Goal: Task Accomplishment & Management: Manage account settings

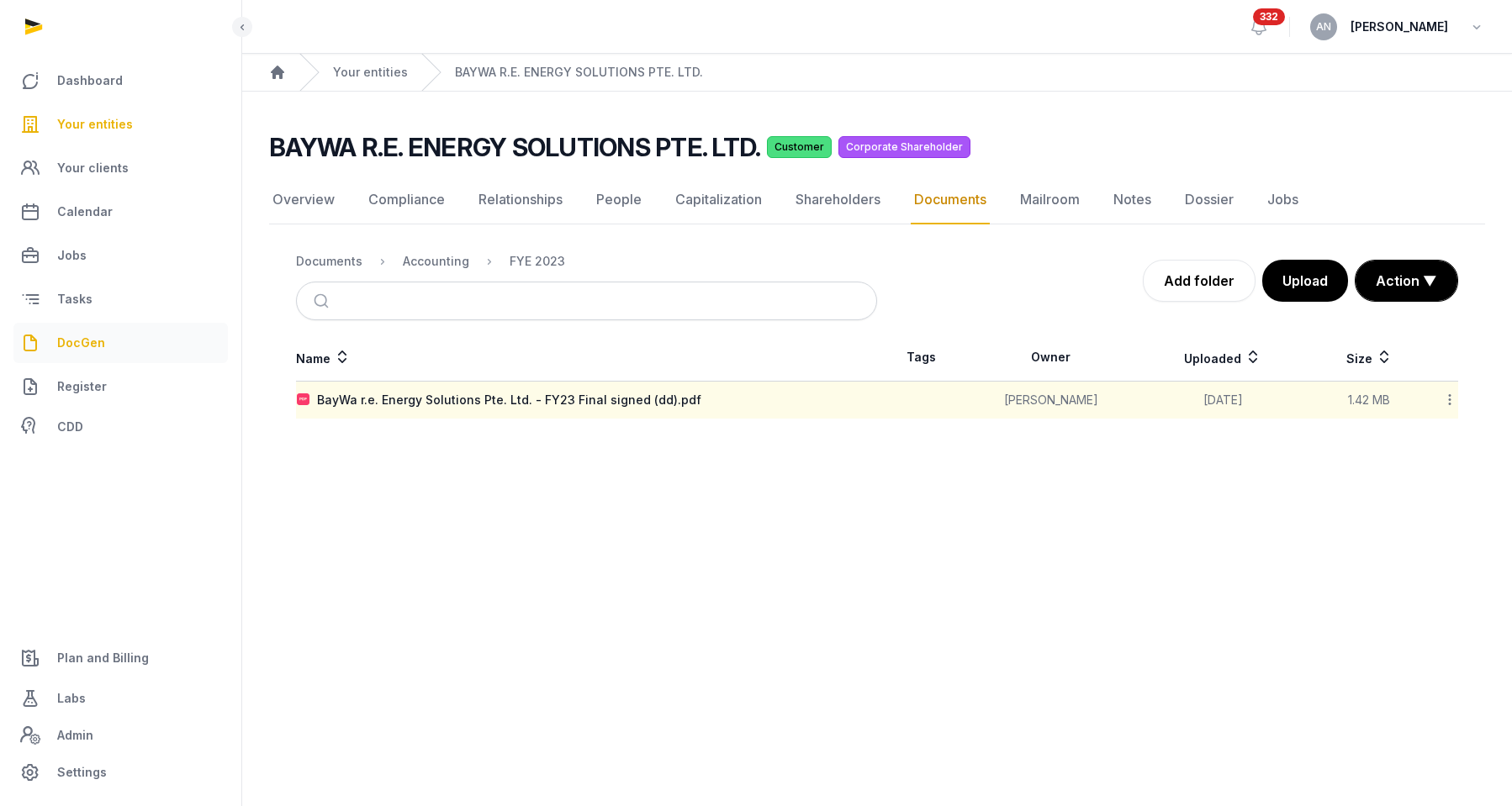
click at [102, 342] on span "DocGen" at bounding box center [81, 343] width 48 height 20
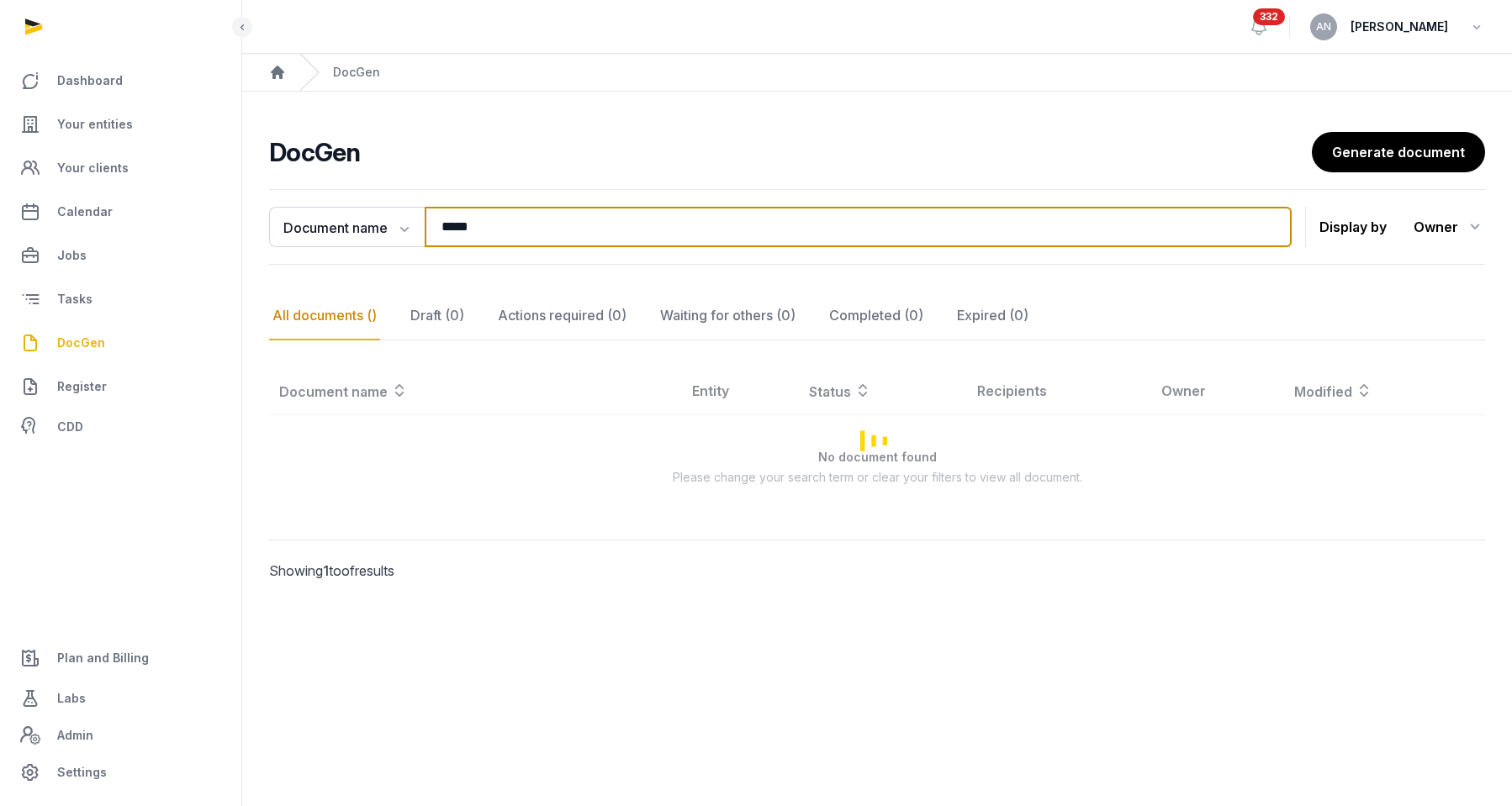
click at [494, 217] on input "*****" at bounding box center [858, 226] width 867 height 40
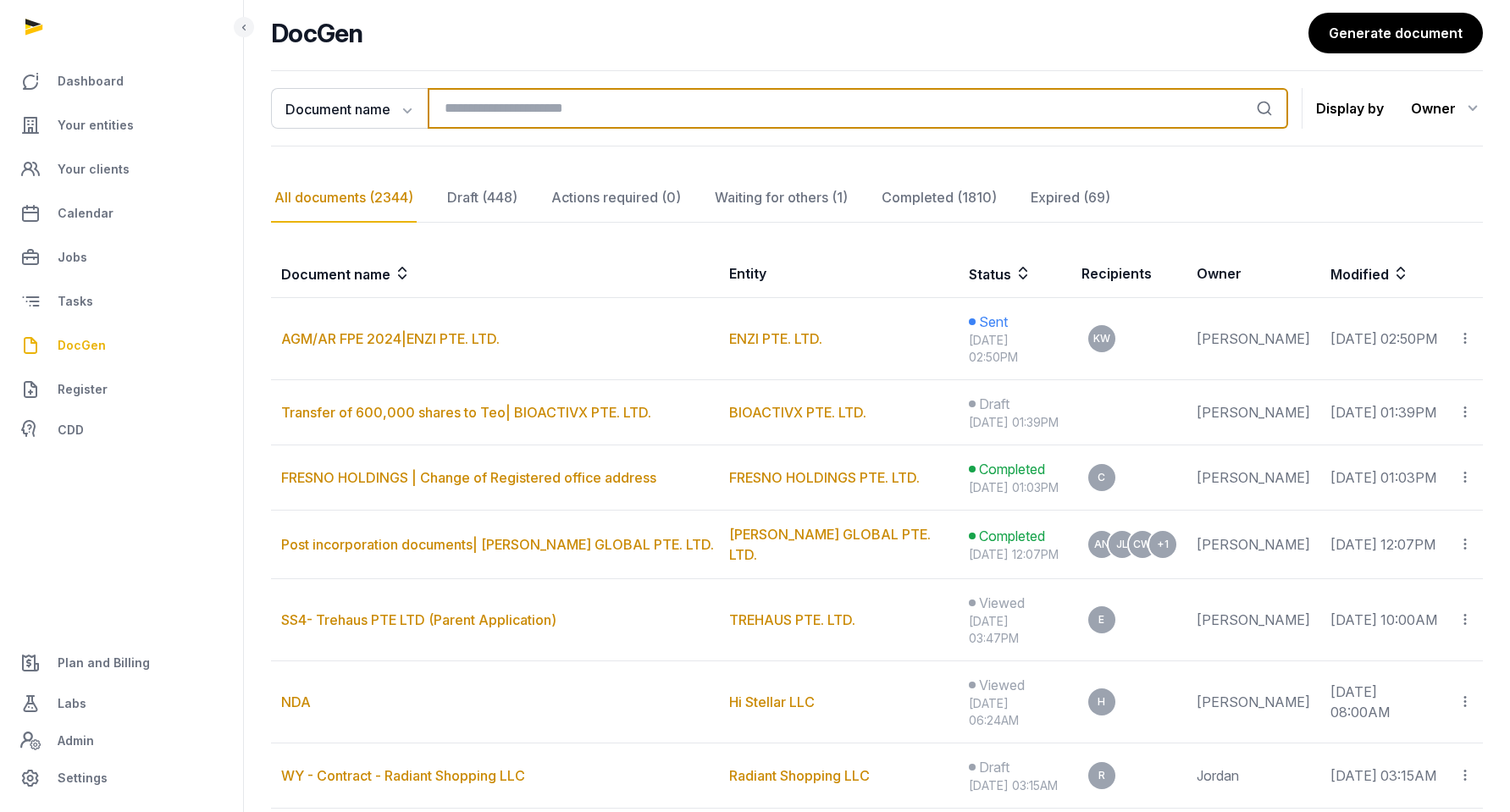
scroll to position [123, 0]
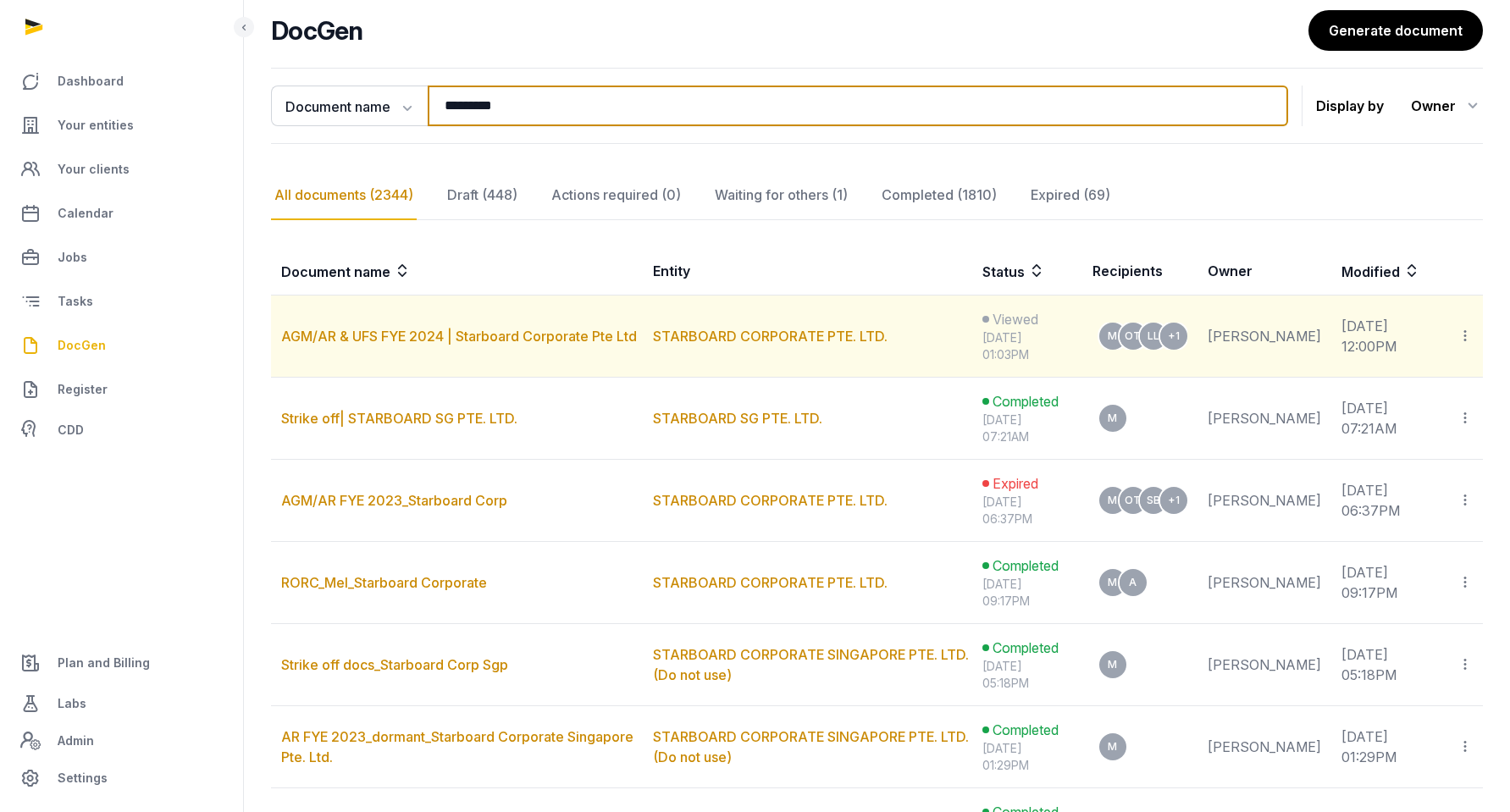
type input "*********"
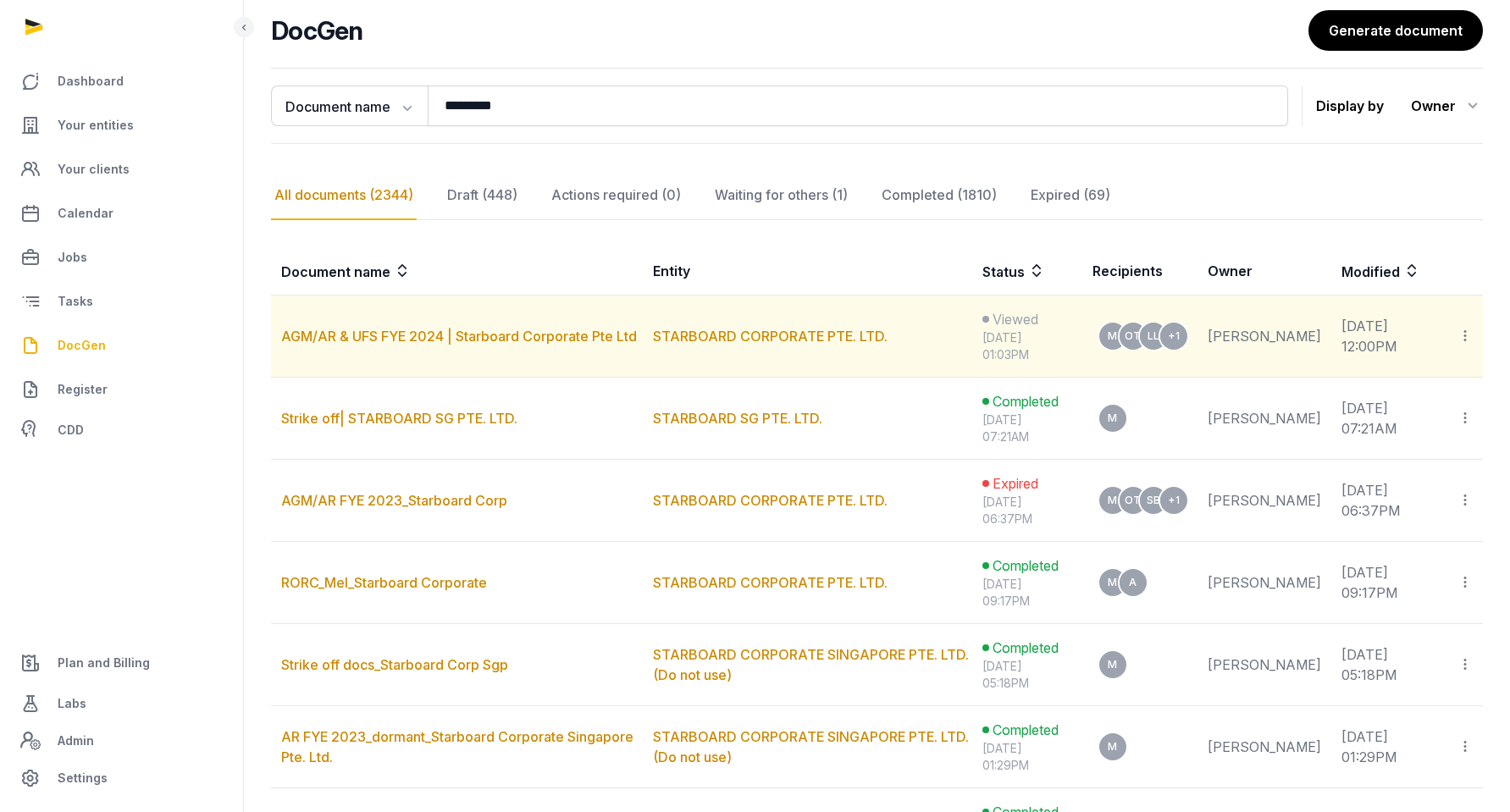
click at [1460, 331] on icon at bounding box center [1464, 336] width 15 height 18
click at [1406, 415] on span "Move to completed" at bounding box center [1396, 415] width 119 height 17
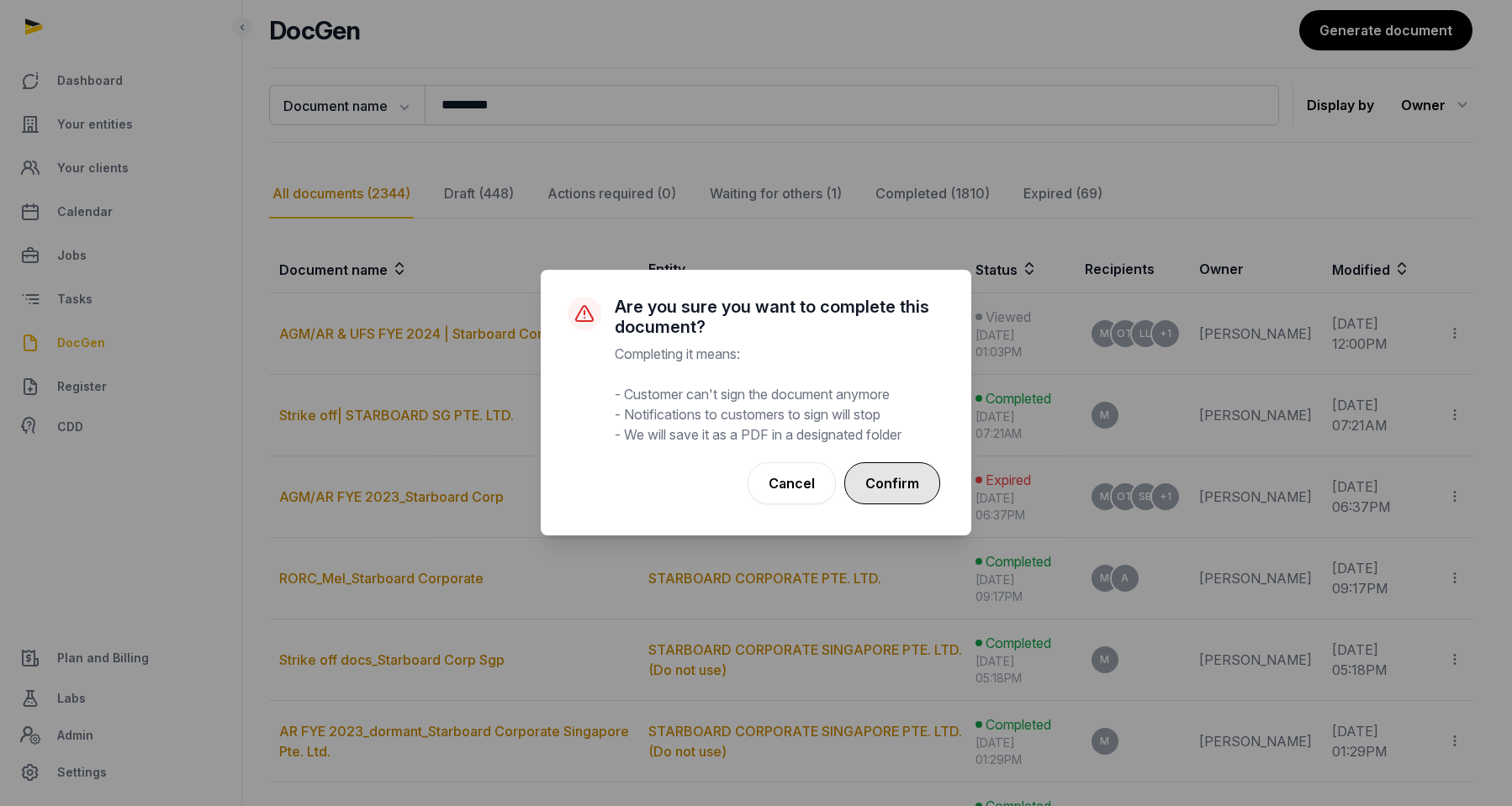
click at [922, 479] on button "Confirm" at bounding box center [893, 483] width 96 height 42
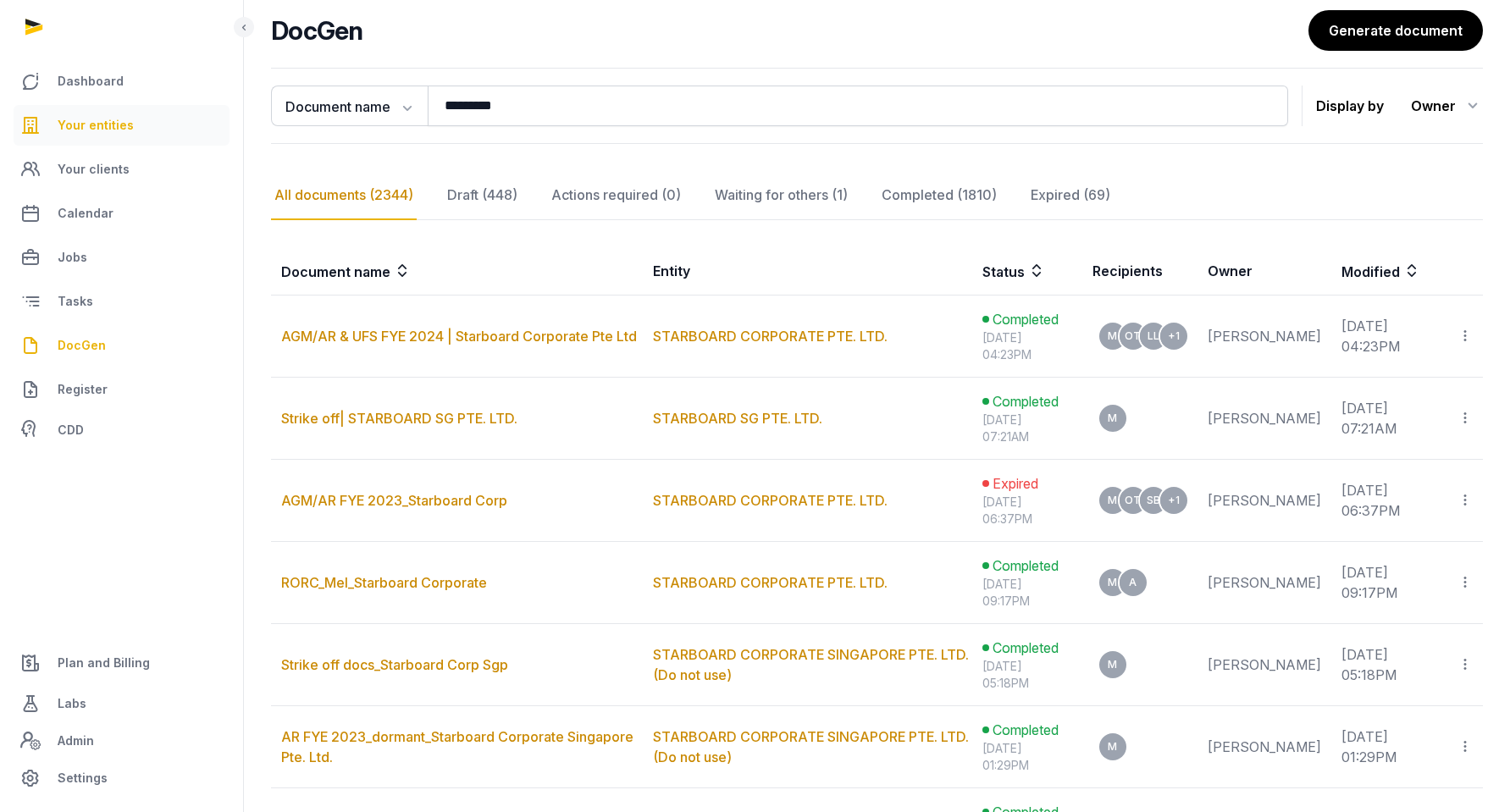
click at [144, 135] on link "Your entities" at bounding box center [121, 125] width 216 height 40
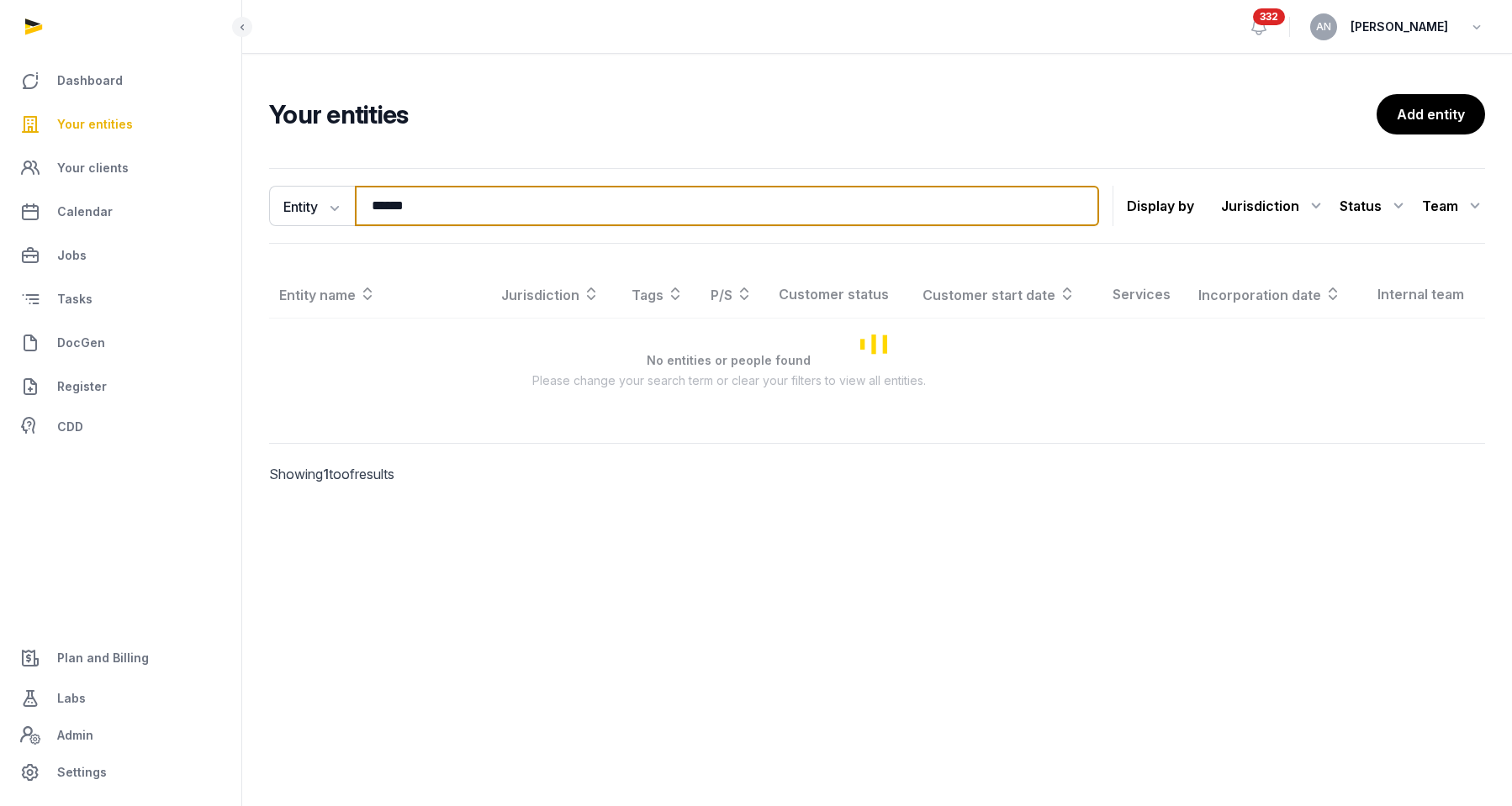
click at [620, 216] on input "******" at bounding box center [726, 206] width 744 height 40
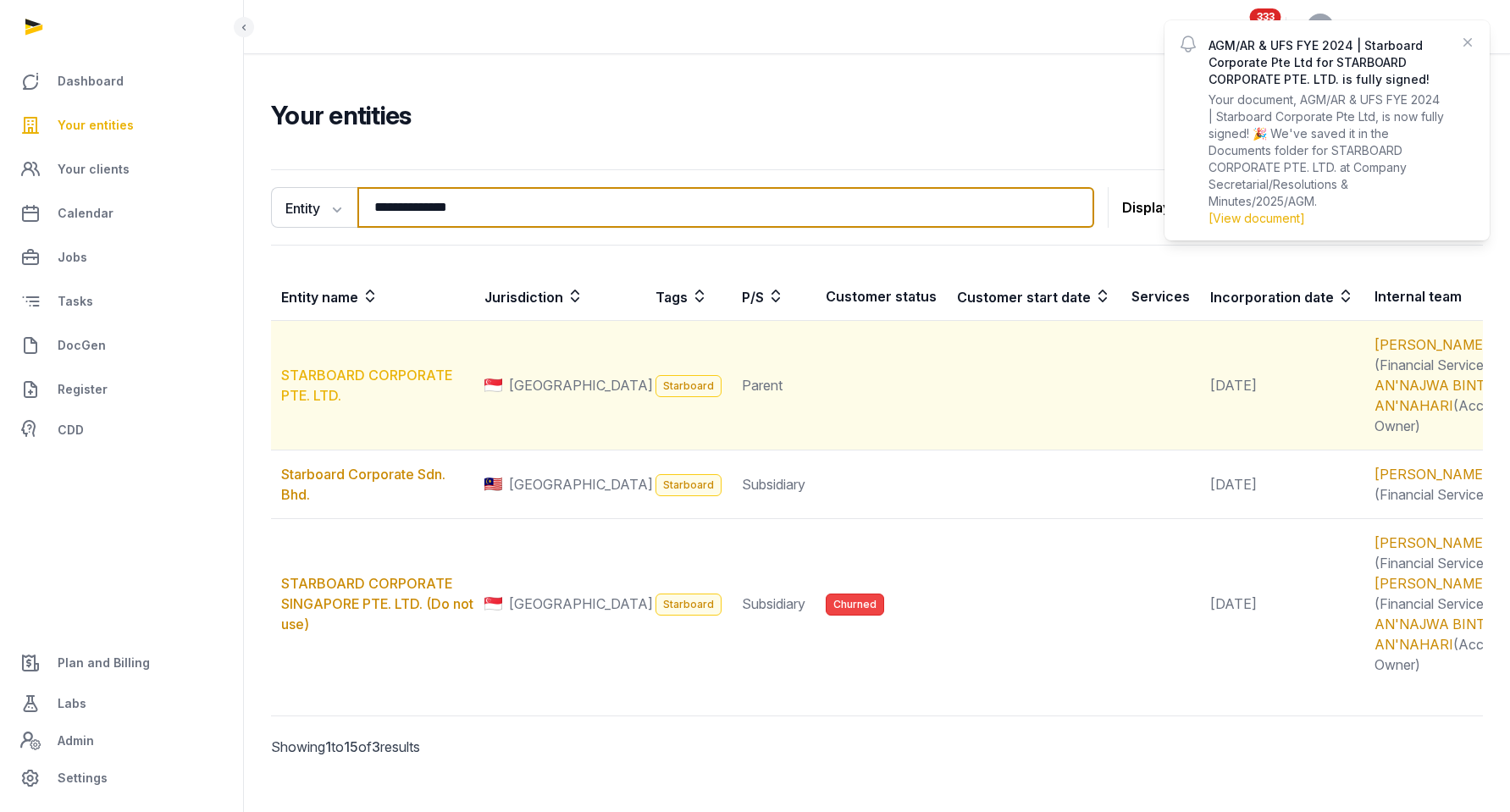
type input "**********"
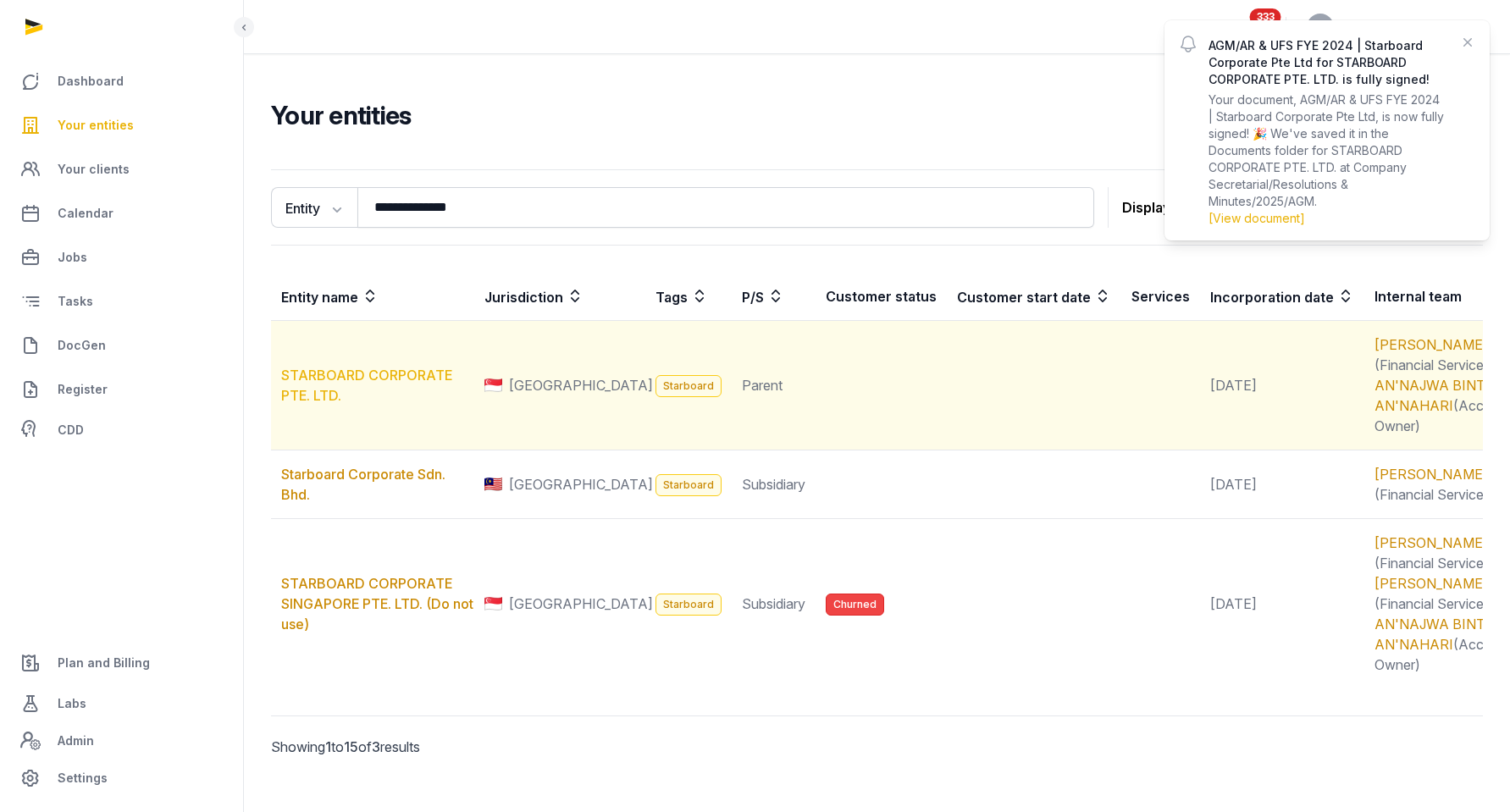
click at [384, 385] on link "STARBOARD CORPORATE PTE. LTD." at bounding box center [366, 386] width 171 height 38
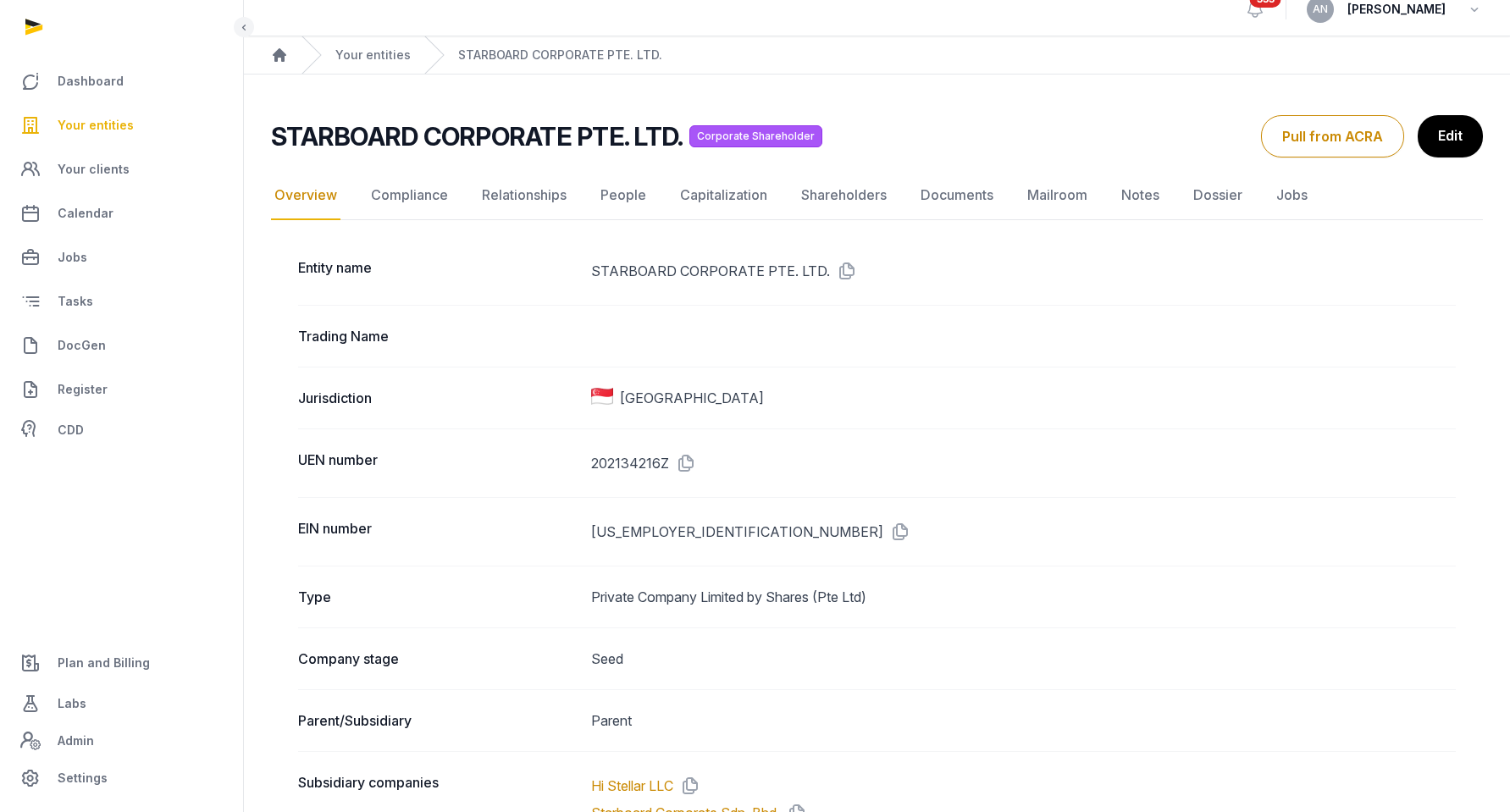
scroll to position [38, 0]
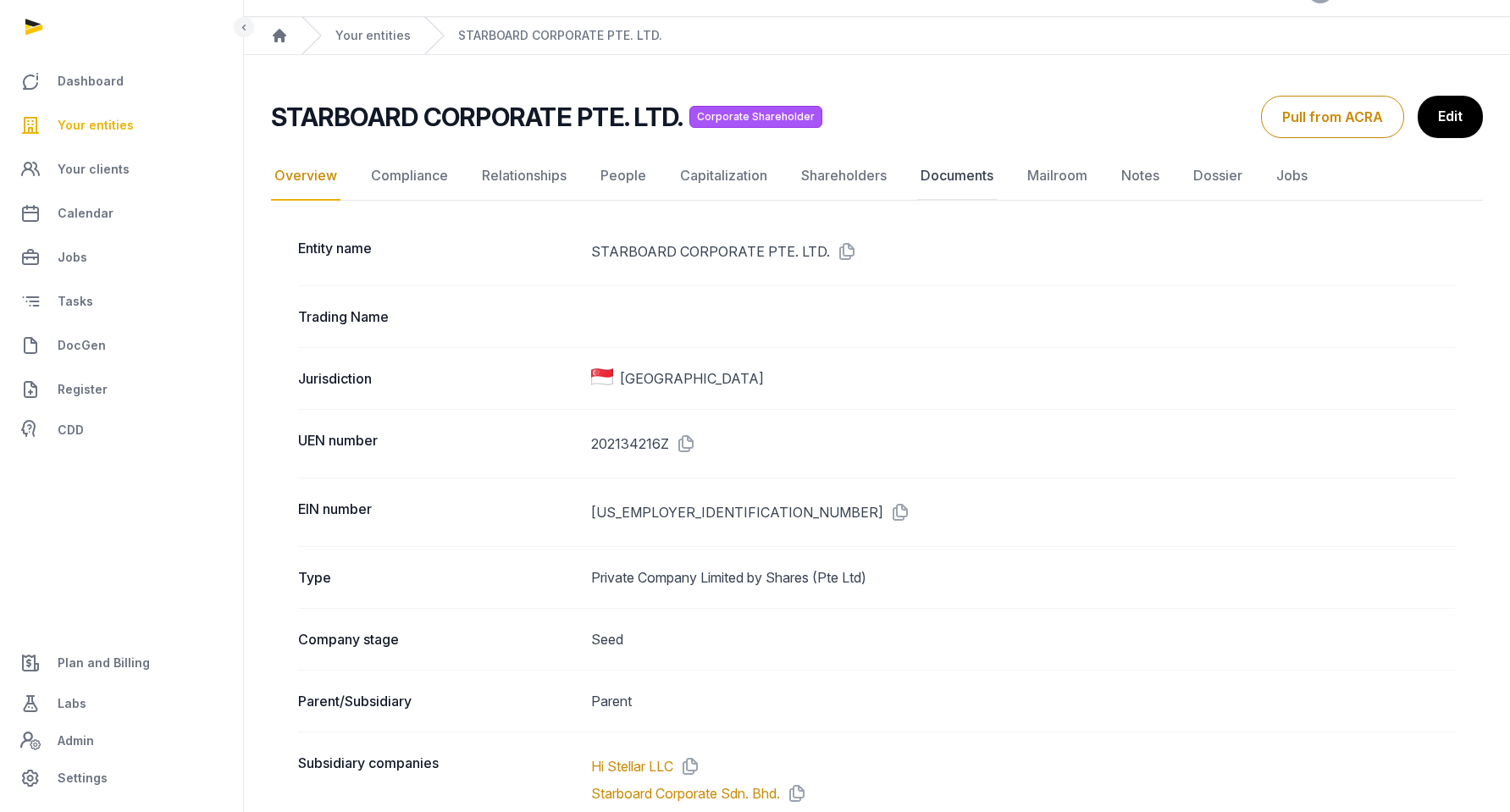
click at [926, 176] on link "Documents" at bounding box center [956, 176] width 80 height 49
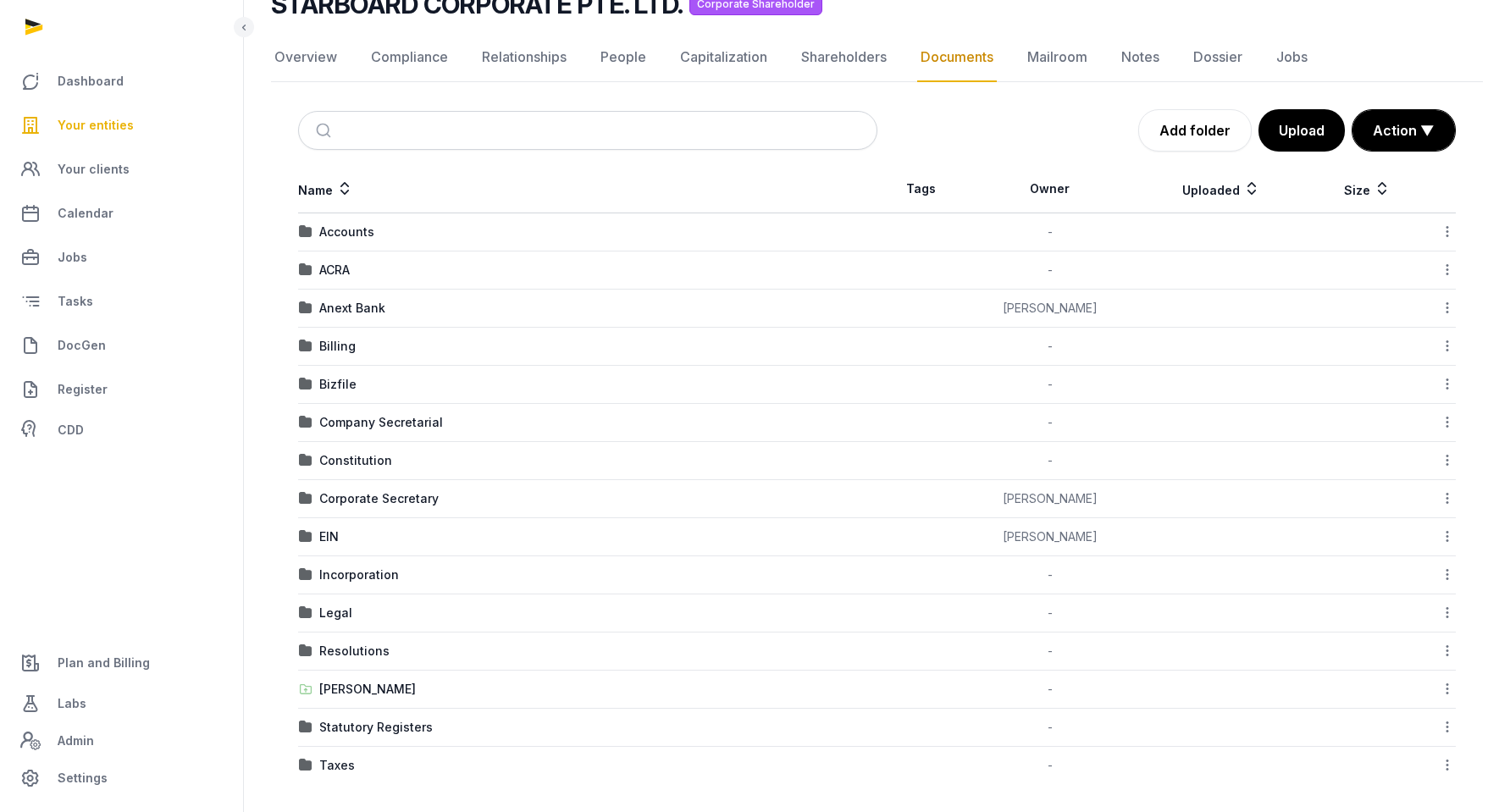
scroll to position [150, 0]
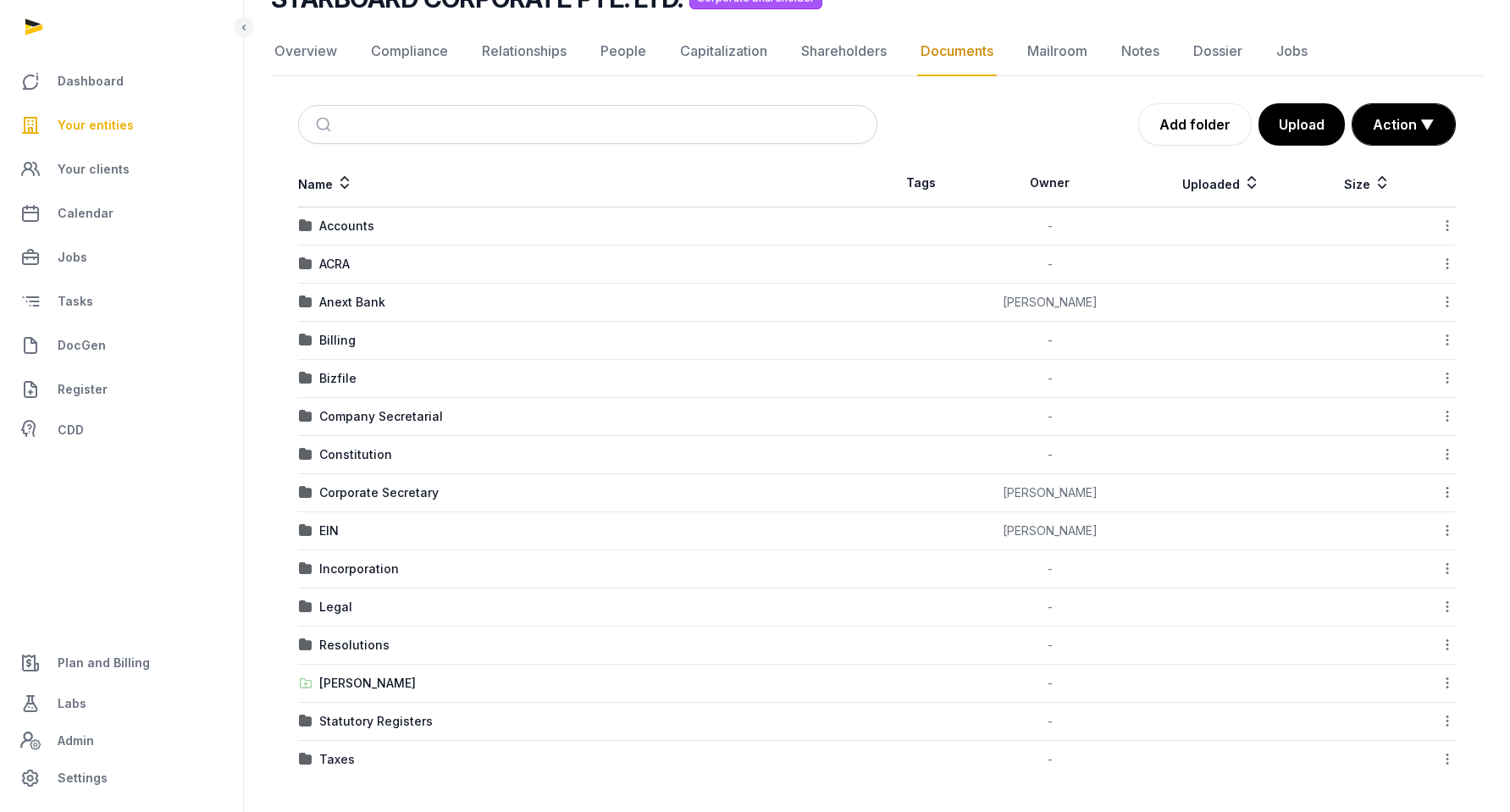
click at [343, 416] on div "Company Secretarial" at bounding box center [381, 416] width 124 height 17
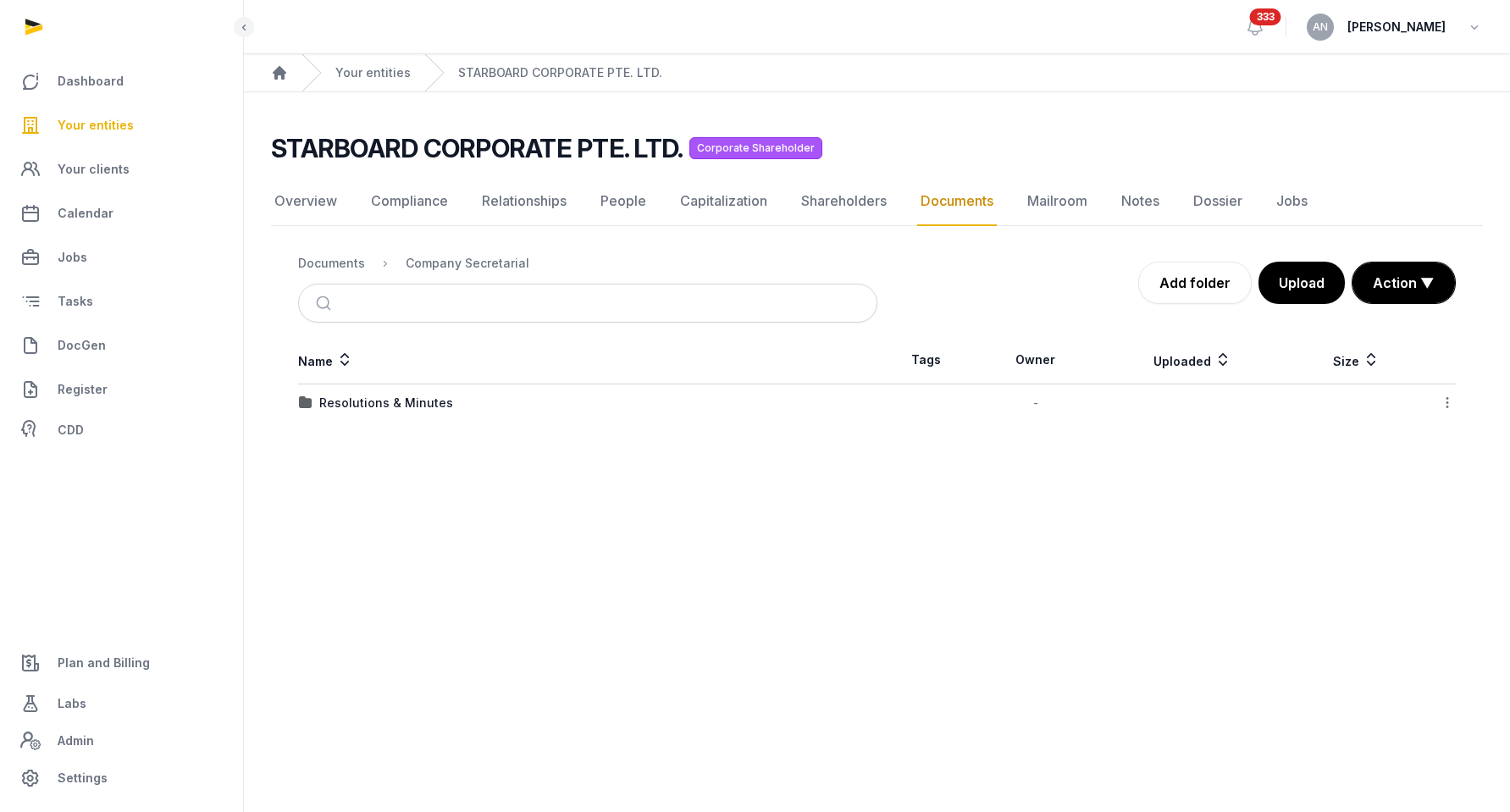
scroll to position [0, 0]
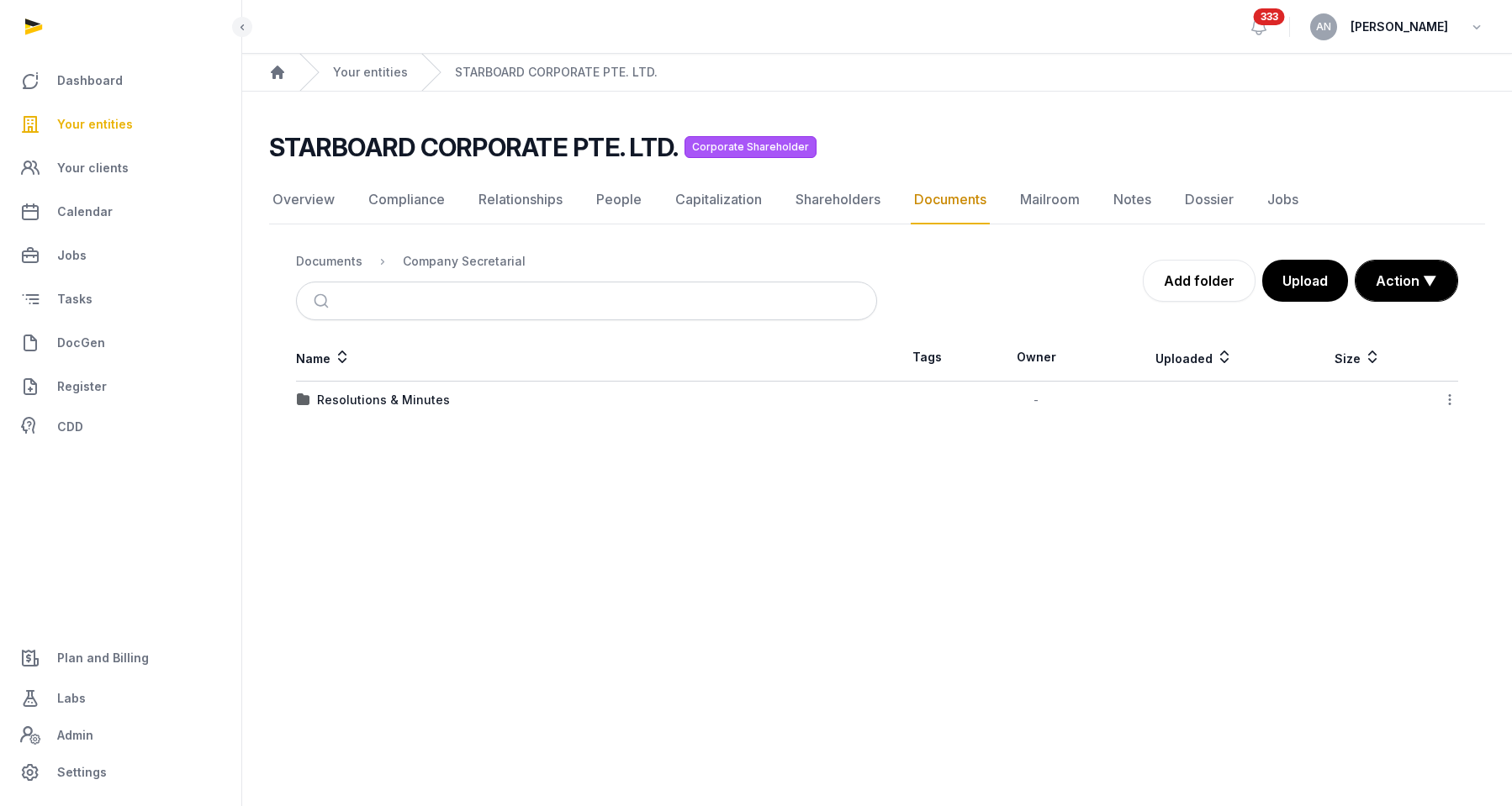
click at [377, 400] on div "Resolutions & Minutes" at bounding box center [383, 400] width 133 height 17
click at [323, 444] on div "2025" at bounding box center [331, 437] width 29 height 17
click at [350, 443] on div "AGM/AR FYE 2024" at bounding box center [370, 437] width 106 height 17
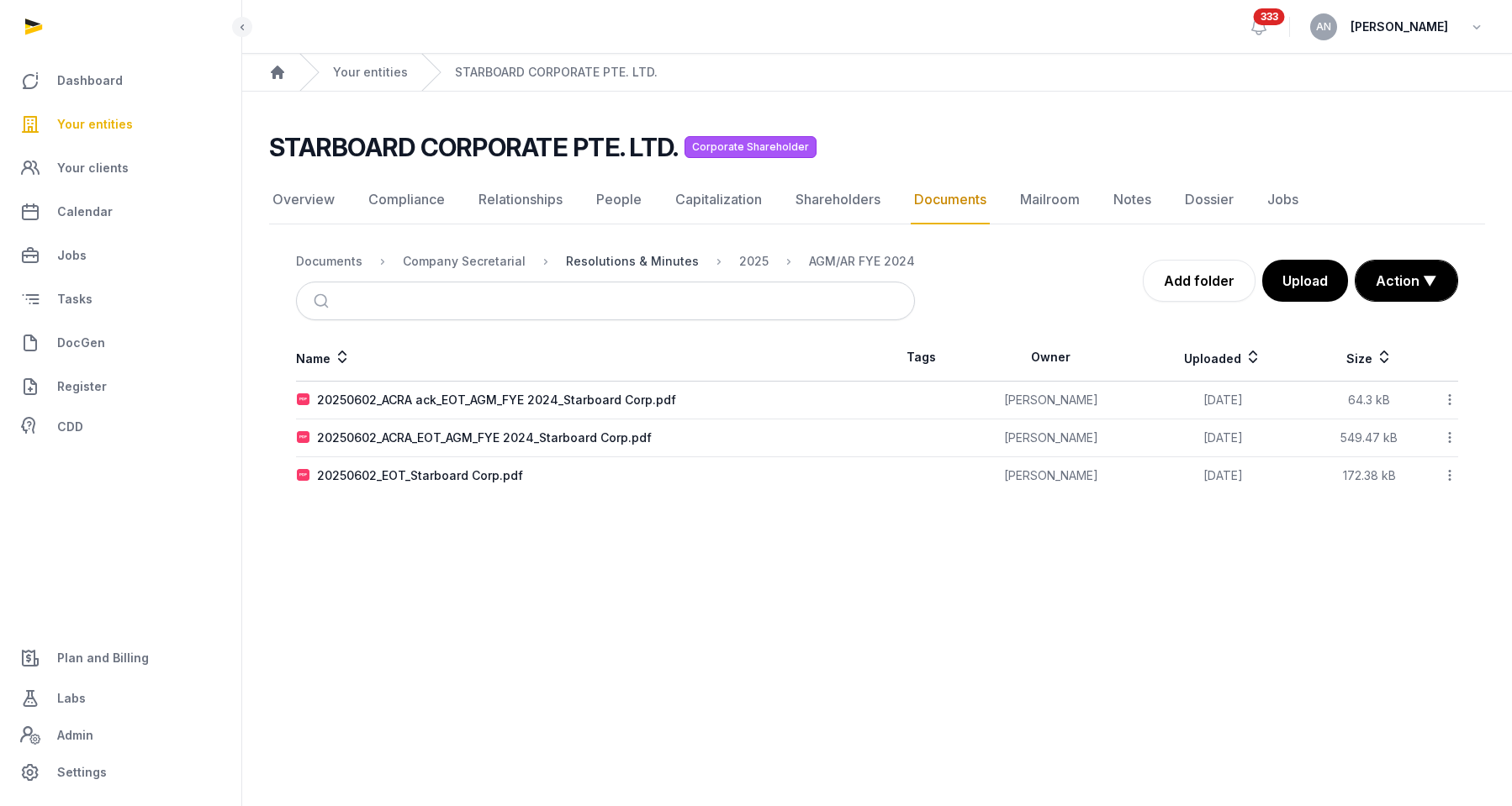
click at [615, 258] on div "Resolutions & Minutes" at bounding box center [632, 261] width 133 height 17
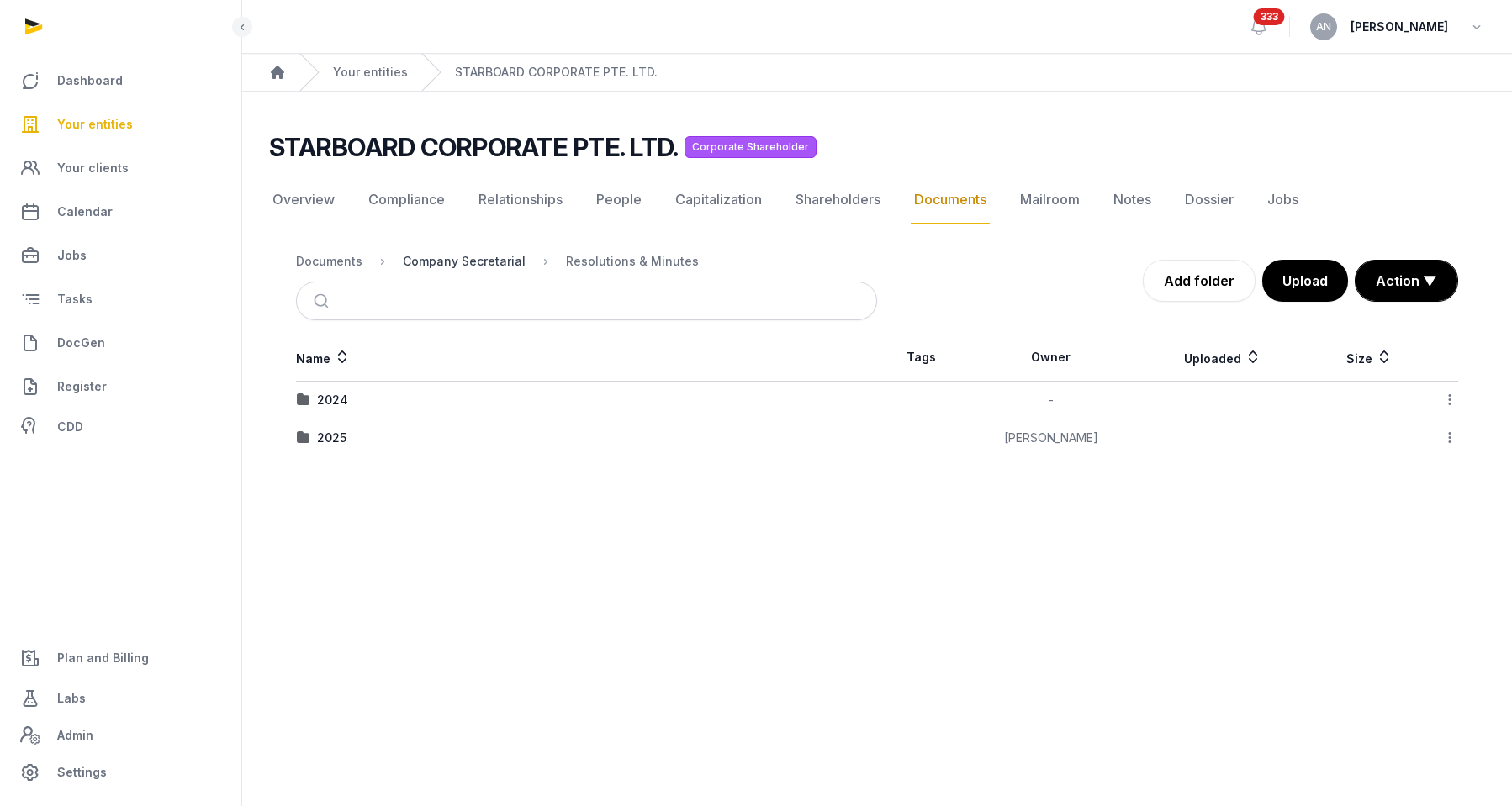
click at [462, 258] on div "Company Secretarial" at bounding box center [464, 261] width 123 height 17
click at [351, 271] on nav "Documents Company Secretarial" at bounding box center [586, 261] width 581 height 40
click at [351, 263] on div "Documents" at bounding box center [329, 261] width 67 height 17
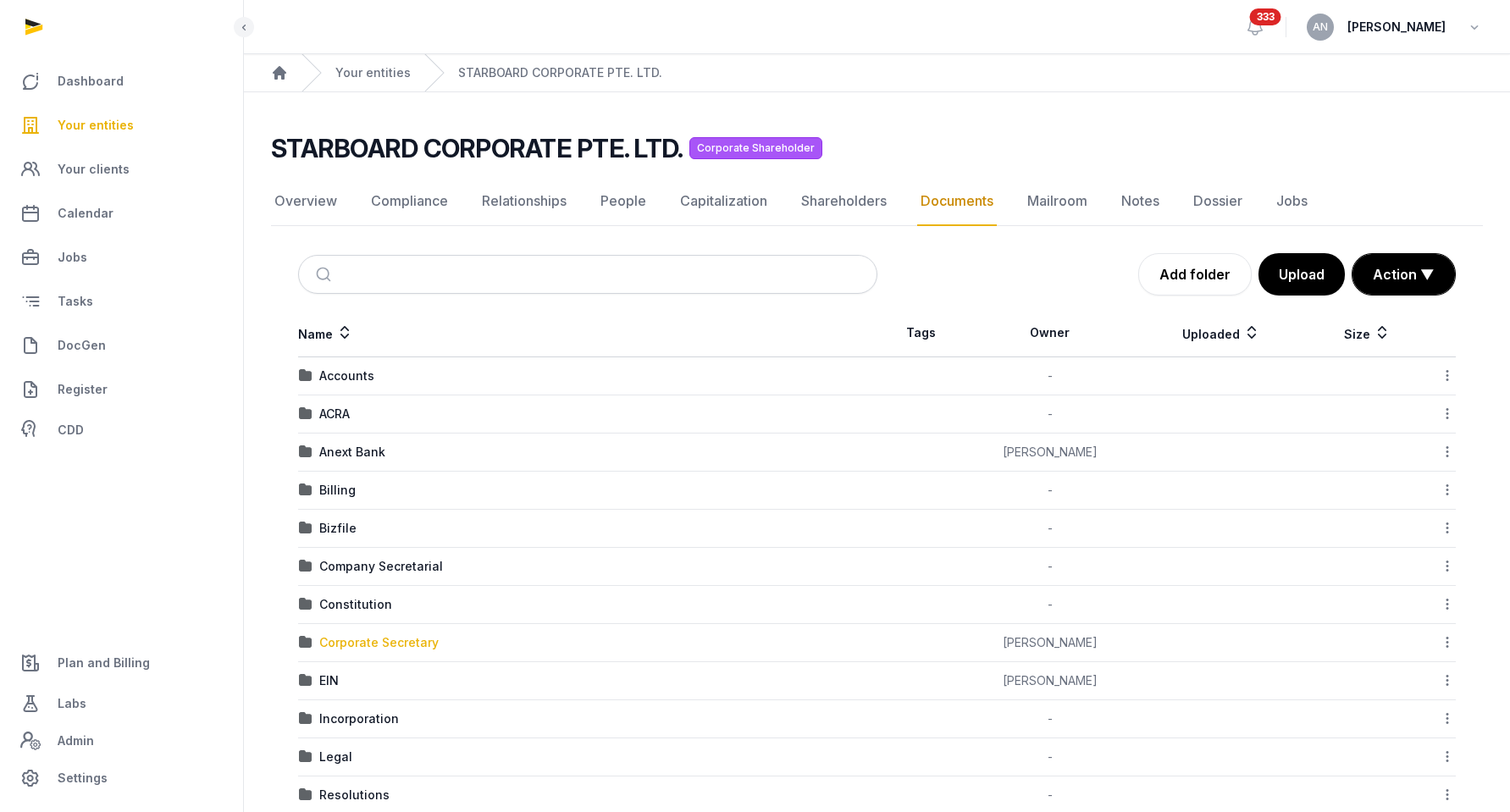
click at [370, 643] on div "Corporate Secretary" at bounding box center [379, 642] width 119 height 17
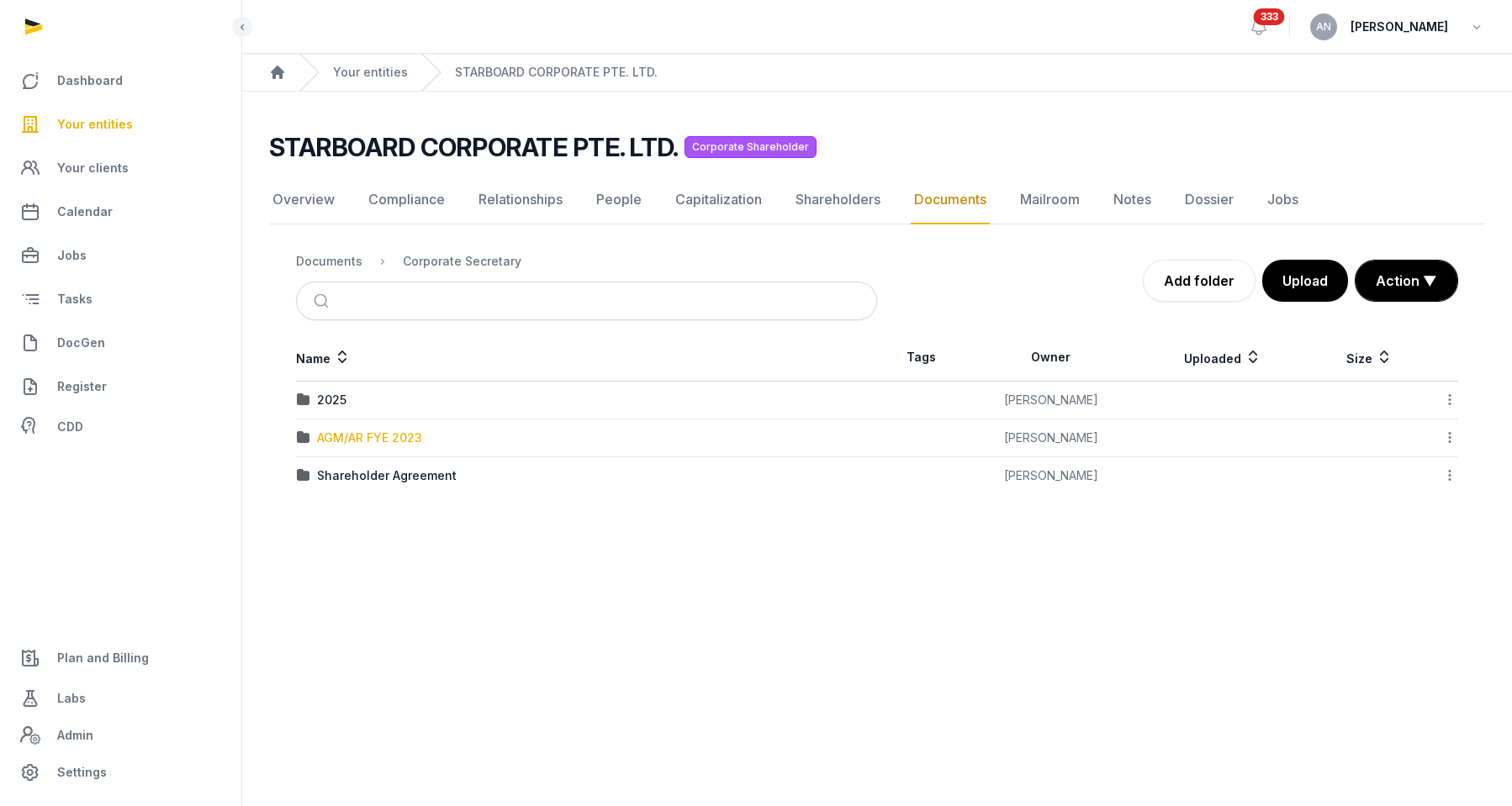
click at [343, 436] on div "AGM/AR FYE 2023" at bounding box center [370, 437] width 105 height 17
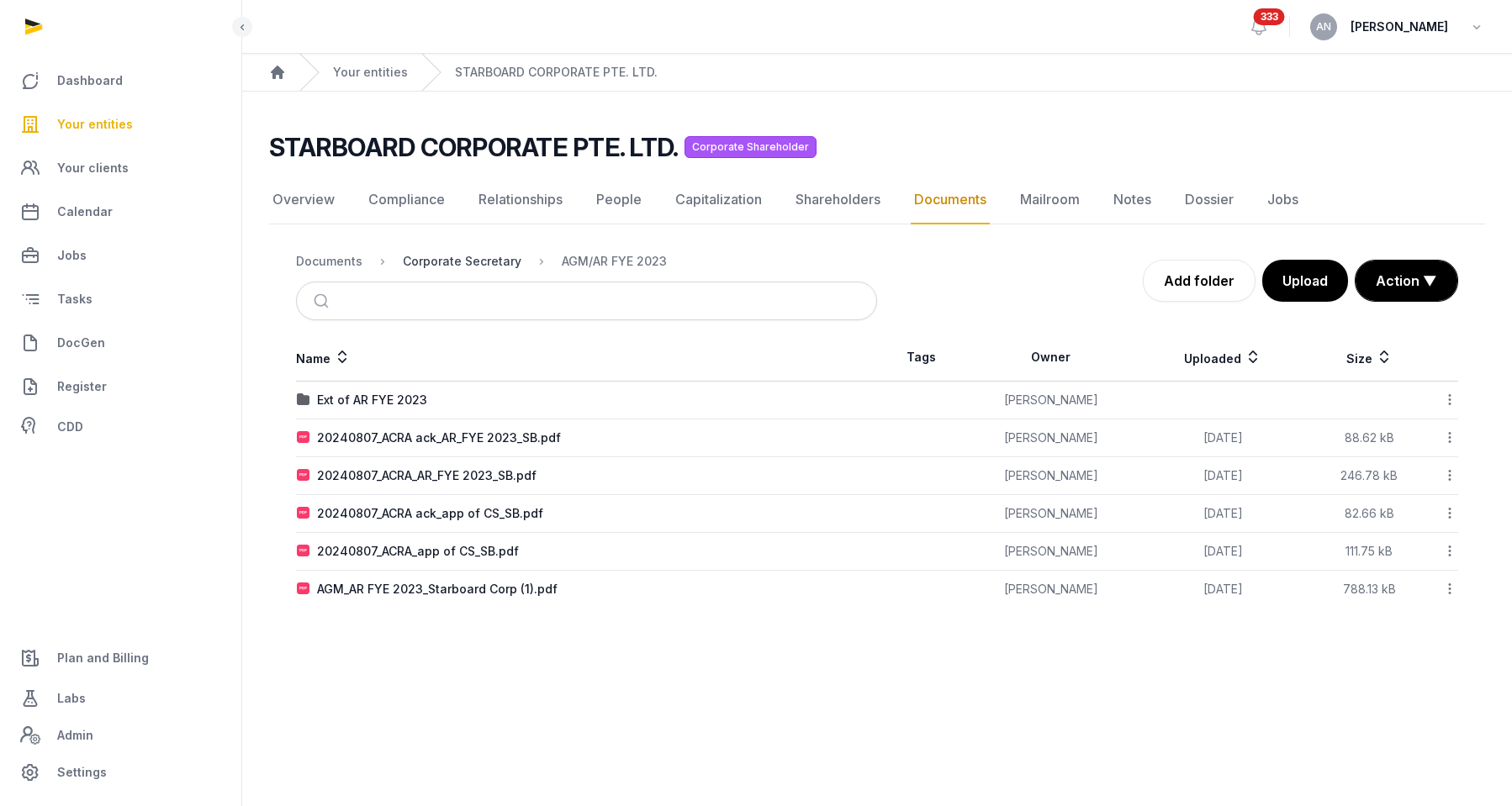
click at [471, 265] on div "Corporate Secretary" at bounding box center [462, 261] width 119 height 17
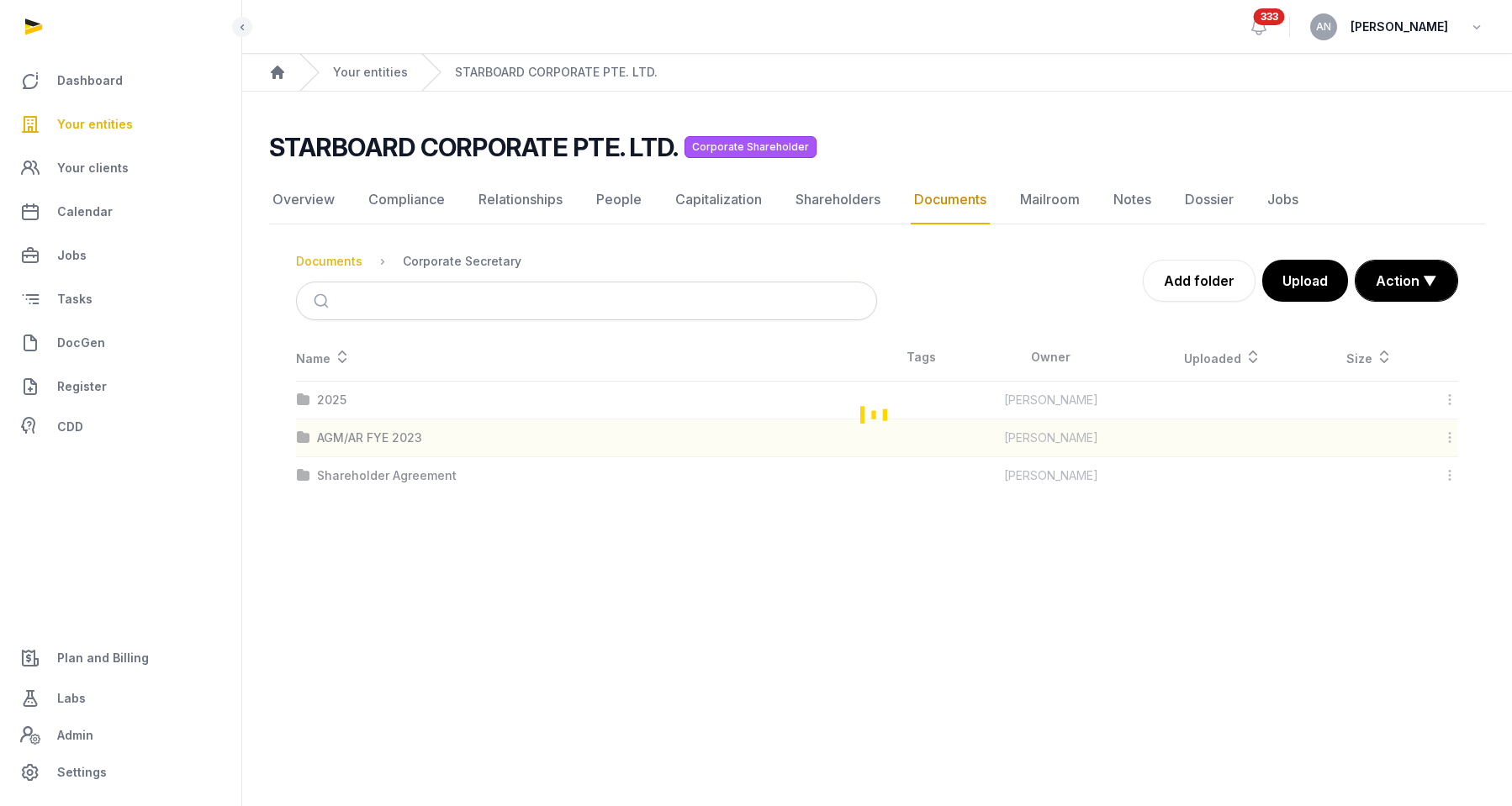
click at [329, 264] on div "Documents" at bounding box center [329, 261] width 67 height 17
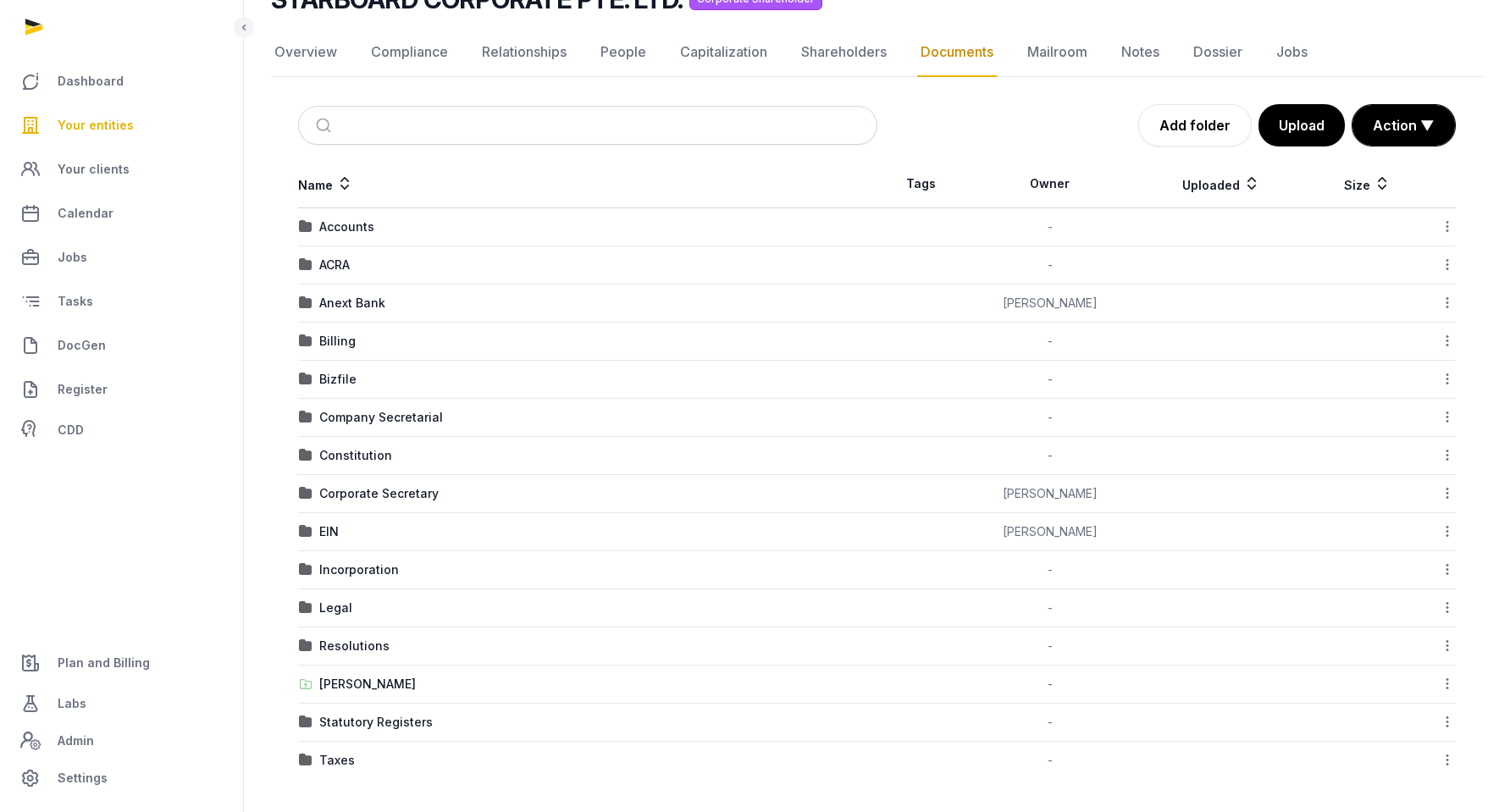
scroll to position [150, 0]
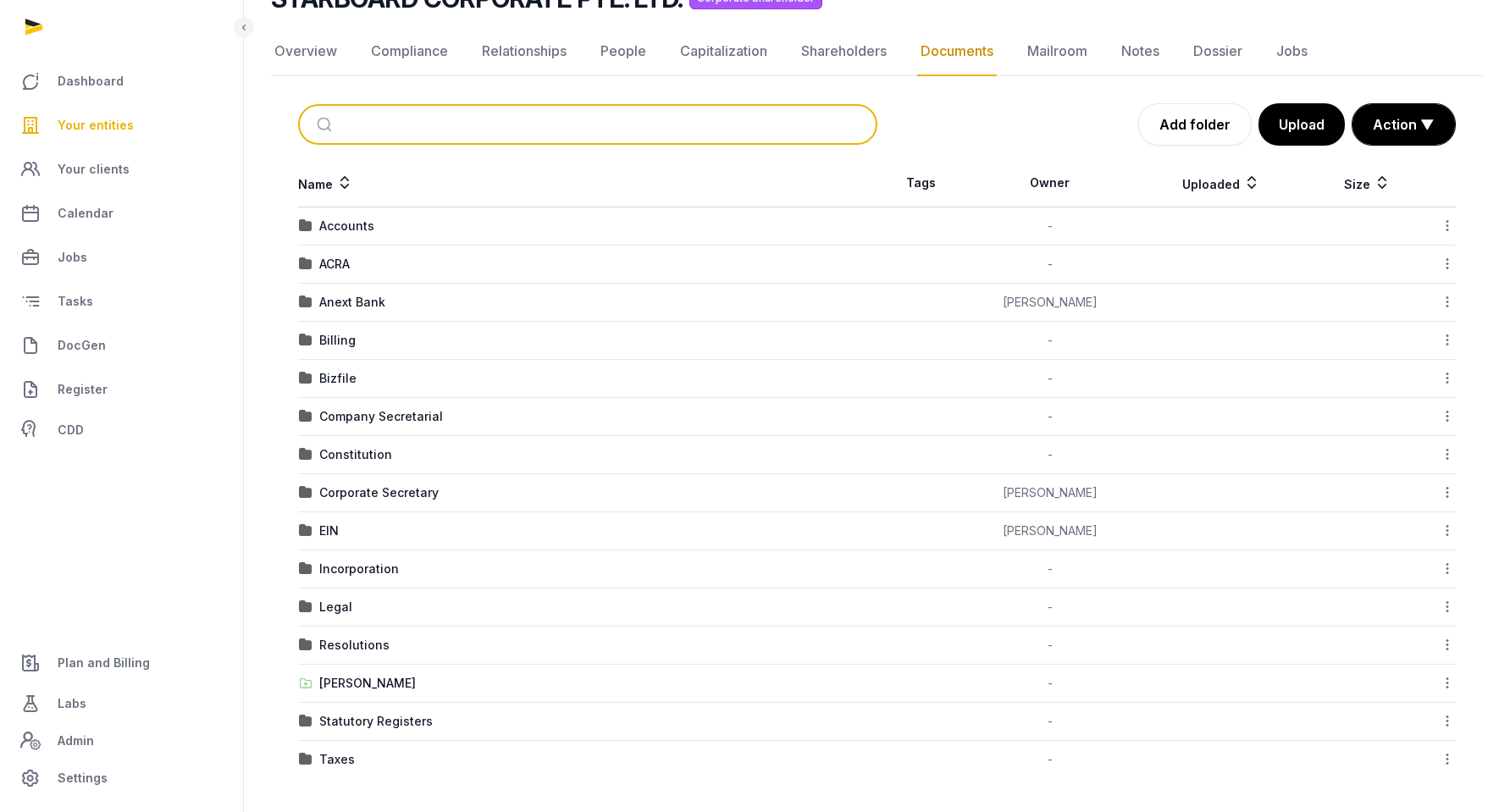
click at [385, 112] on input "search" at bounding box center [607, 125] width 522 height 38
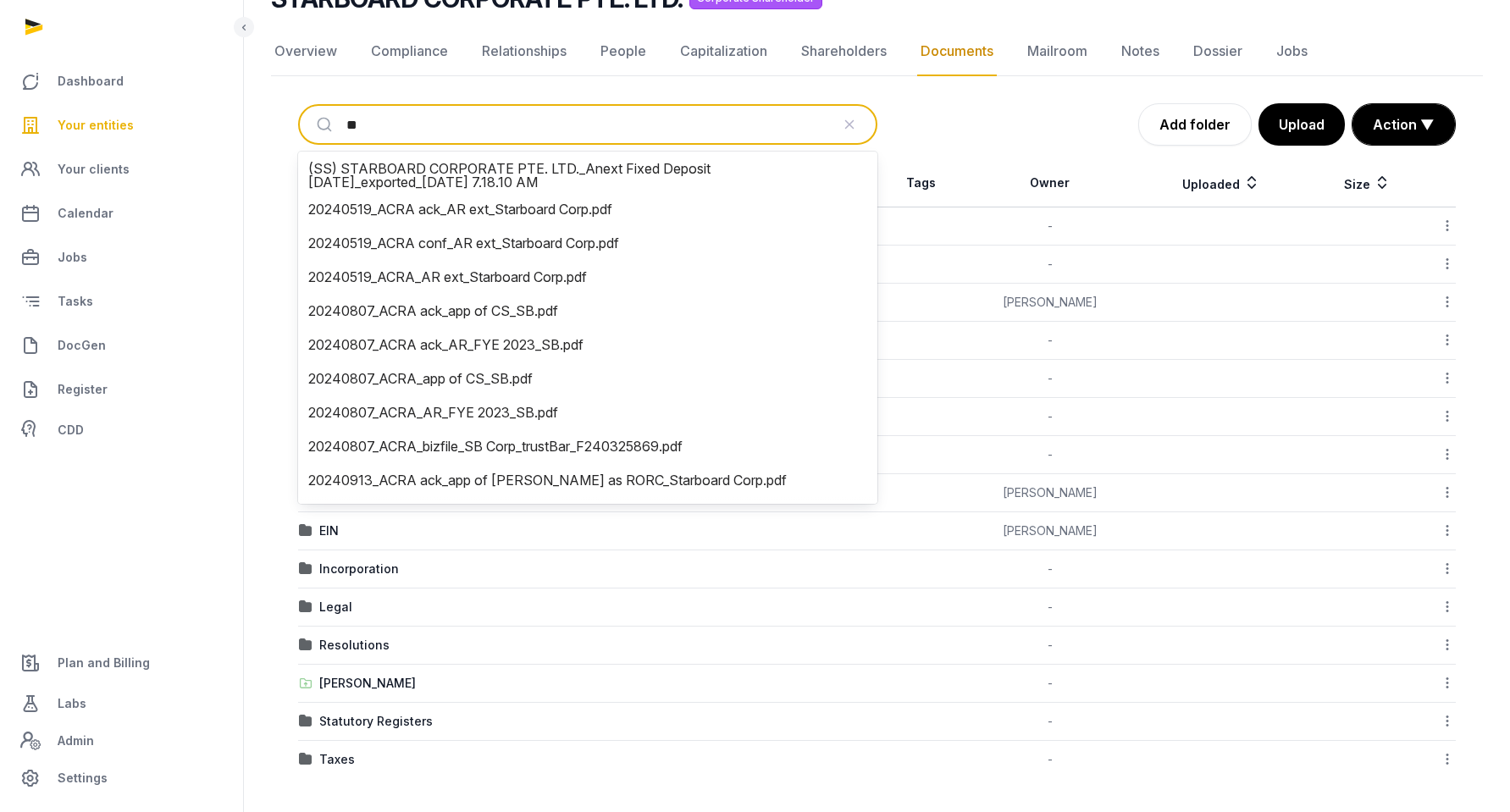
type input "***"
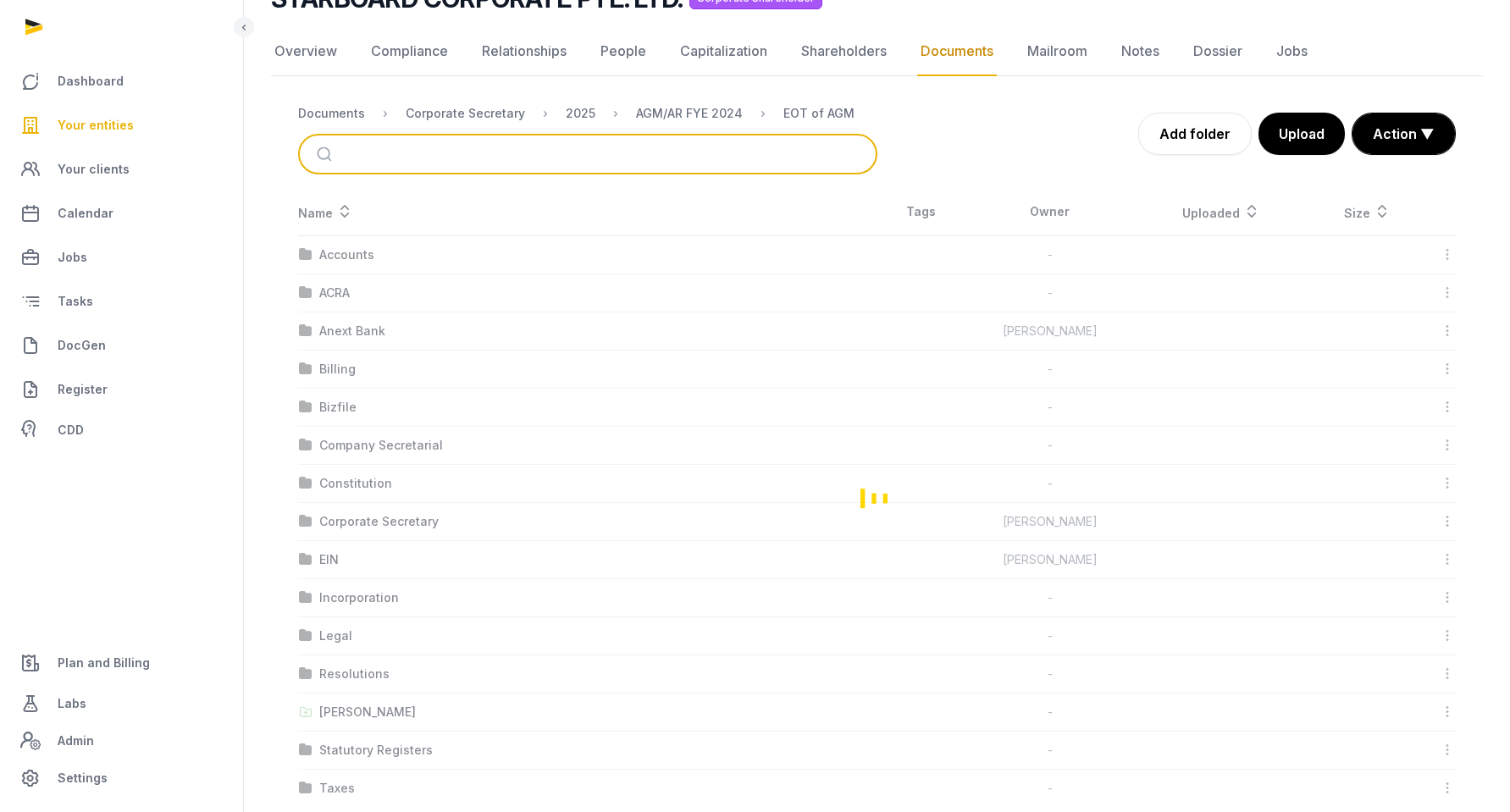
scroll to position [0, 0]
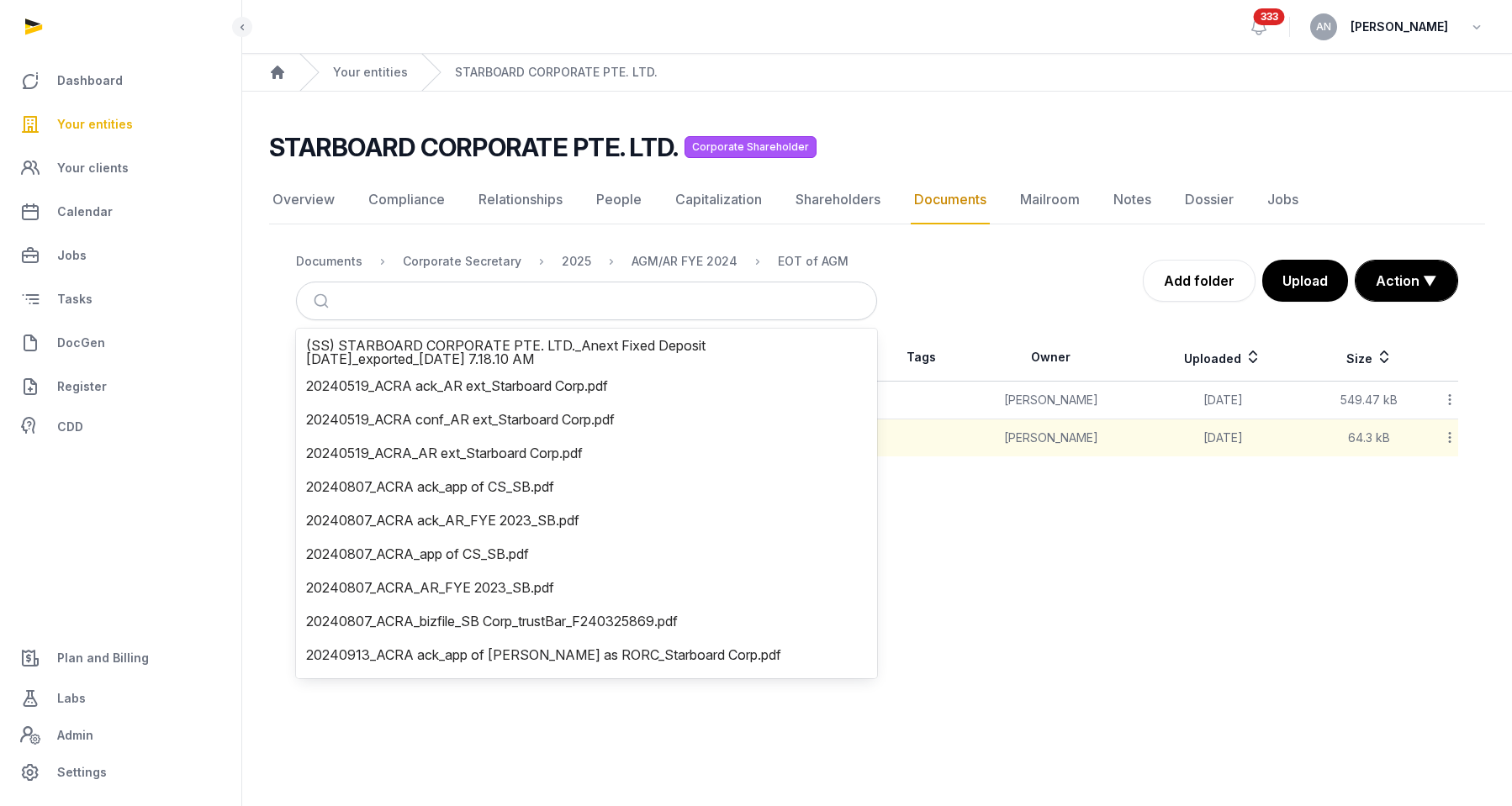
click at [293, 264] on div "Documents Corporate Secretary 2025 AGM/AR FYE 2024 EOT of AGM Add folder Upload…" at bounding box center [877, 281] width 1216 height 79
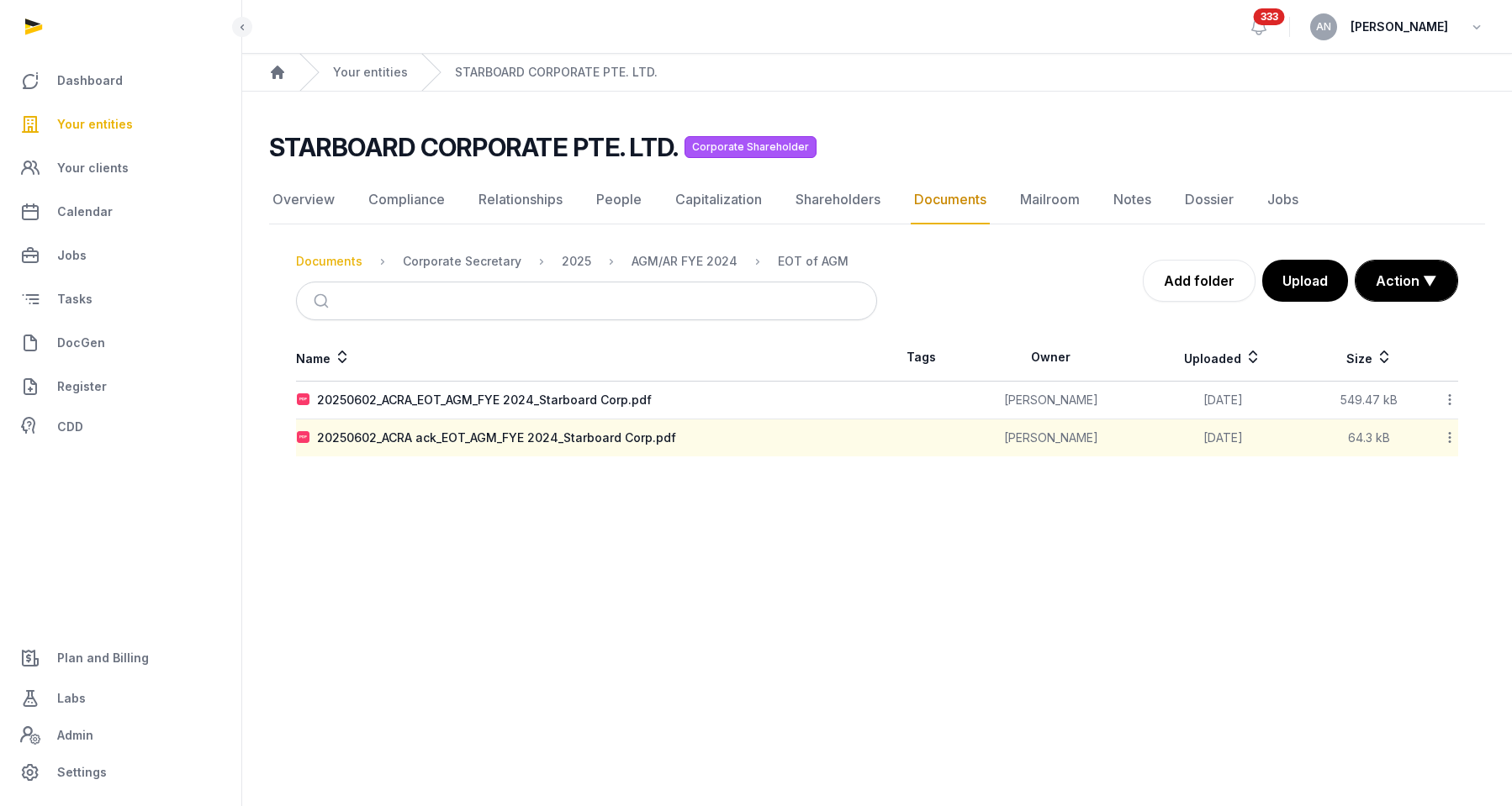
click at [305, 264] on div "Documents" at bounding box center [329, 261] width 67 height 17
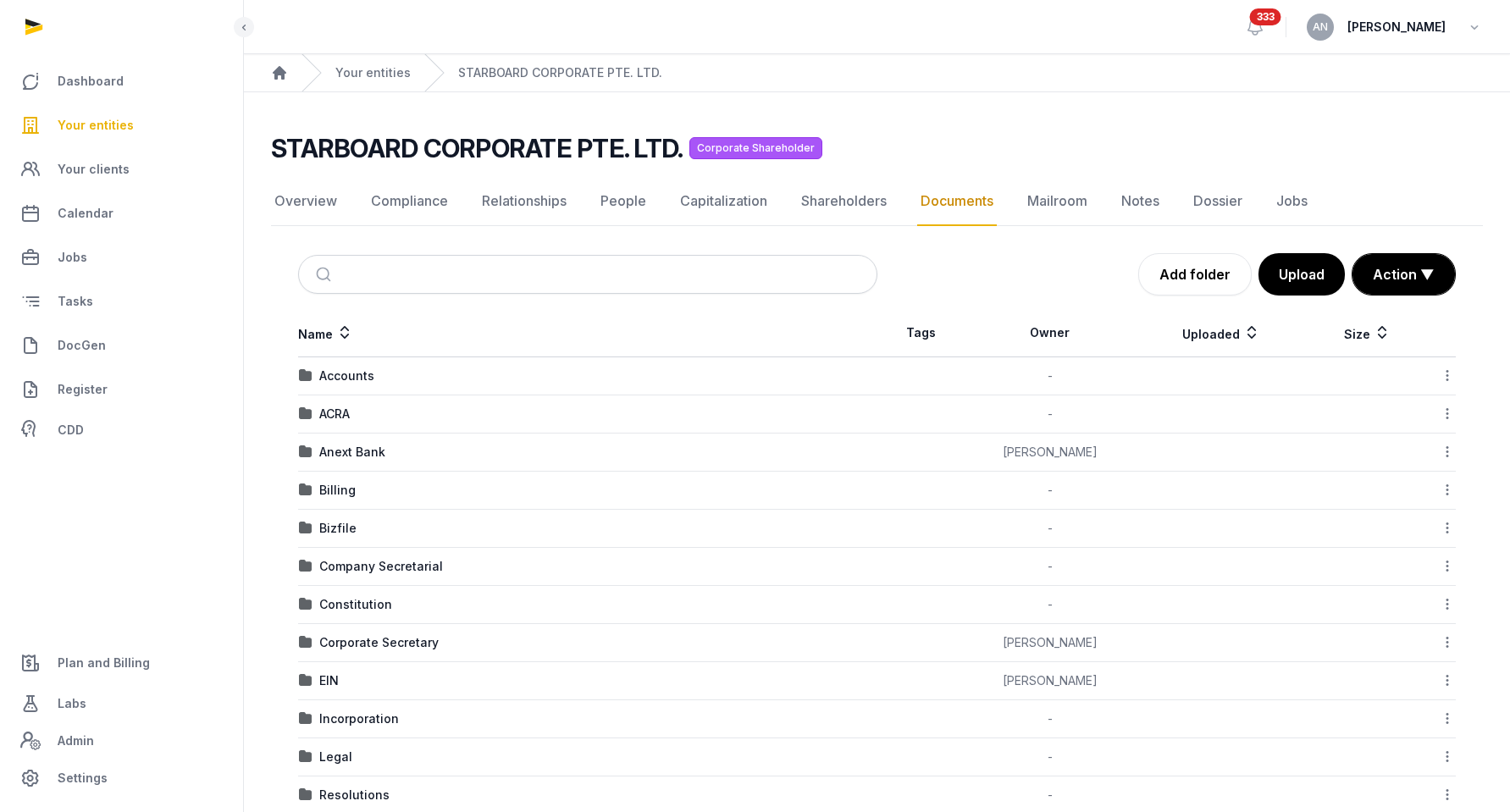
scroll to position [150, 0]
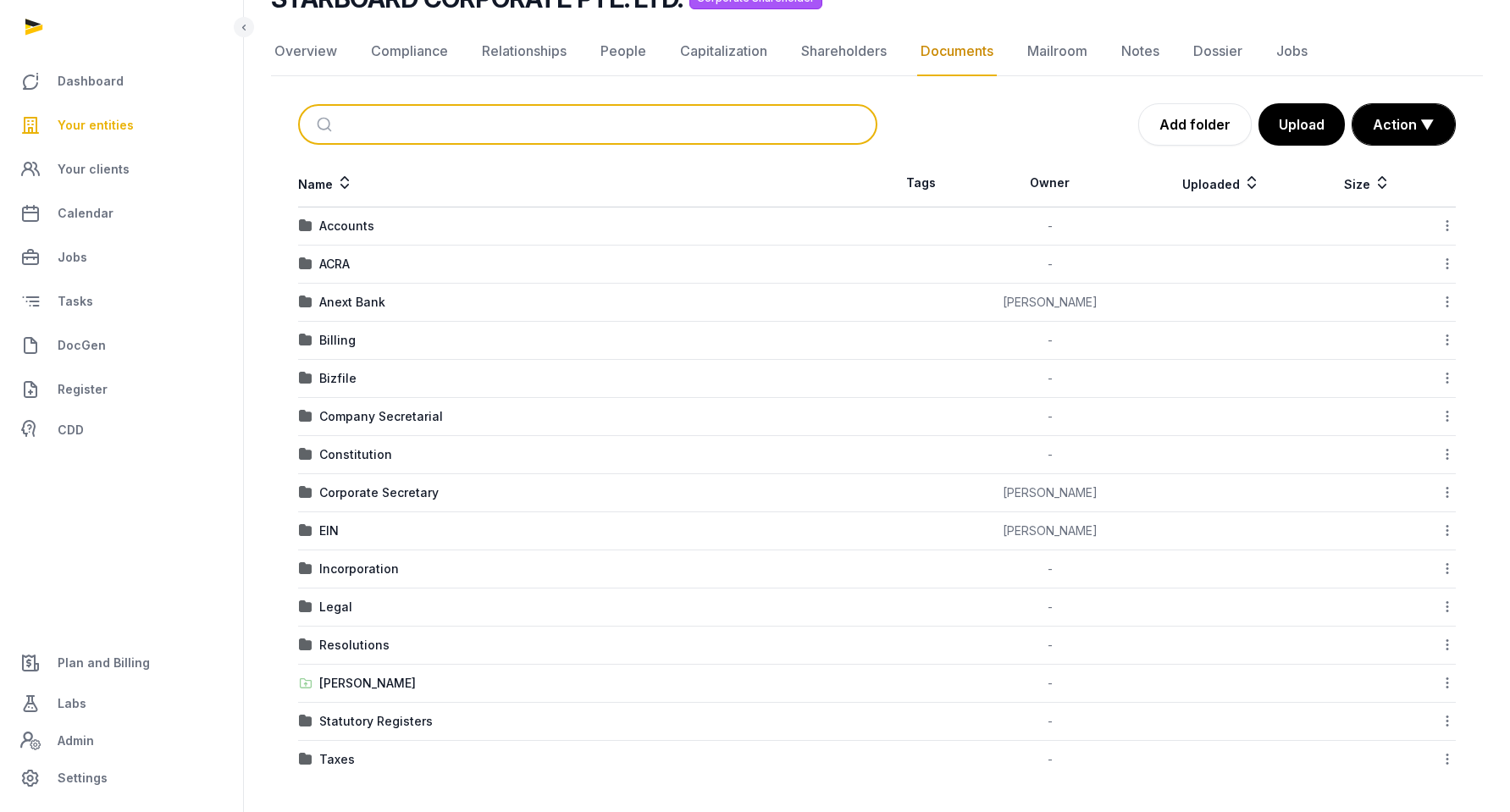
click at [468, 118] on input "search" at bounding box center [607, 125] width 522 height 38
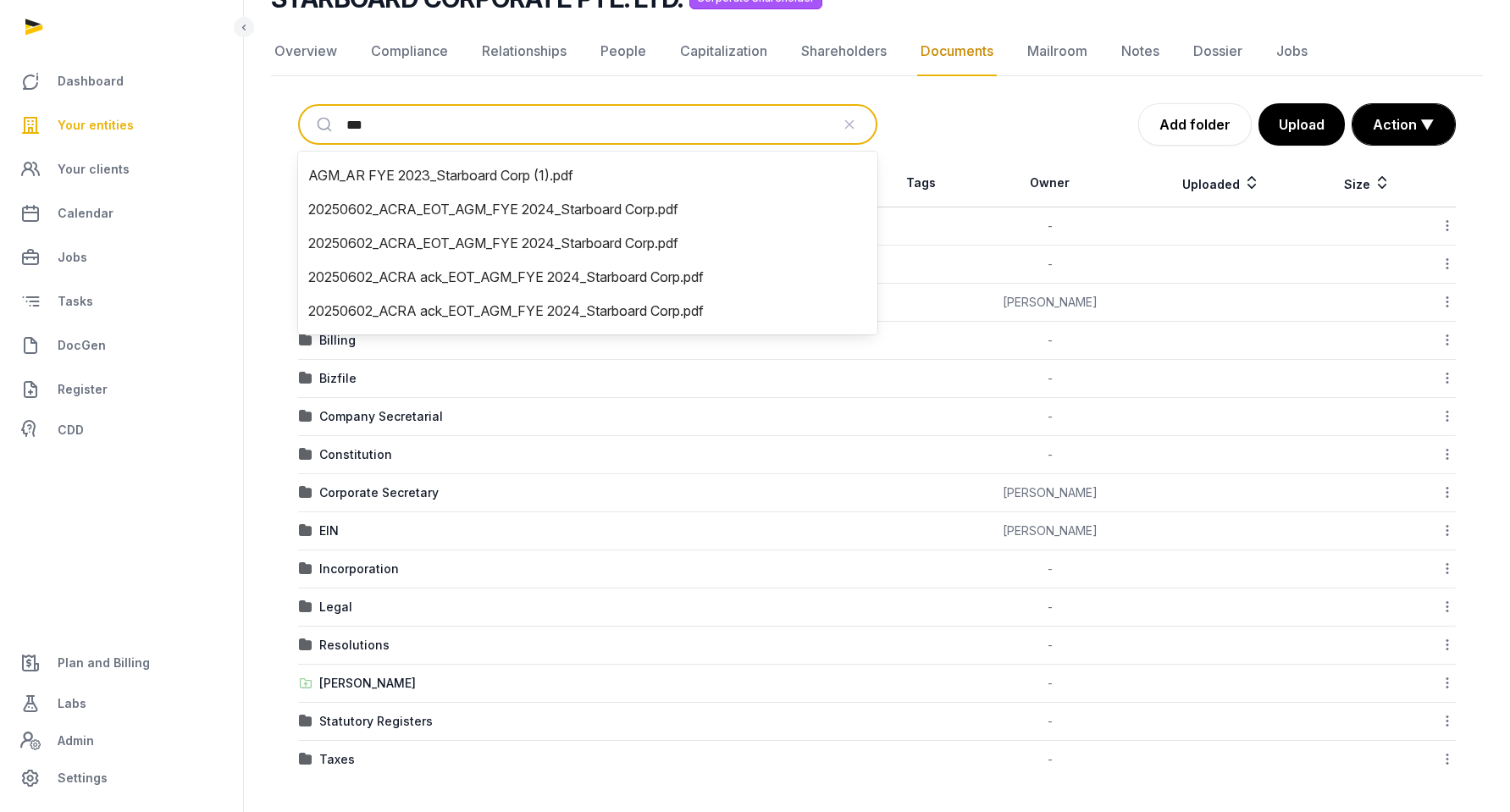
type input "***"
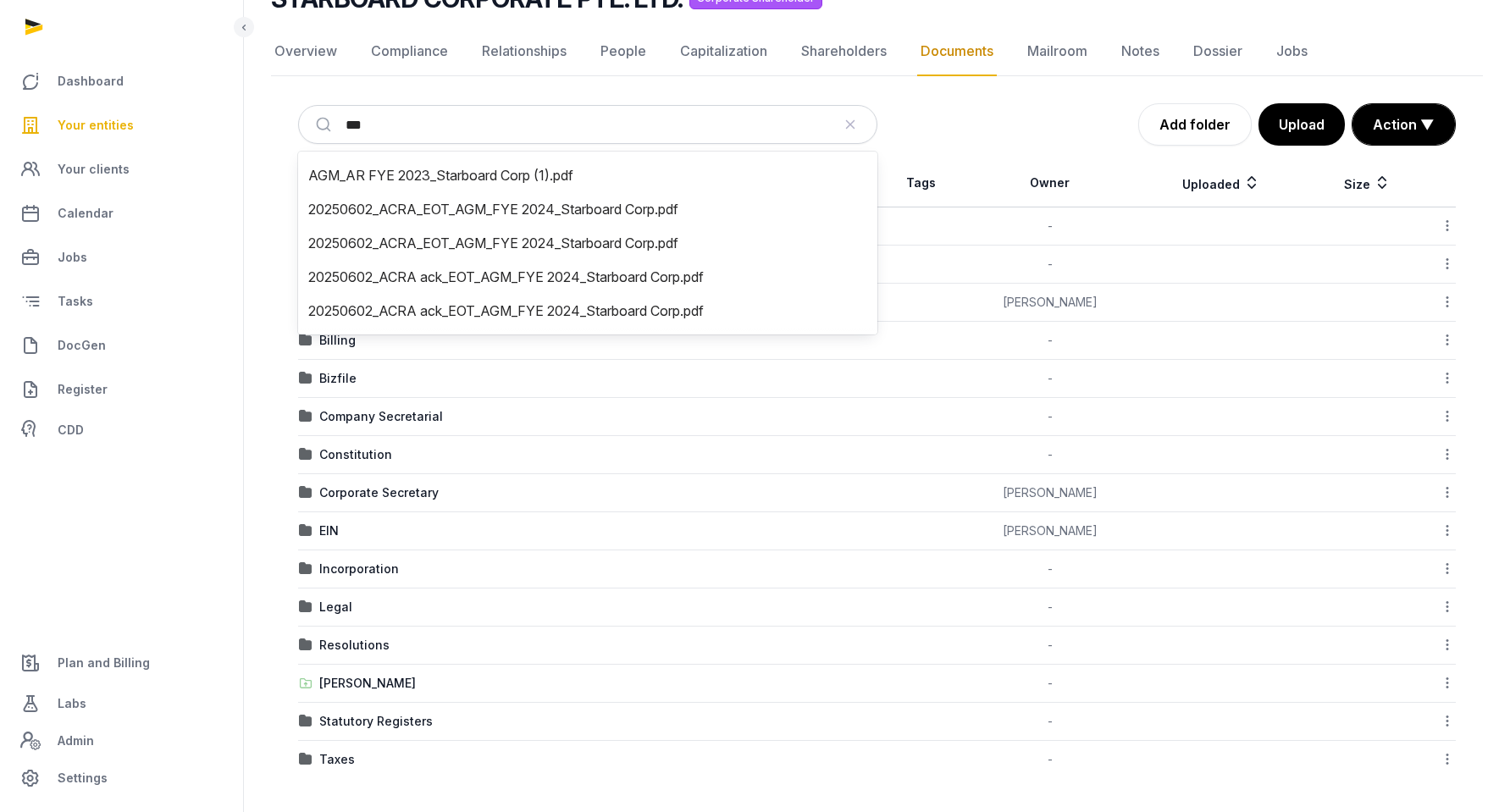
click at [135, 127] on link "Your entities" at bounding box center [121, 125] width 216 height 40
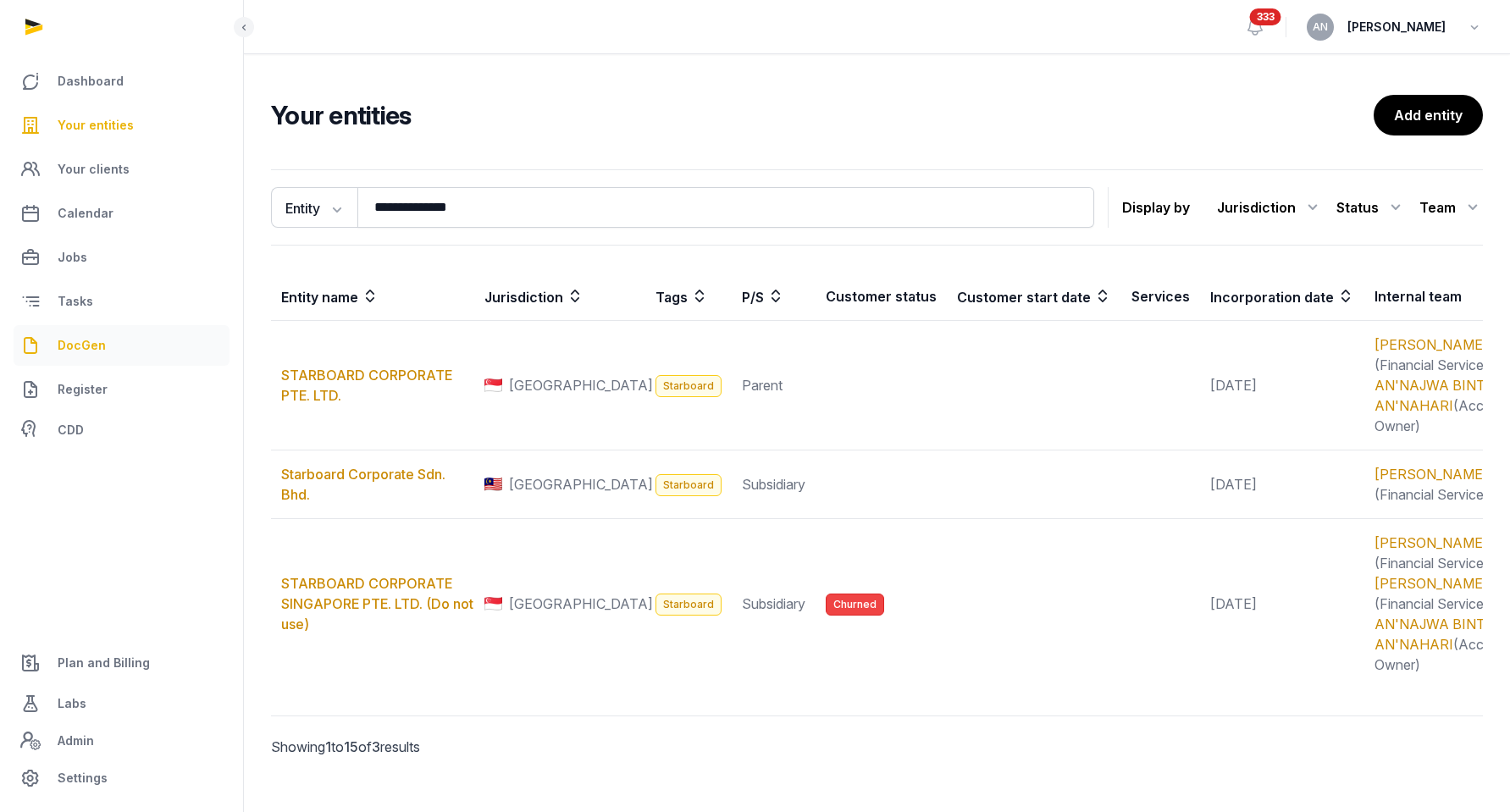
click at [80, 338] on span "DocGen" at bounding box center [82, 345] width 48 height 21
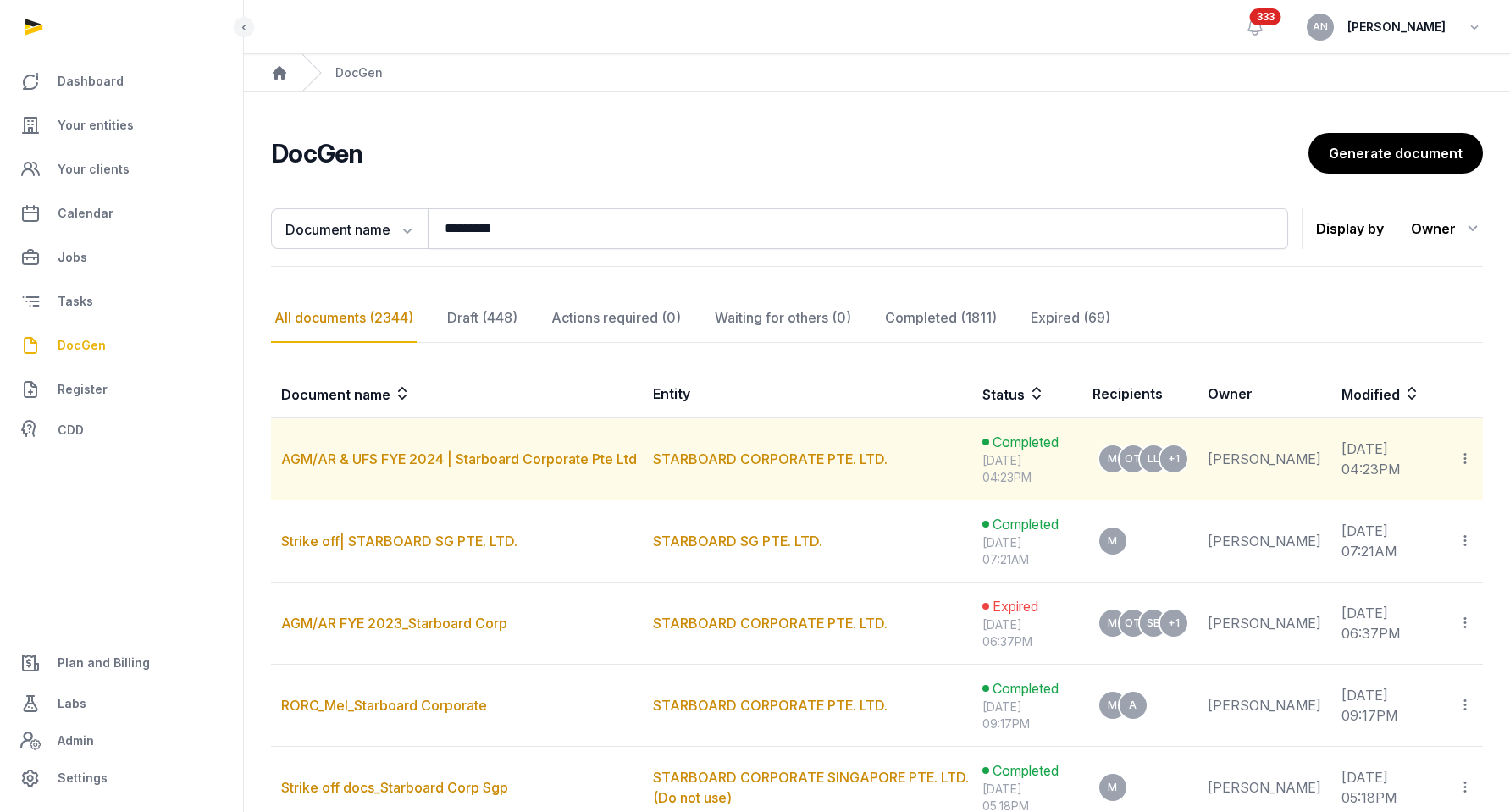
click at [1457, 460] on icon at bounding box center [1464, 458] width 15 height 18
click at [1282, 505] on span "View in Entity Documents" at bounding box center [1351, 504] width 157 height 17
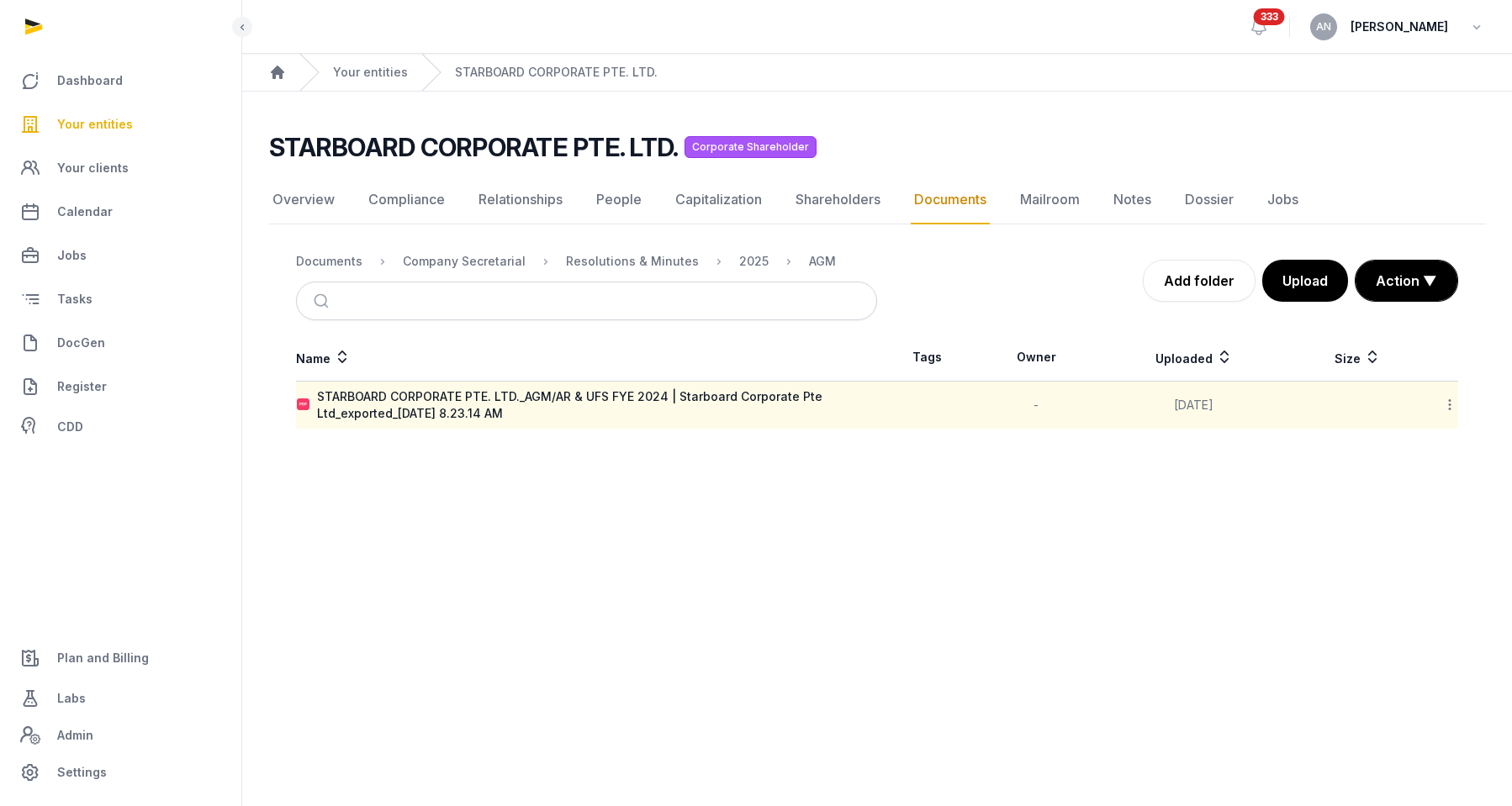
click at [1461, 408] on div "Name Tags Owner Uploaded Size STARBOARD CORPORATE PTE. LTD._AGM/AR & UFS FYE 20…" at bounding box center [877, 381] width 1216 height 95
click at [1450, 401] on icon at bounding box center [1450, 405] width 15 height 18
drag, startPoint x: 1435, startPoint y: 443, endPoint x: 1414, endPoint y: 452, distance: 22.8
click at [1435, 444] on div "Download" at bounding box center [1390, 449] width 135 height 30
click at [307, 265] on div "Documents" at bounding box center [329, 261] width 67 height 17
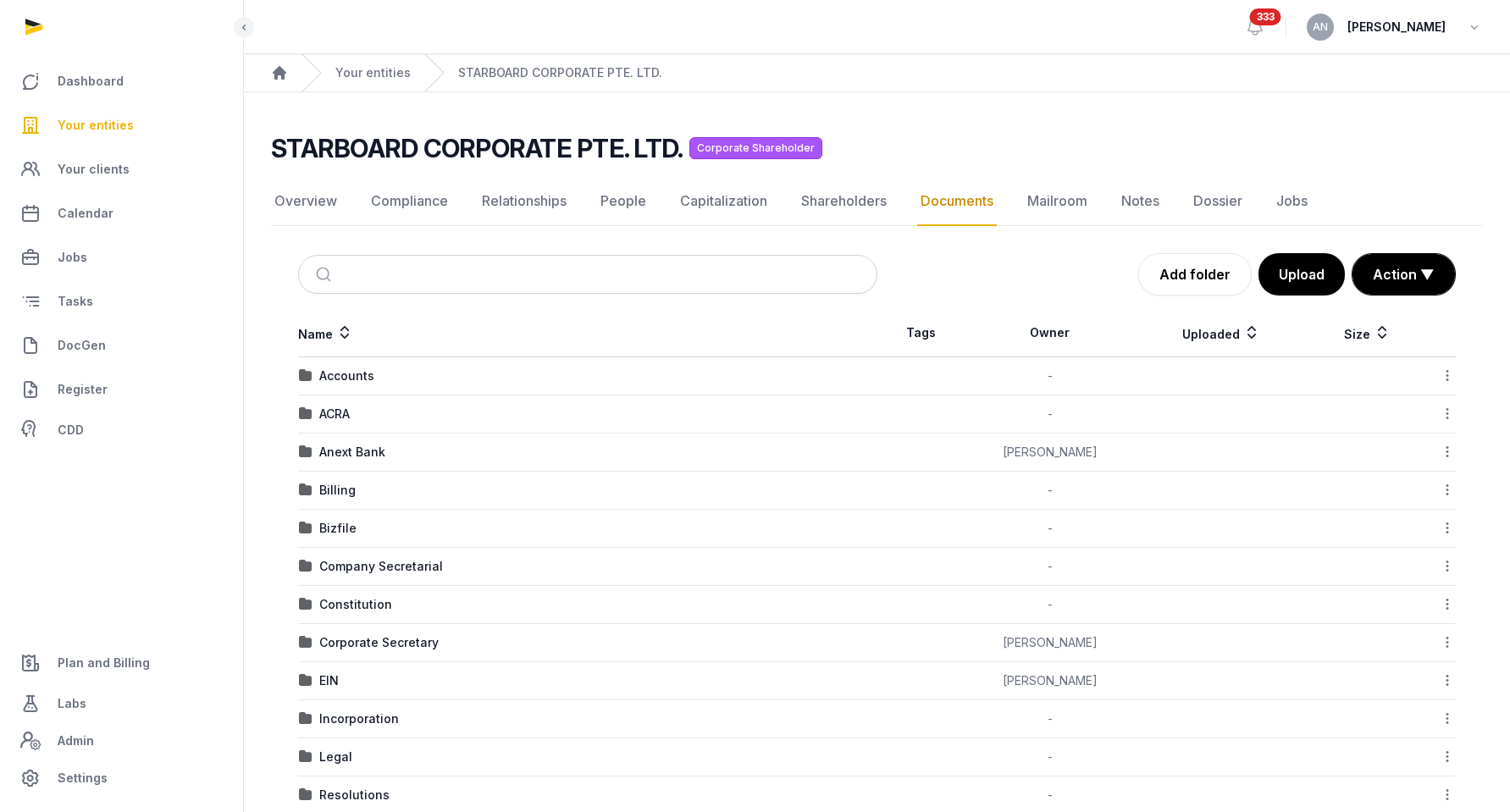
click at [352, 378] on div "Accounts" at bounding box center [346, 376] width 55 height 17
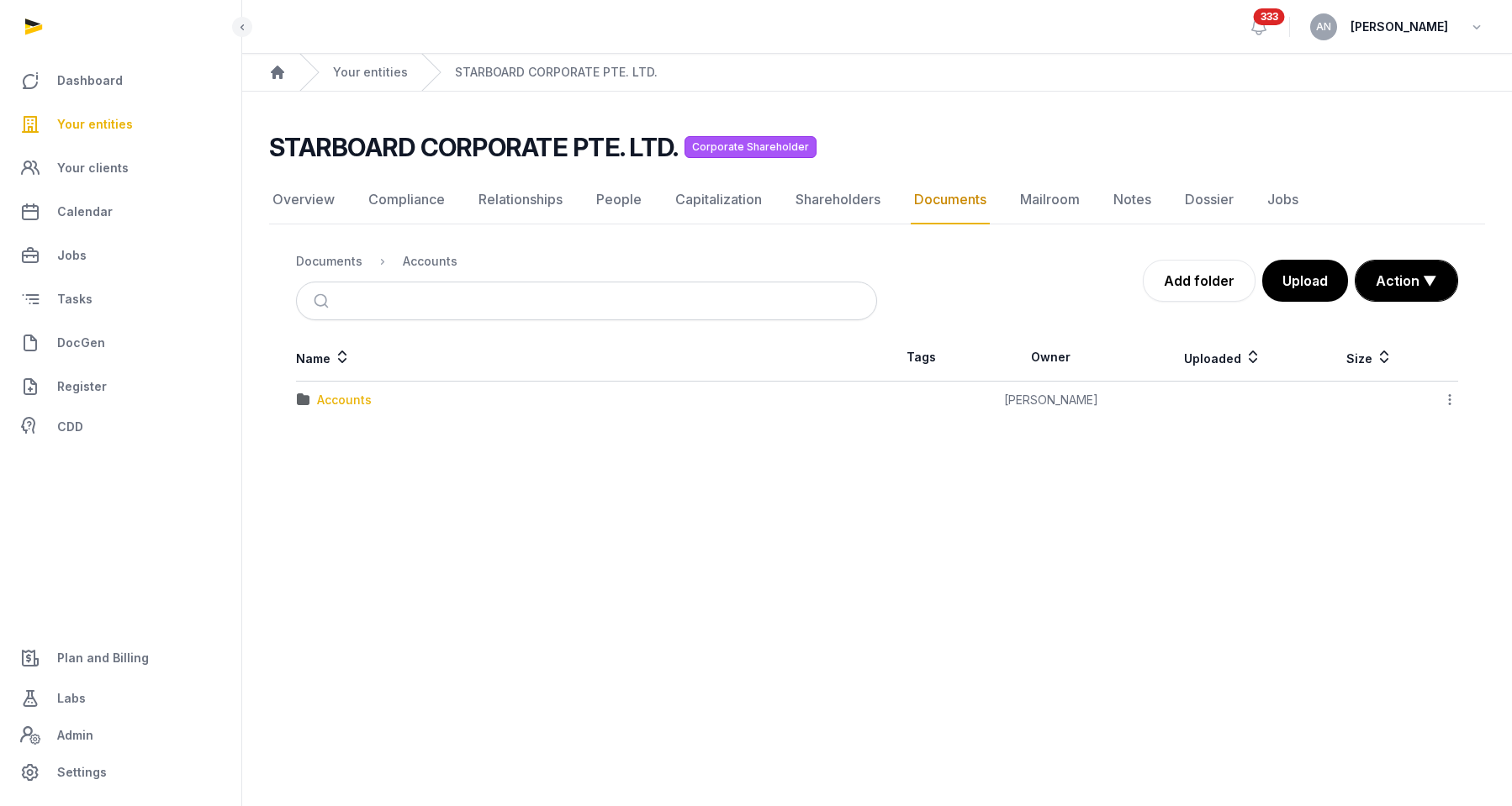
click at [343, 395] on div "Accounts" at bounding box center [344, 400] width 54 height 17
click at [1187, 280] on link "Add folder" at bounding box center [1199, 281] width 112 height 42
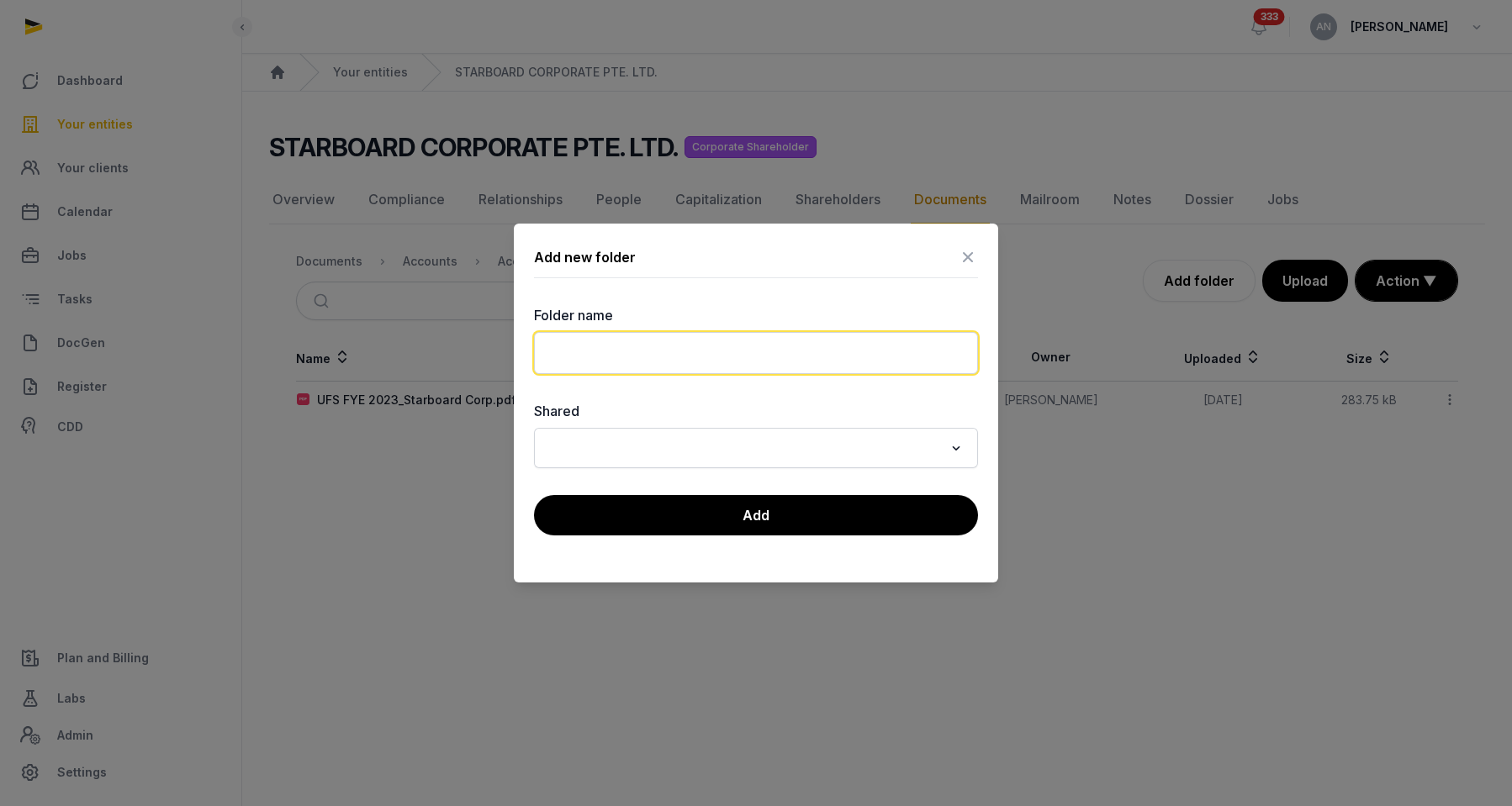
click at [598, 353] on input "text" at bounding box center [756, 353] width 444 height 42
type input "*"
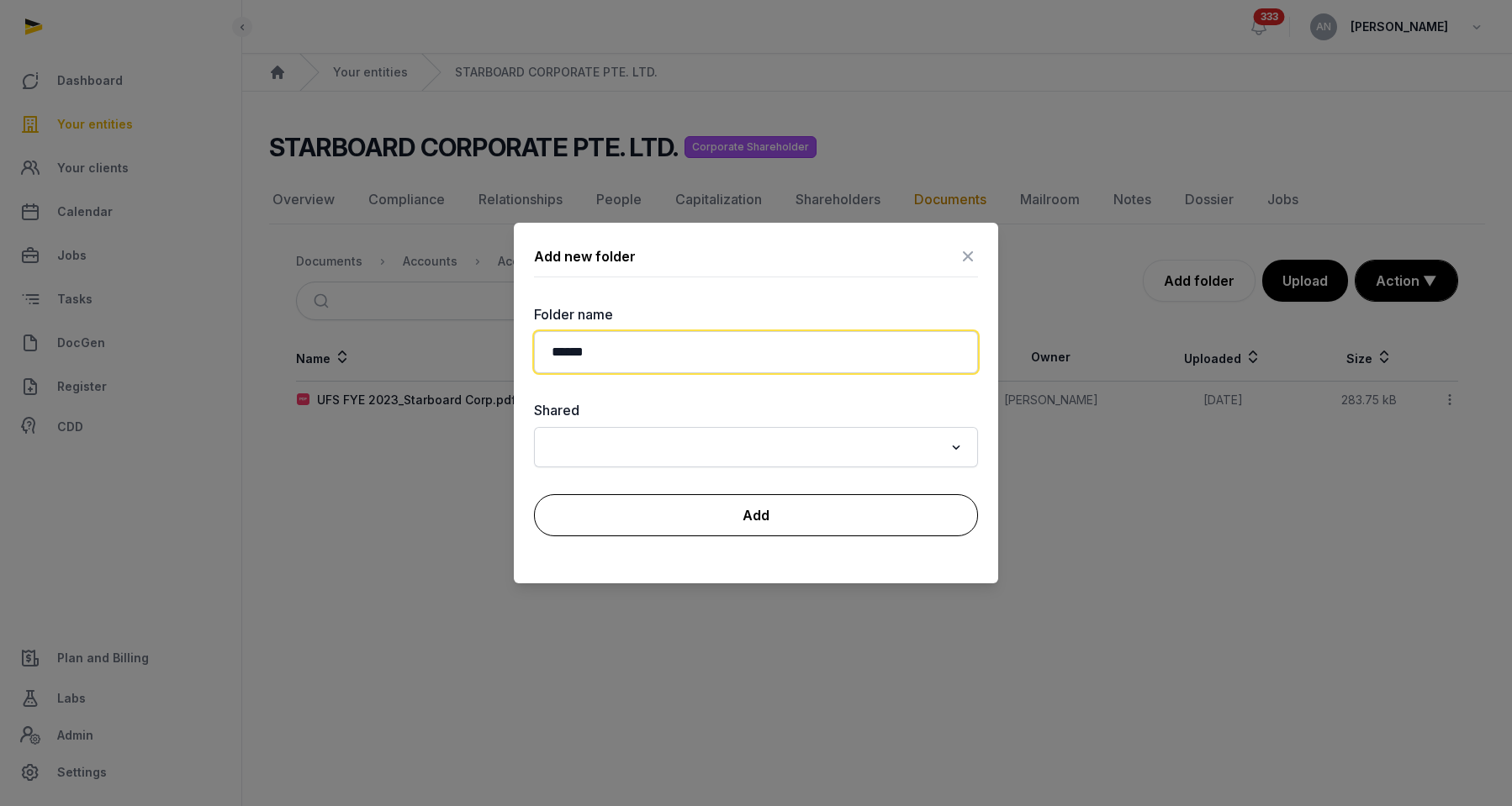
type input "******"
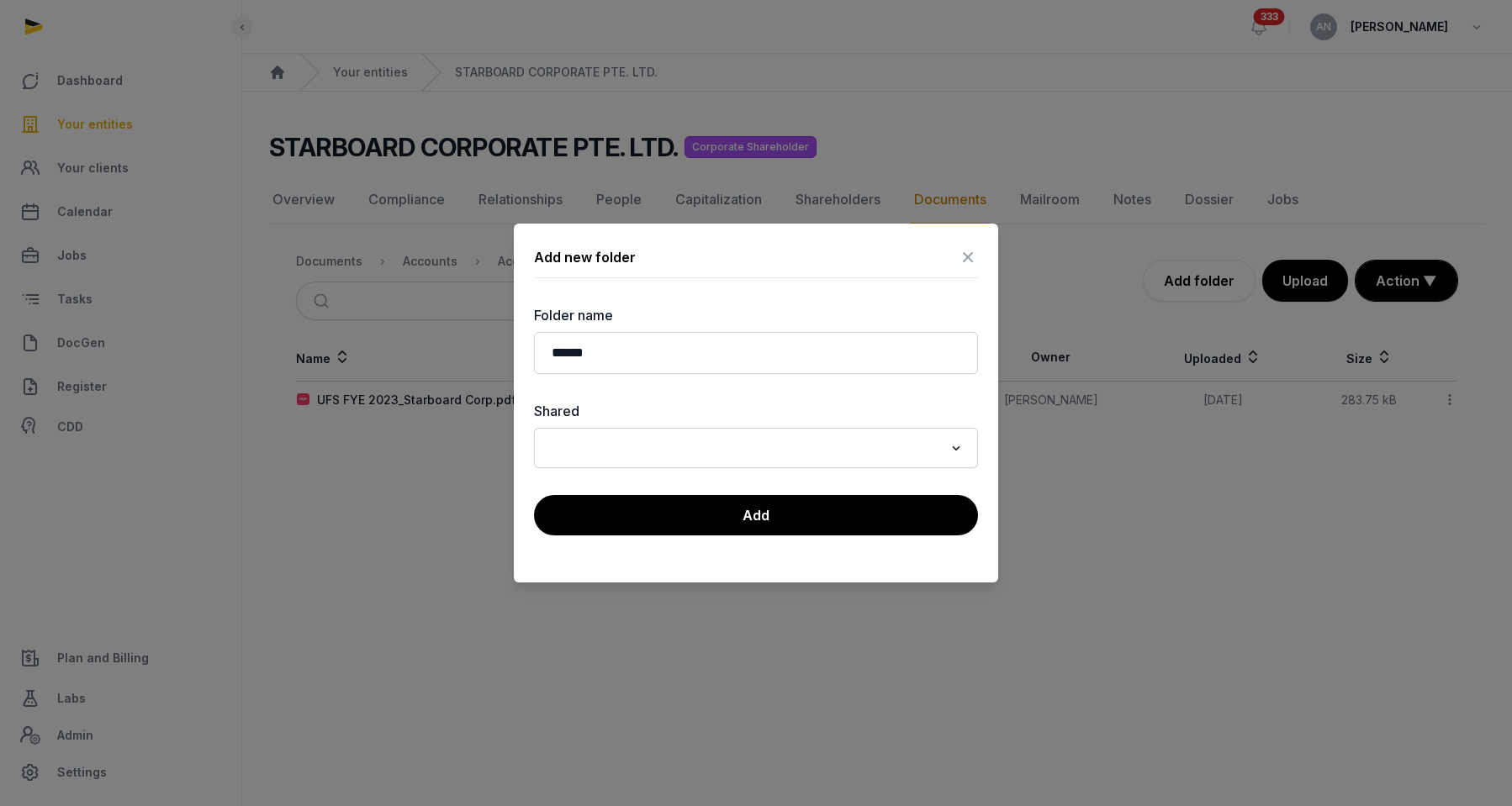
click at [696, 499] on button "Add" at bounding box center [756, 515] width 444 height 40
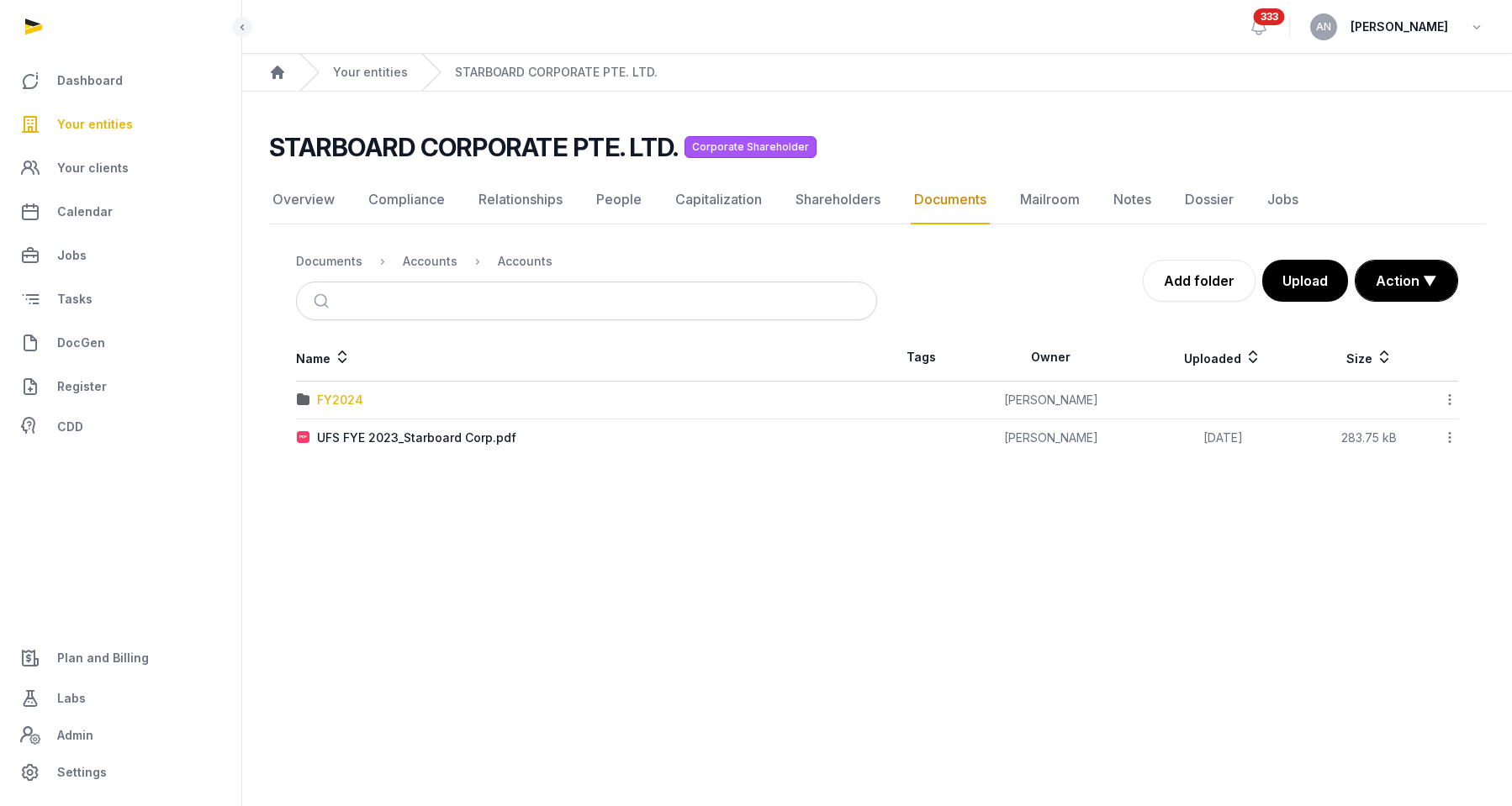
click at [339, 397] on div "FY2024" at bounding box center [340, 400] width 46 height 17
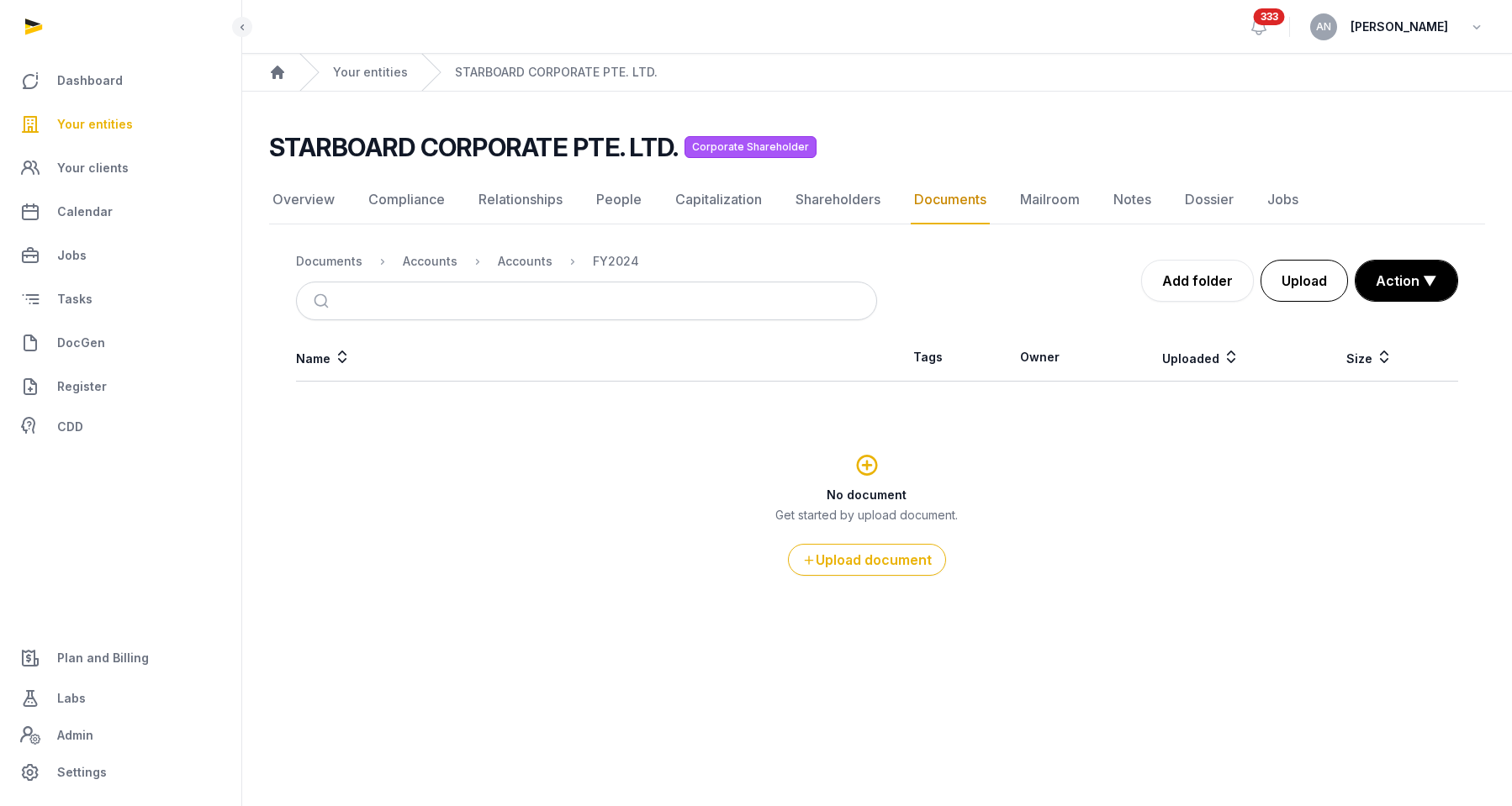
click at [1289, 273] on button "Upload" at bounding box center [1304, 281] width 87 height 42
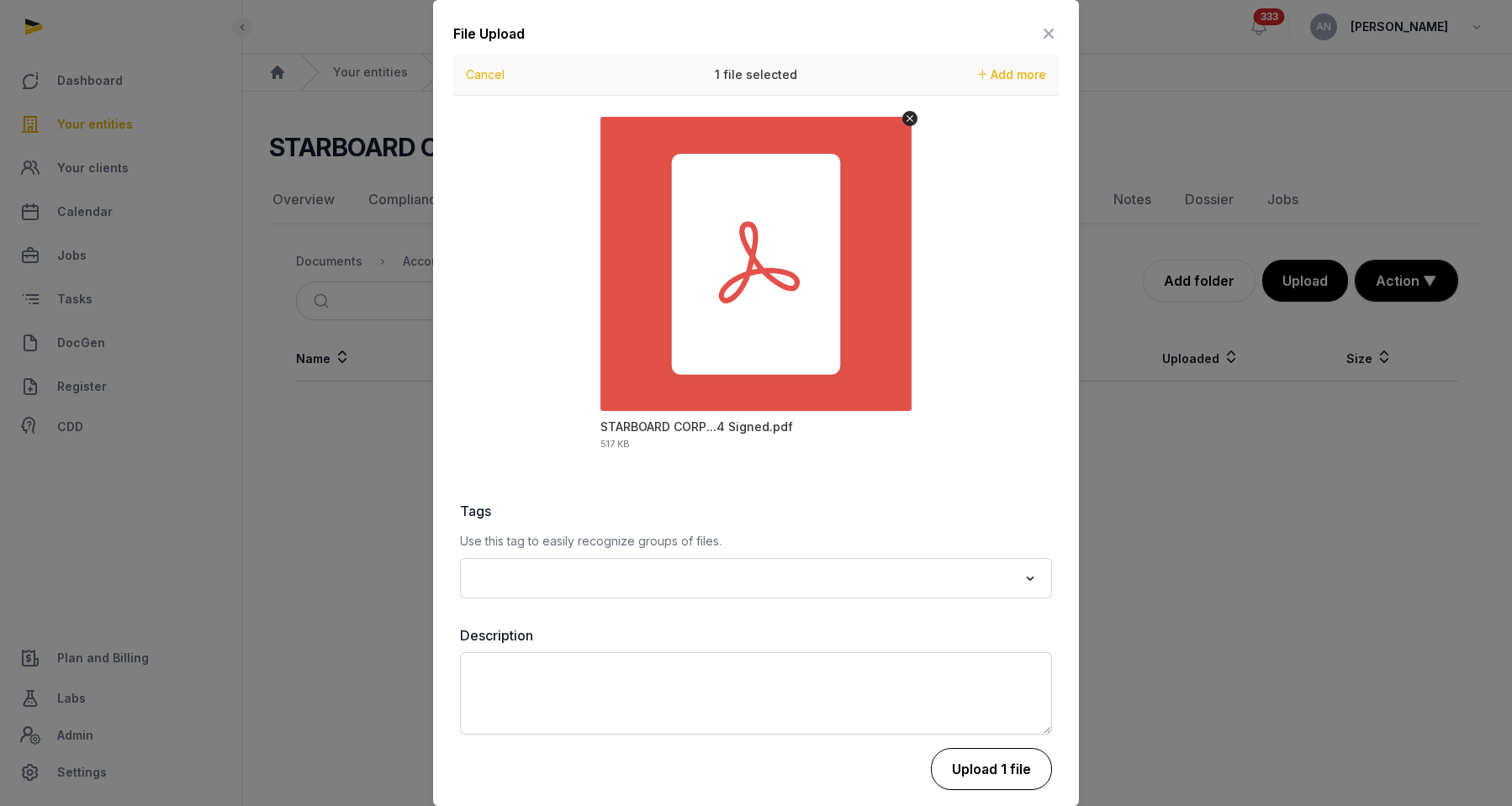
click at [977, 772] on button "Upload 1 file" at bounding box center [992, 769] width 121 height 42
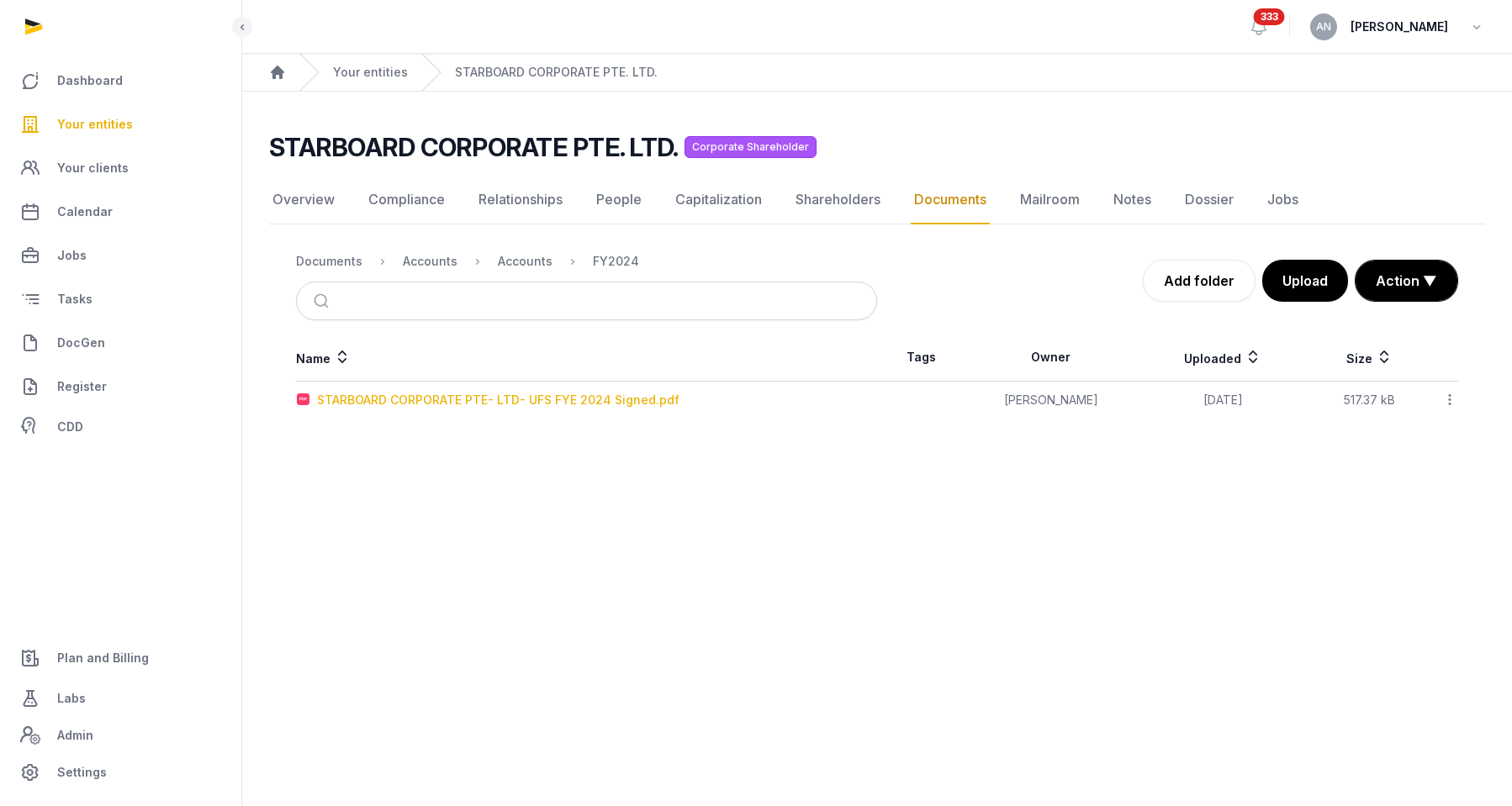
click at [448, 403] on div "STARBOARD CORPORATE PTE- LTD- UFS FYE 2024 Signed.pdf" at bounding box center [498, 400] width 363 height 17
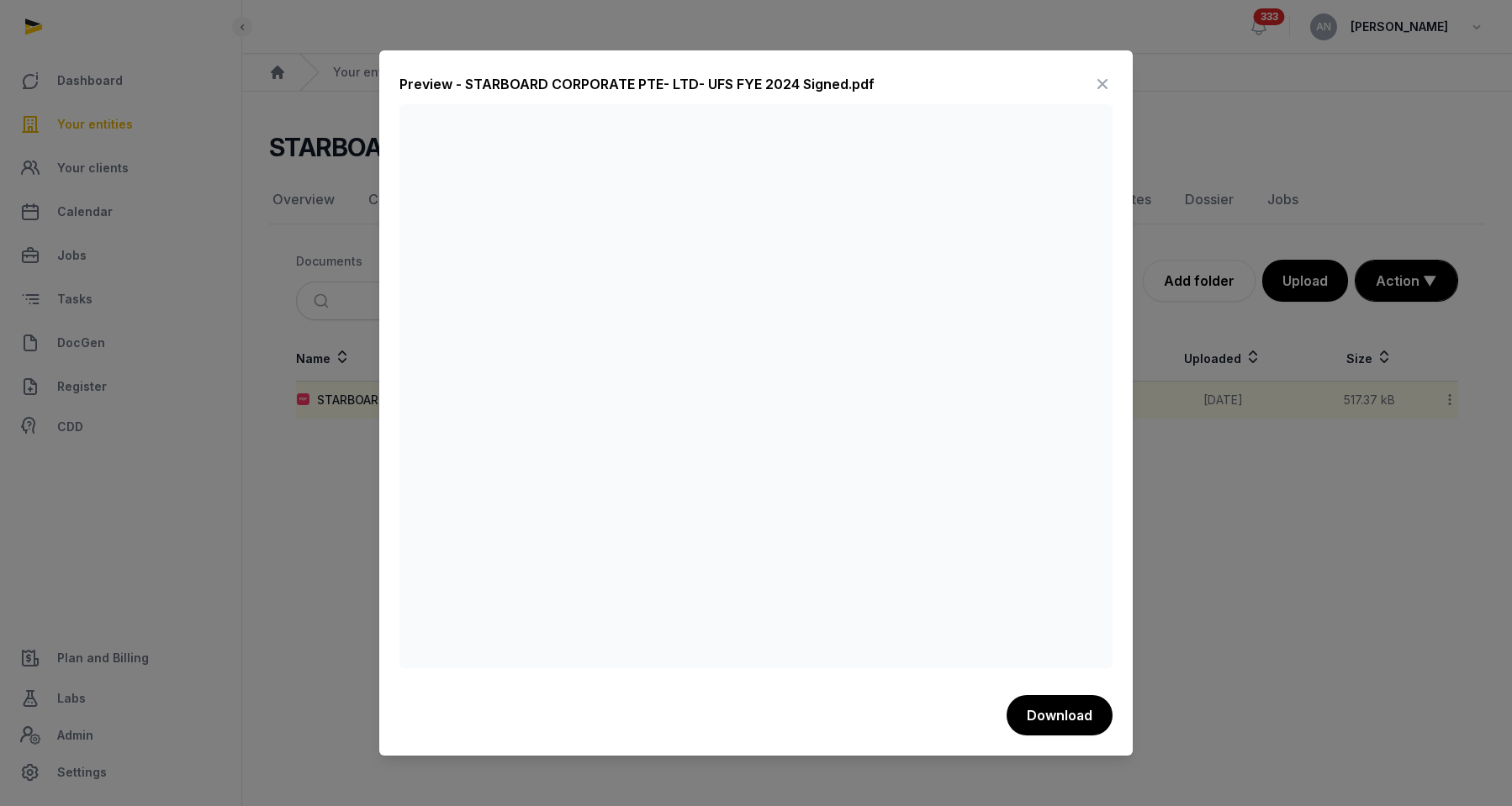
click at [1105, 79] on icon at bounding box center [1102, 84] width 20 height 27
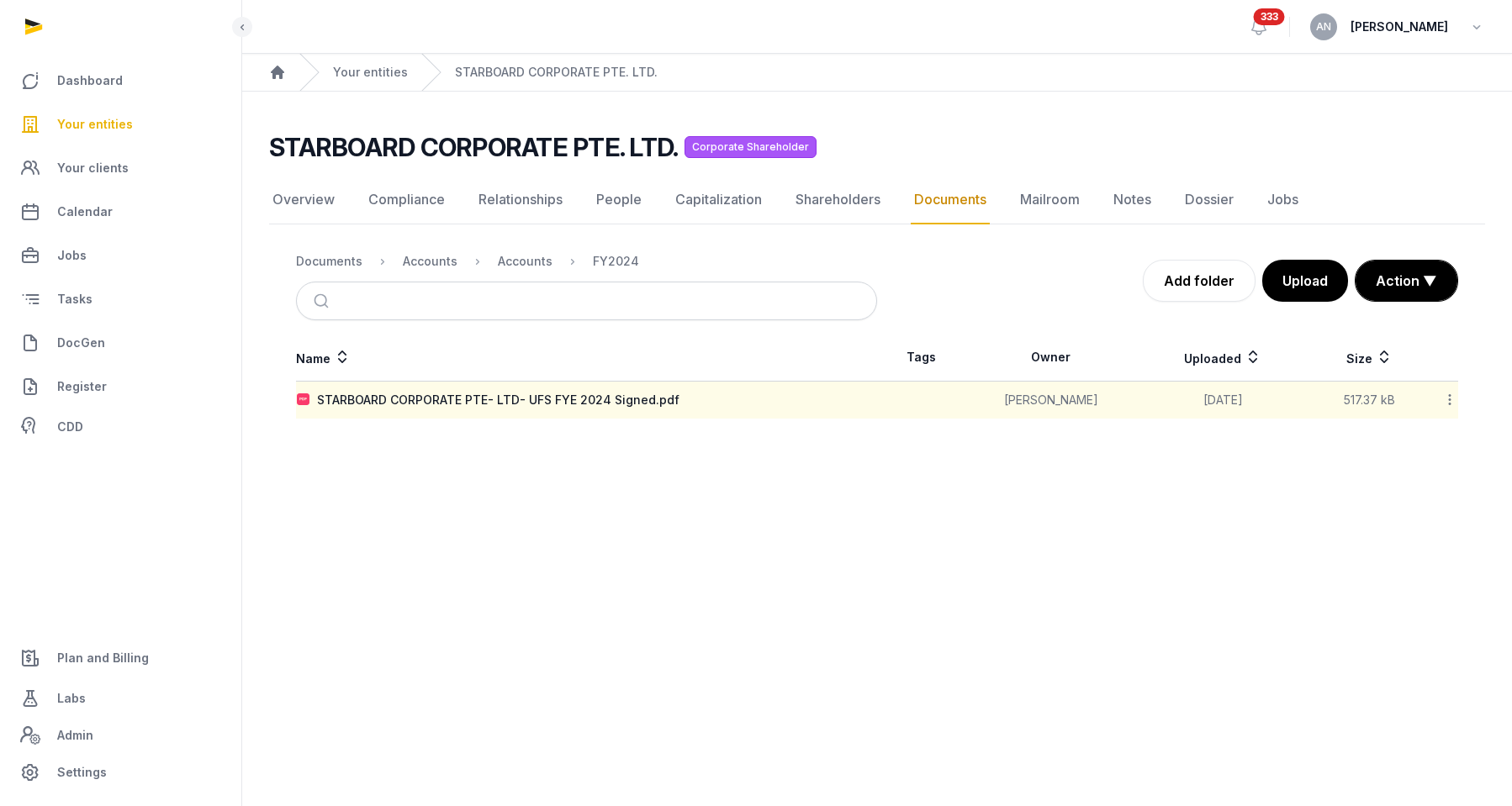
click at [713, 462] on main "Open sidebar 333 AN Anna Nari Home Your entities STARBOARD CORPORATE PTE. LTD. …" at bounding box center [756, 403] width 1512 height 806
click at [367, 69] on link "Your entities" at bounding box center [371, 72] width 75 height 17
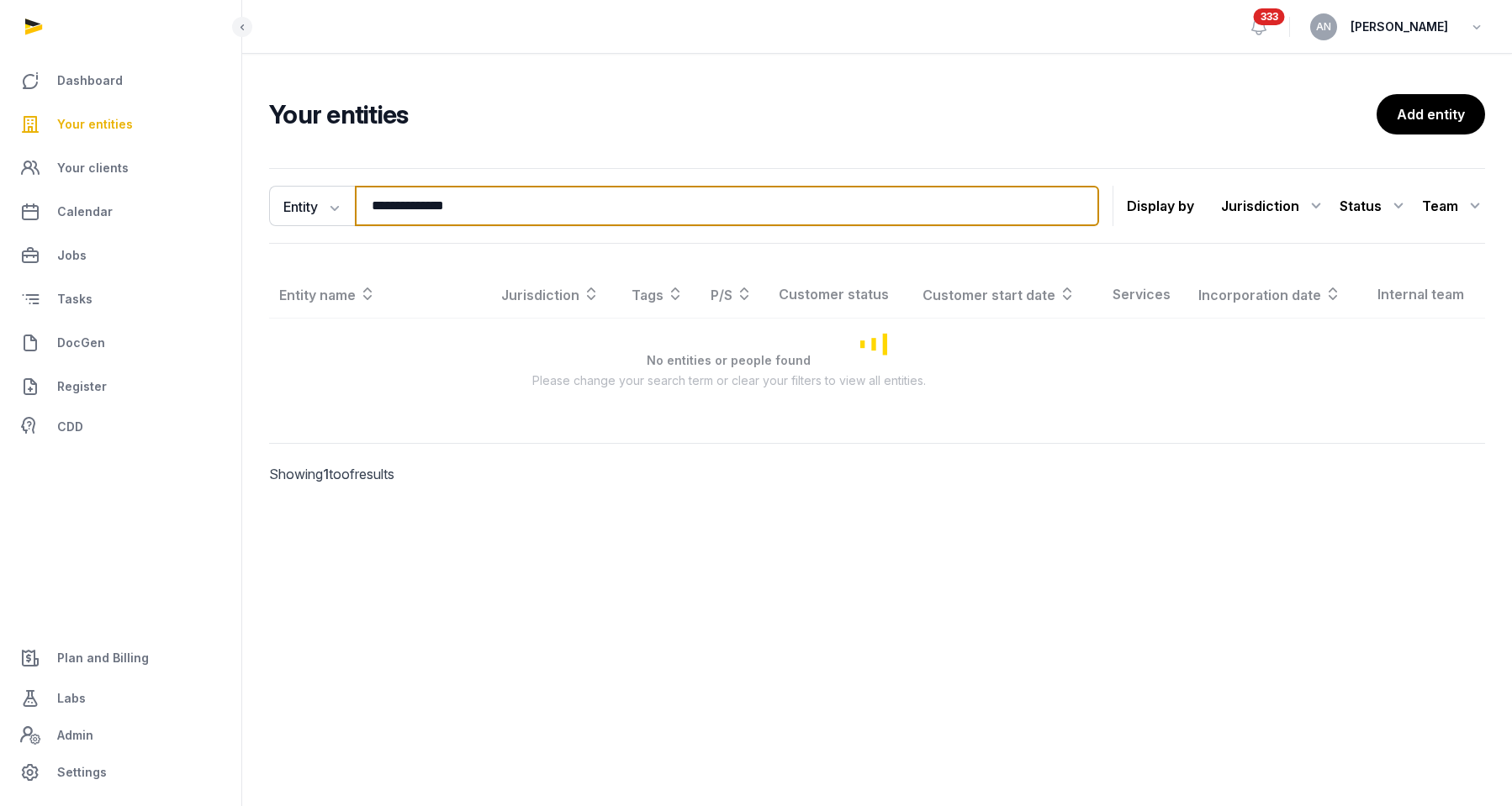
click at [426, 205] on input "**********" at bounding box center [726, 206] width 744 height 40
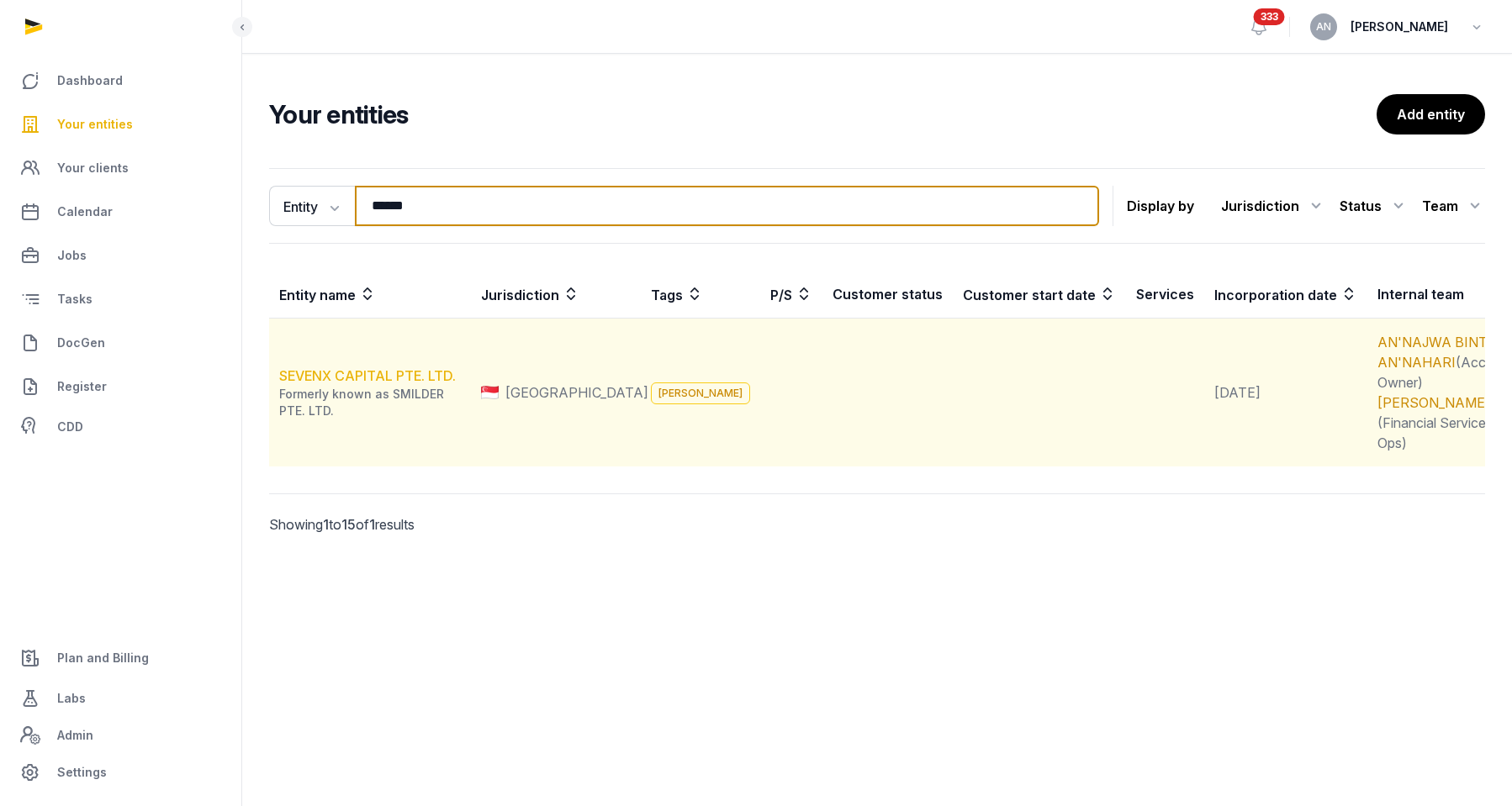
type input "******"
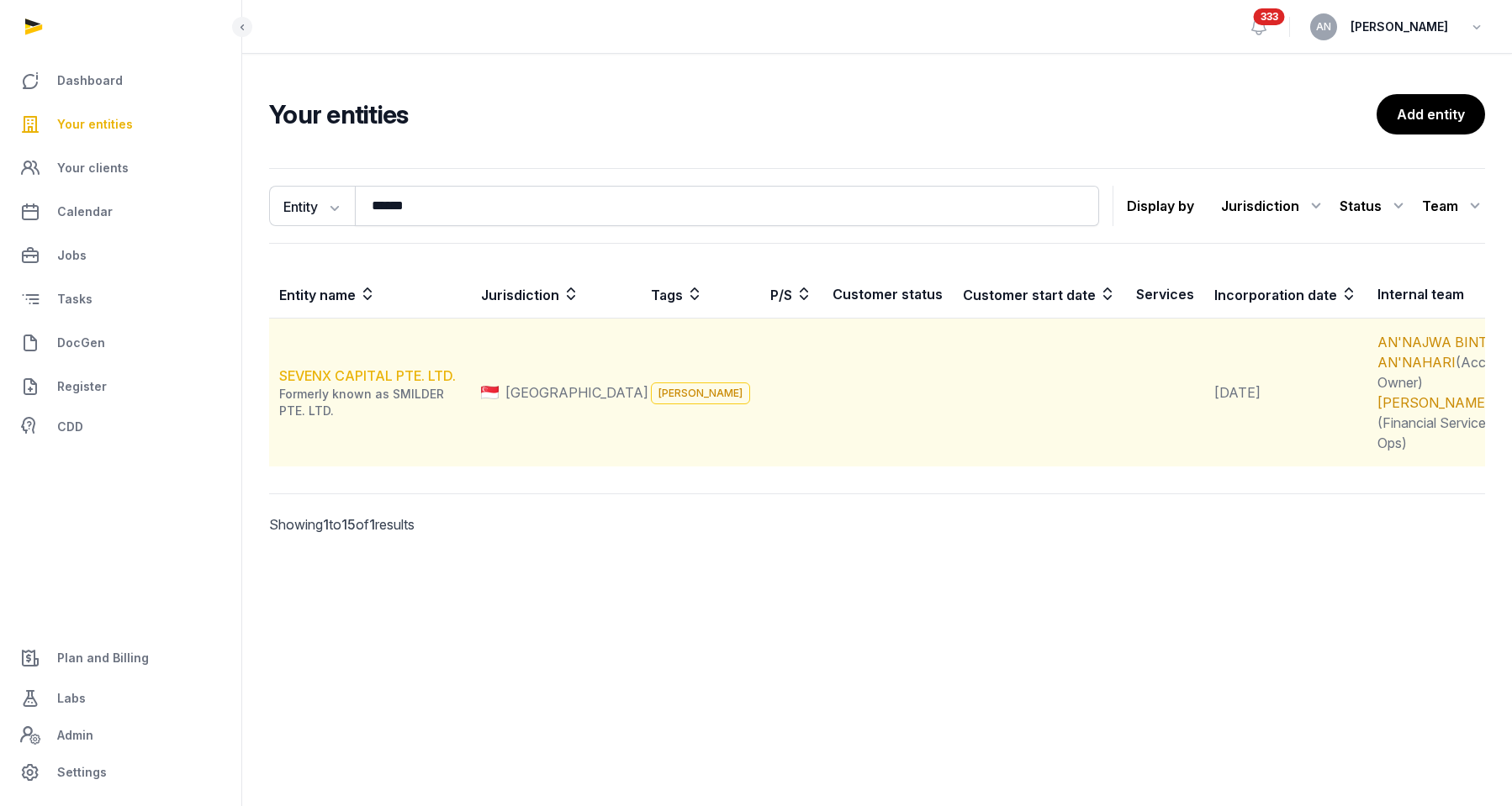
click at [368, 369] on link "SEVENX CAPITAL PTE. LTD." at bounding box center [367, 375] width 176 height 17
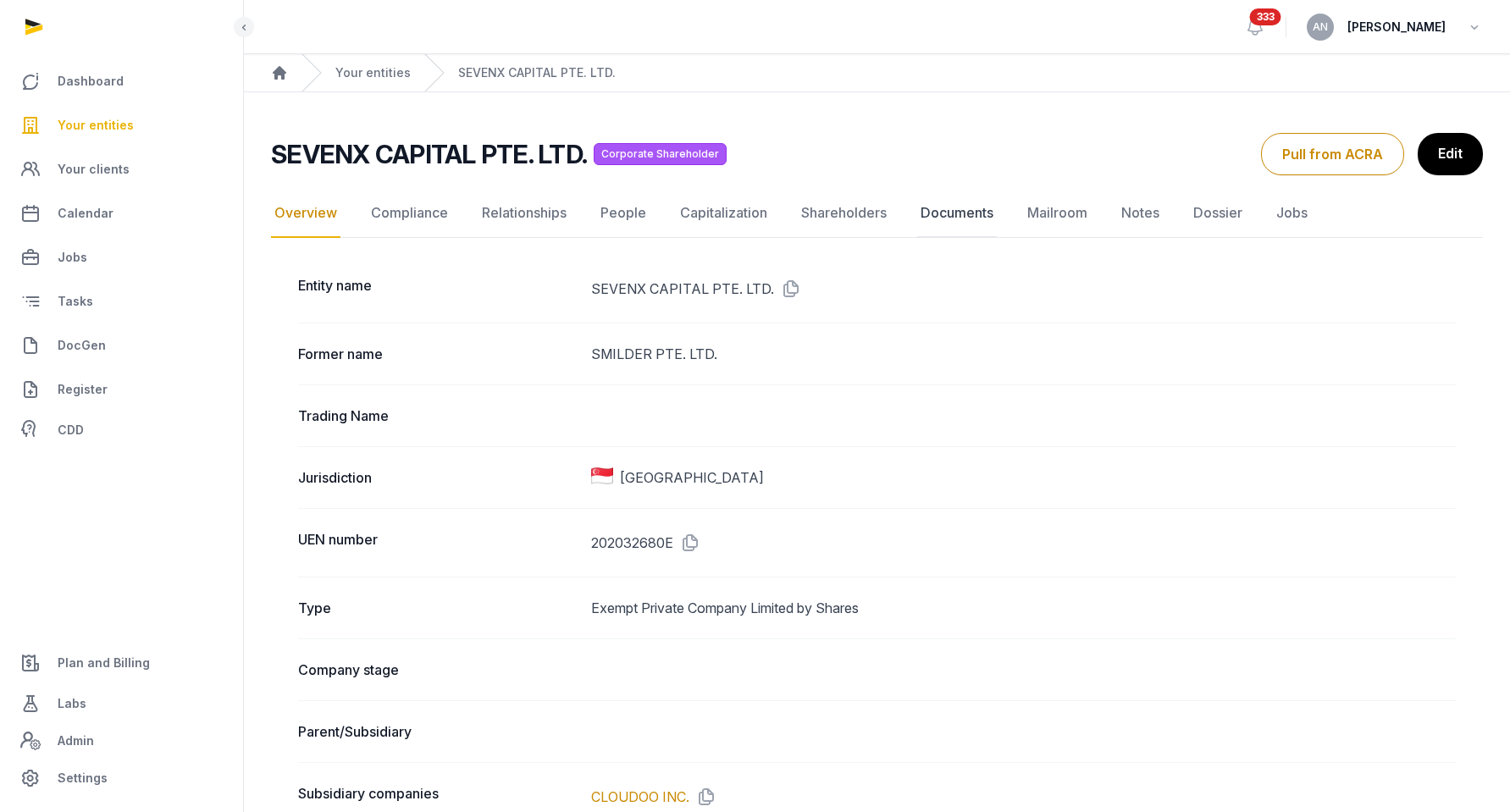
click at [951, 226] on link "Documents" at bounding box center [956, 213] width 80 height 49
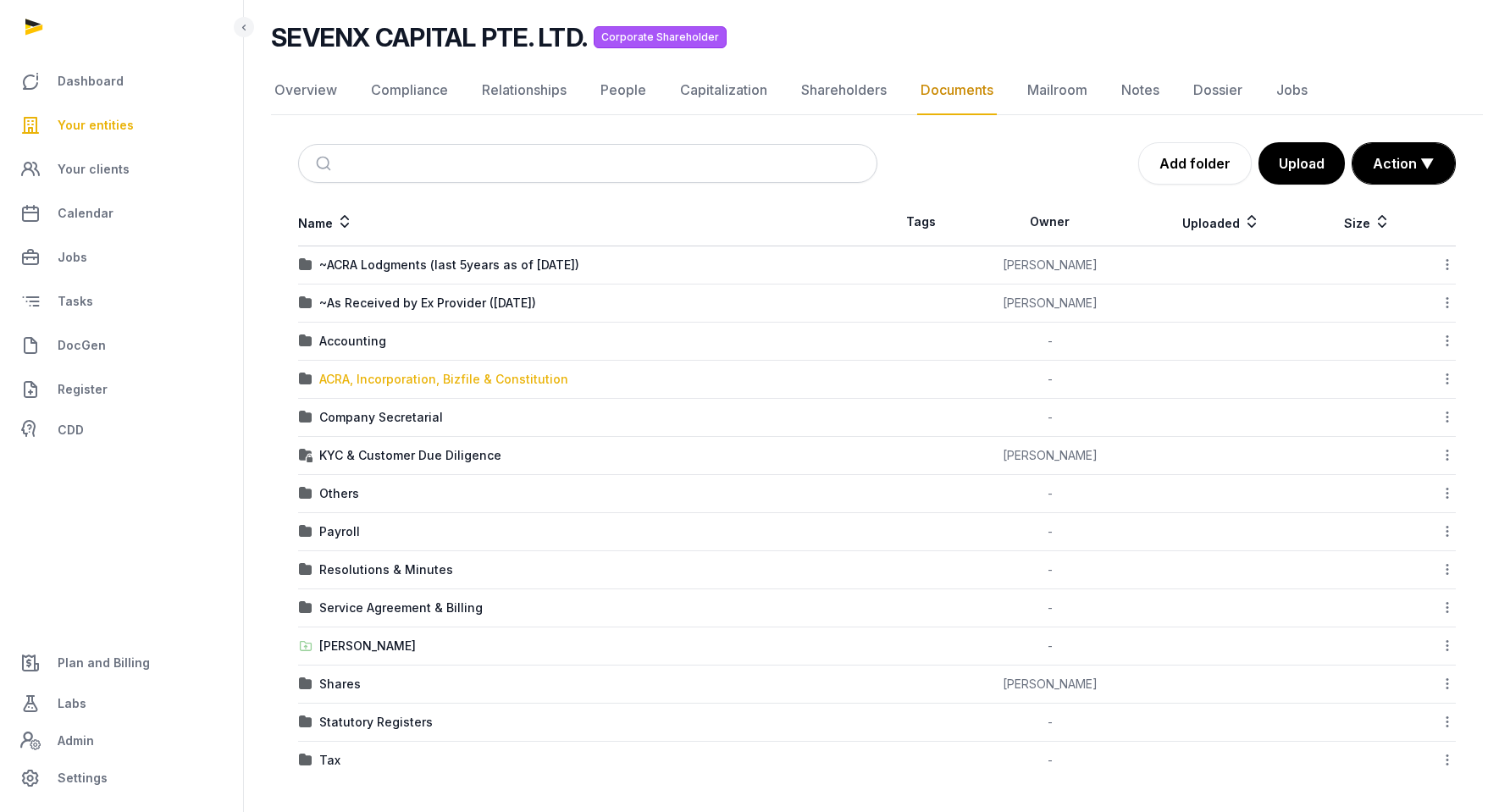
scroll to position [112, 0]
click at [357, 415] on div "Company Secretarial" at bounding box center [381, 416] width 124 height 17
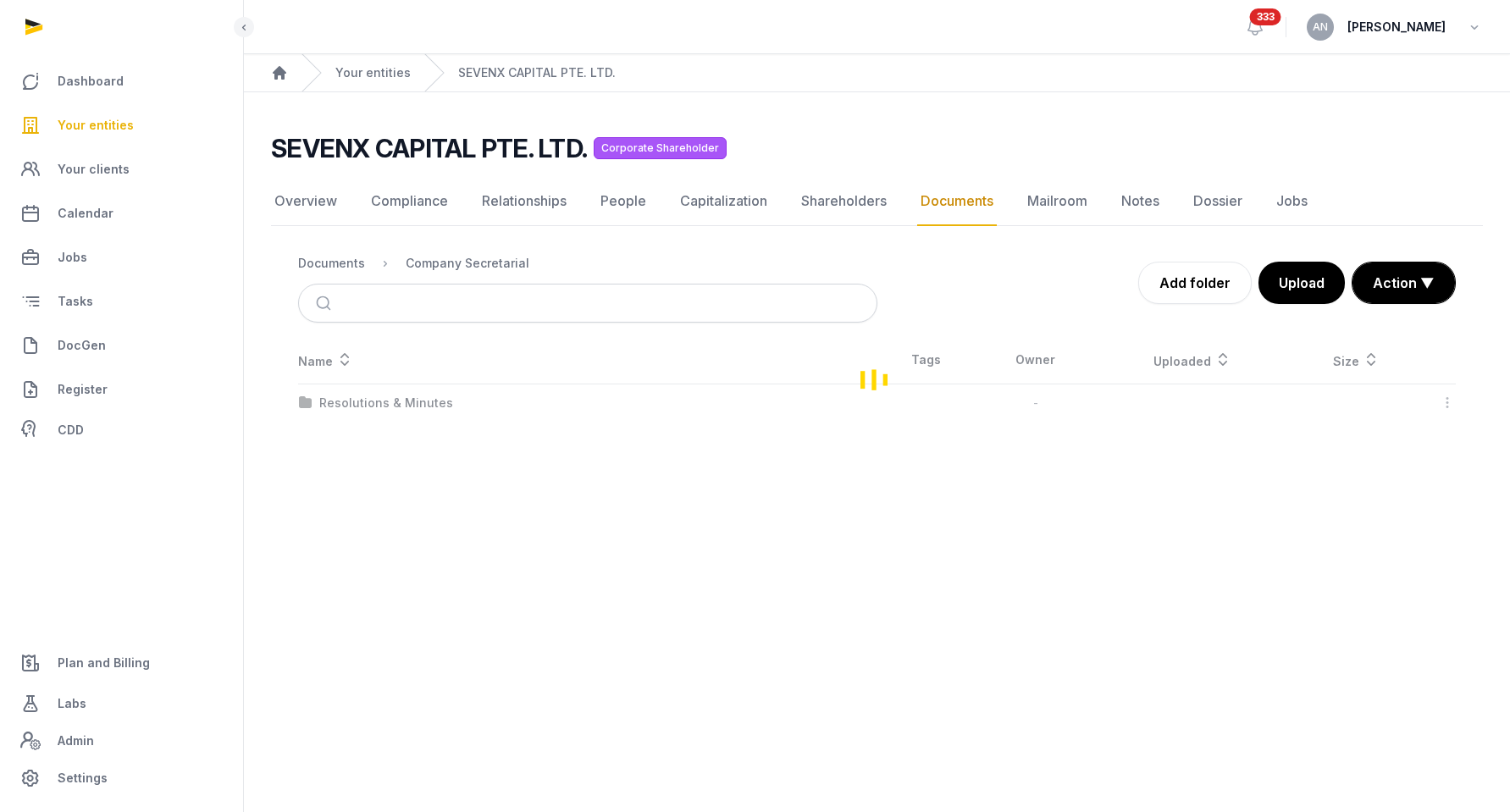
scroll to position [0, 0]
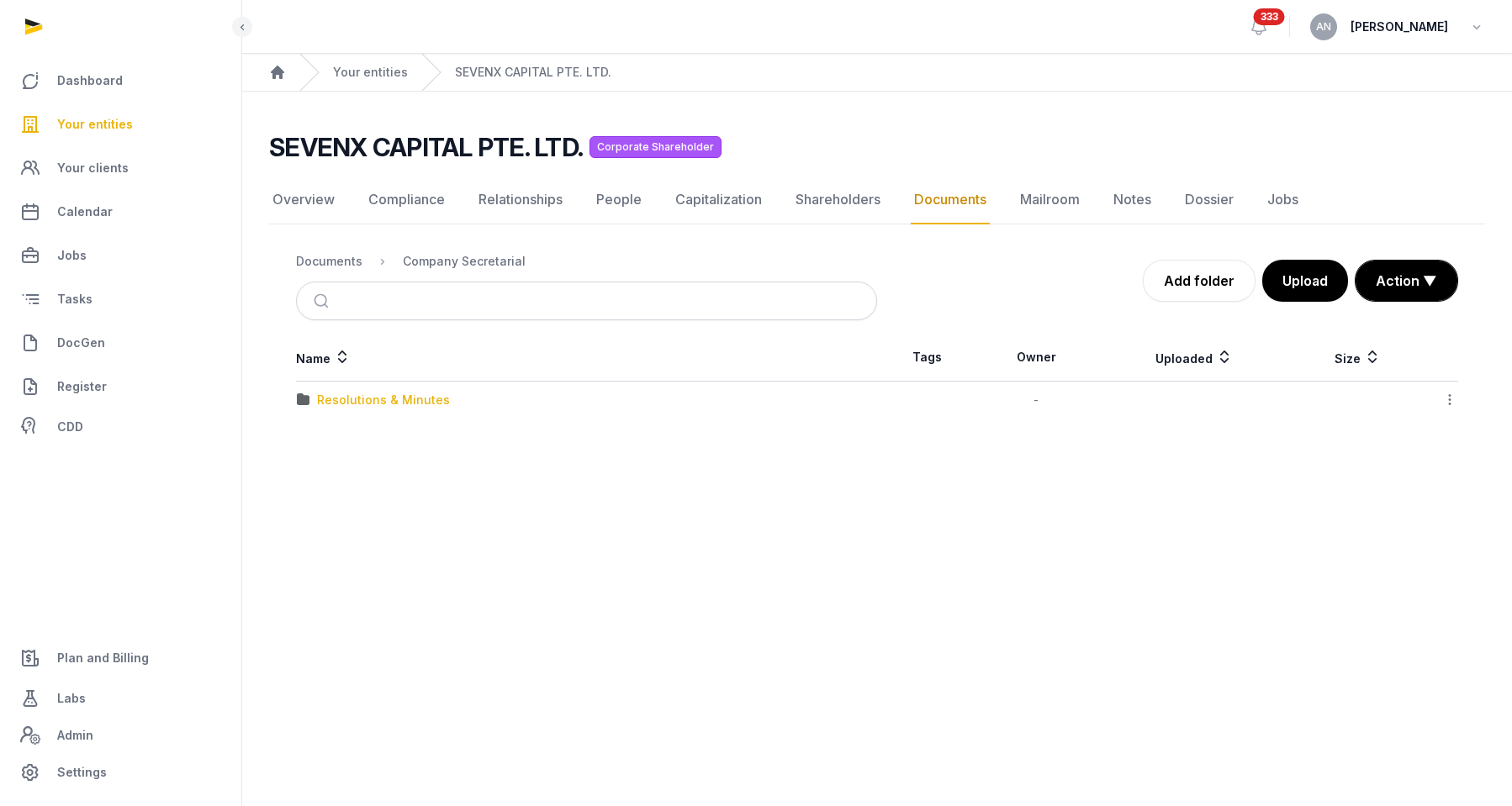
click at [354, 406] on div "Resolutions & Minutes" at bounding box center [383, 400] width 133 height 17
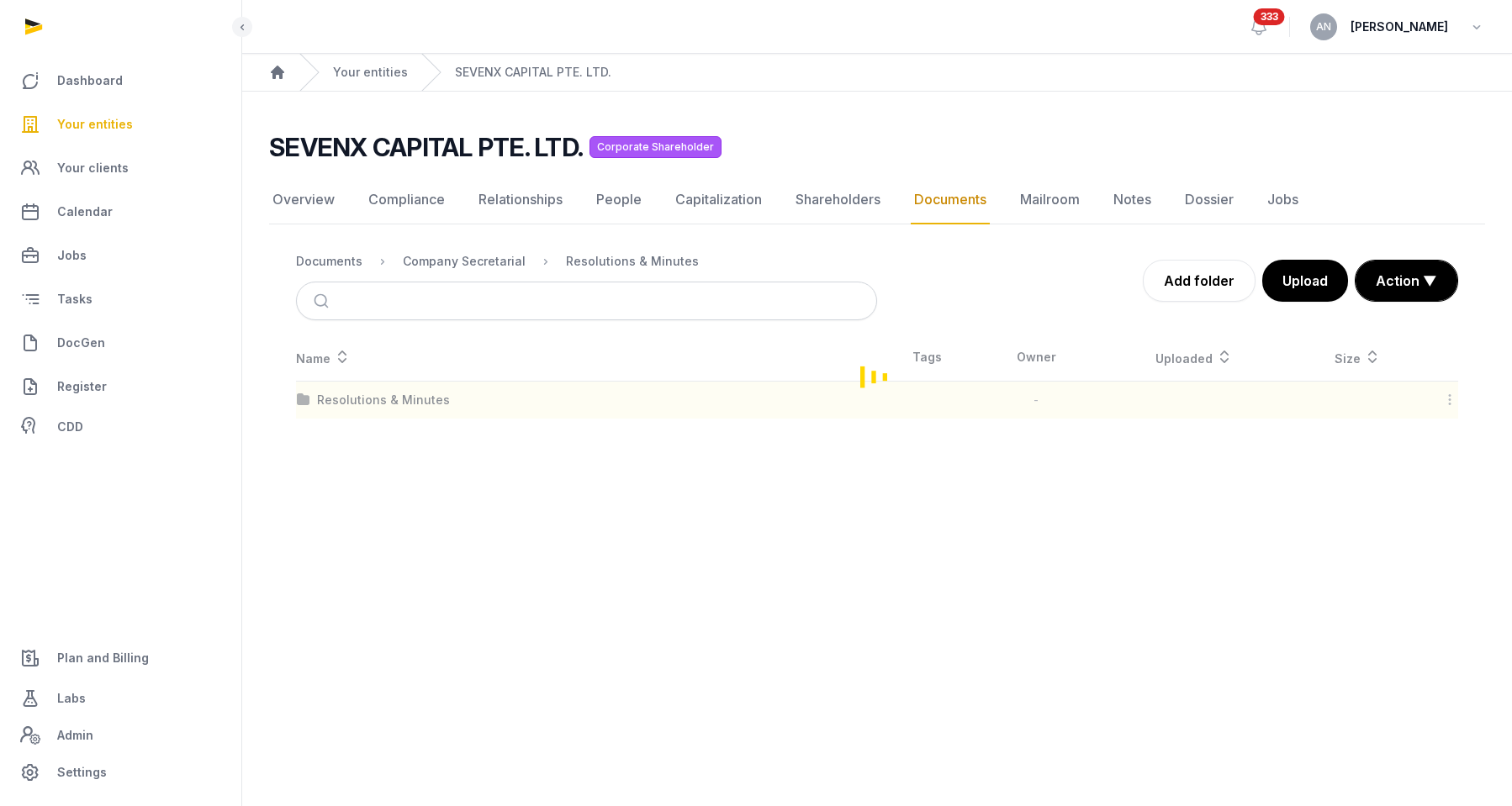
click at [358, 398] on div "Loading" at bounding box center [877, 376] width 1216 height 85
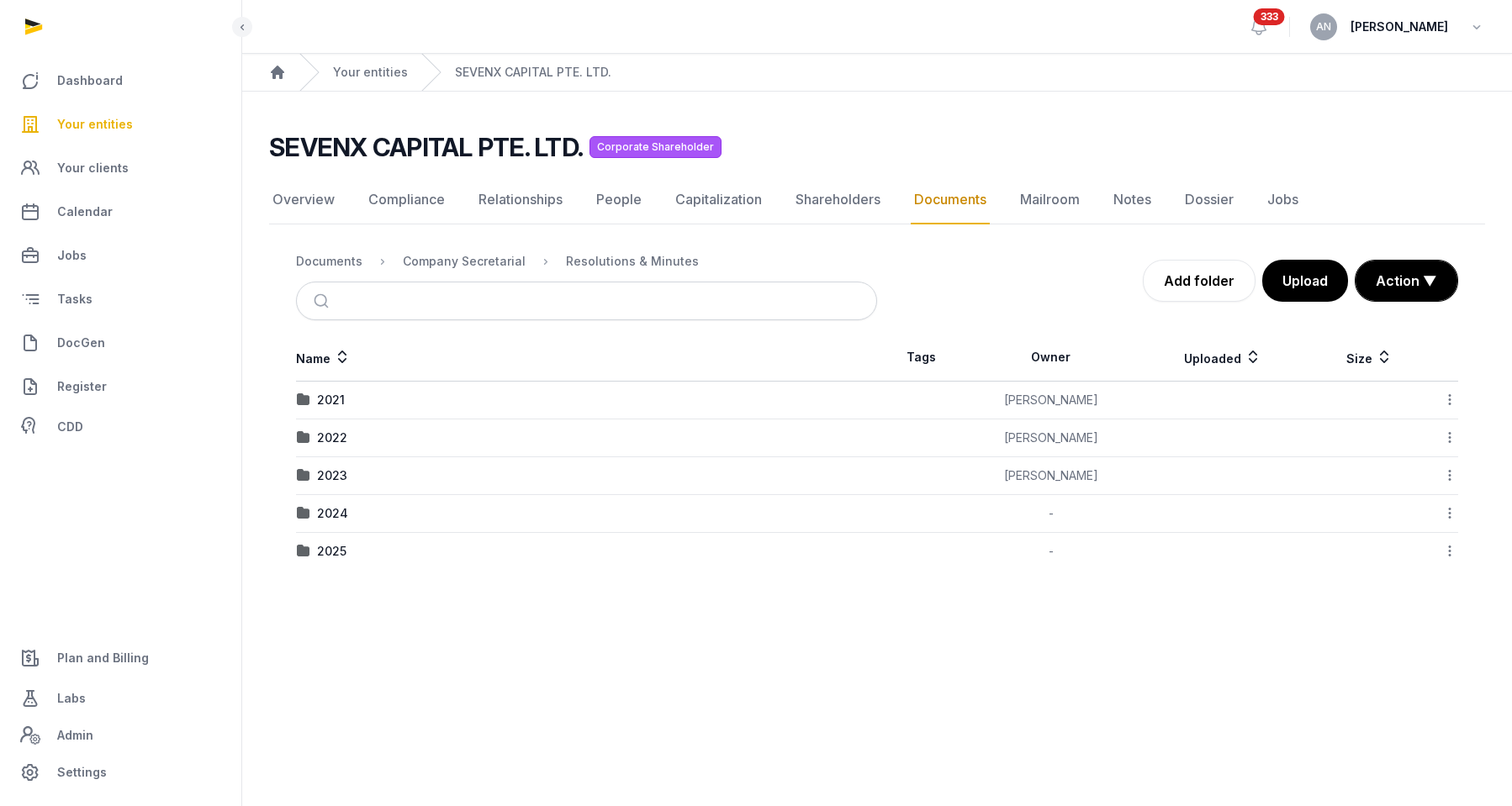
click at [327, 540] on td "2025" at bounding box center [586, 551] width 581 height 37
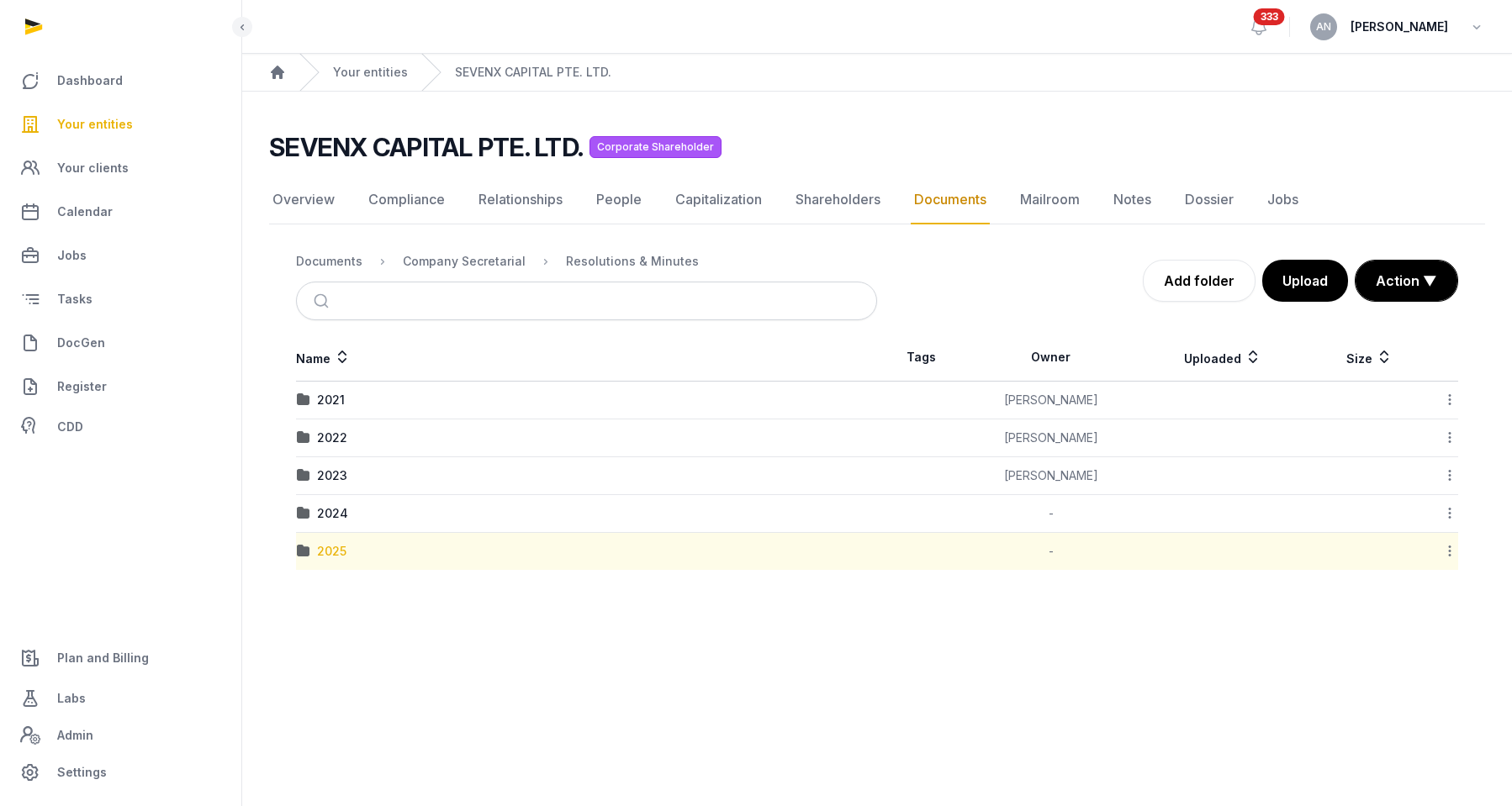
click at [331, 556] on div "2025" at bounding box center [331, 551] width 29 height 17
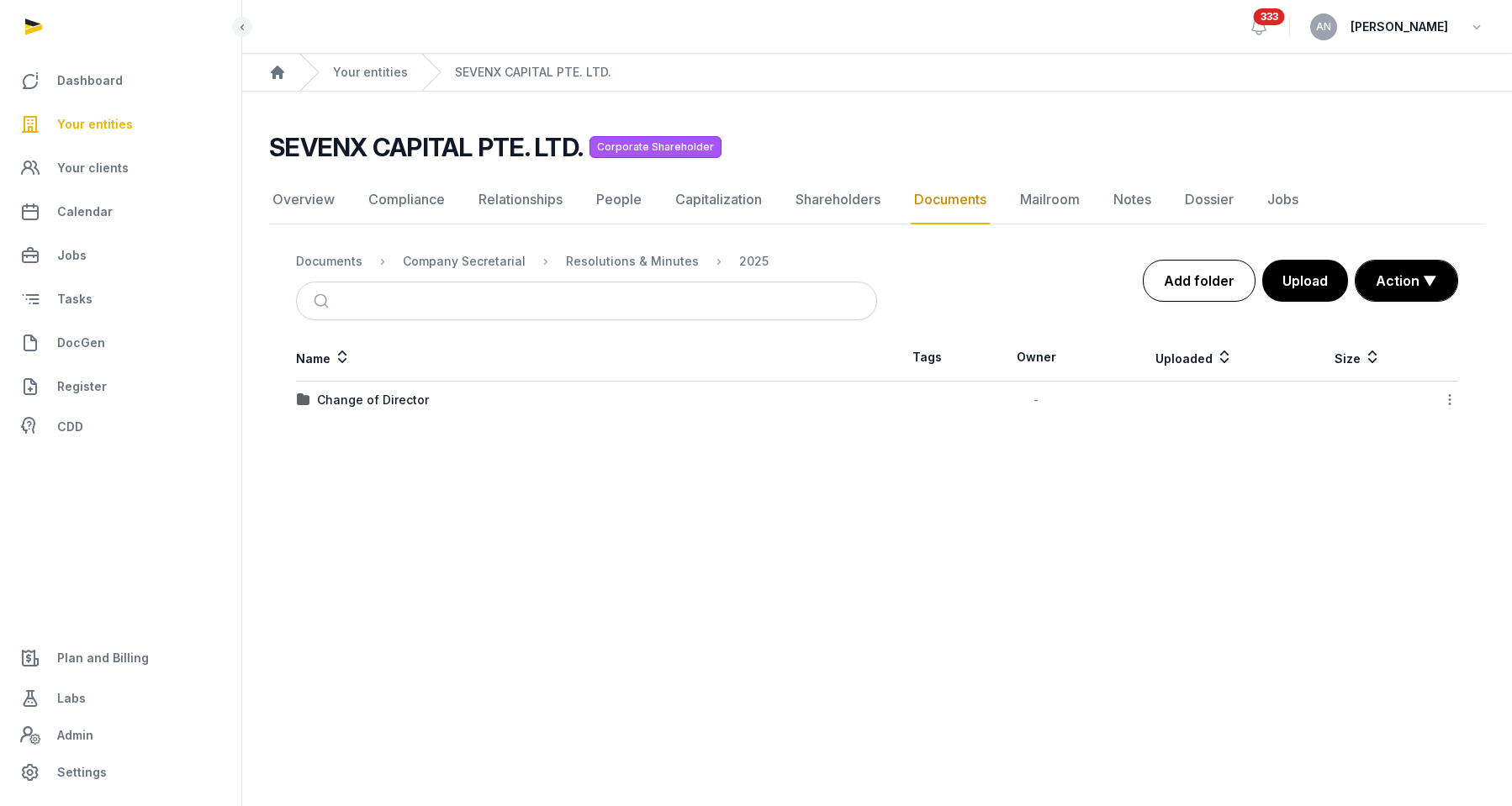
click at [1202, 293] on link "Add folder" at bounding box center [1199, 281] width 112 height 42
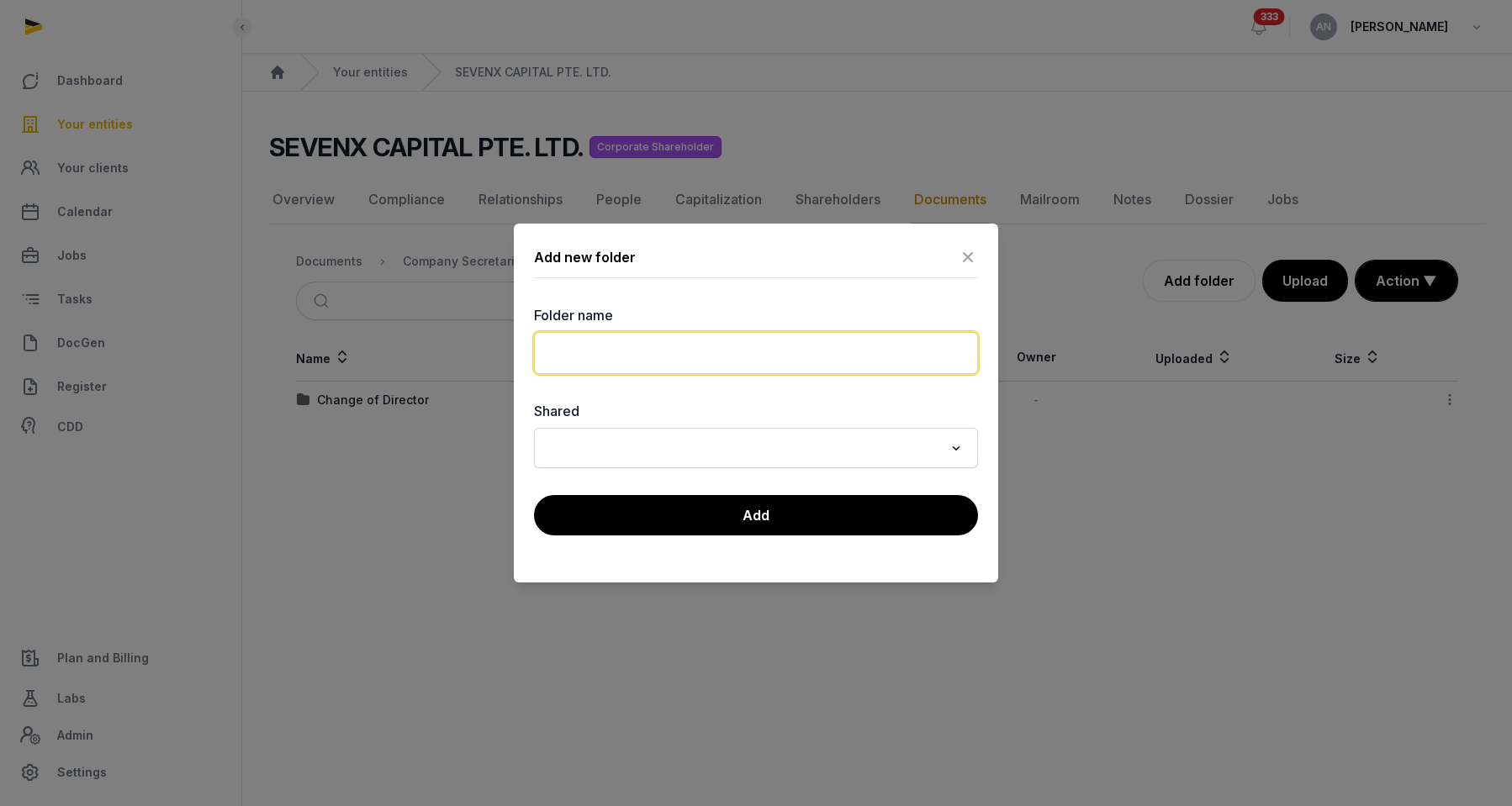
click at [696, 355] on input "text" at bounding box center [756, 353] width 444 height 42
type input "*"
type input "**********"
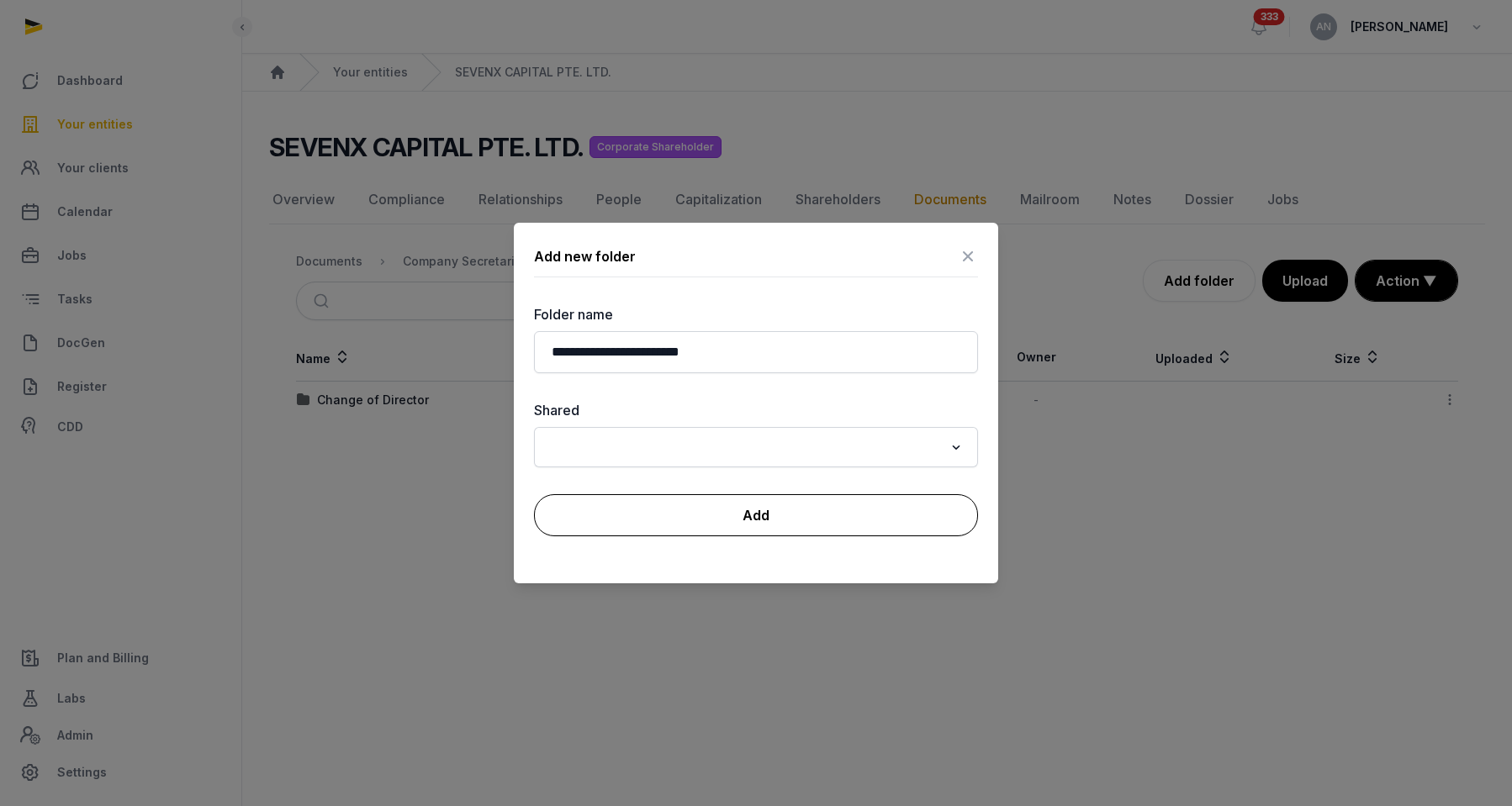
click at [688, 533] on button "Add" at bounding box center [756, 515] width 444 height 42
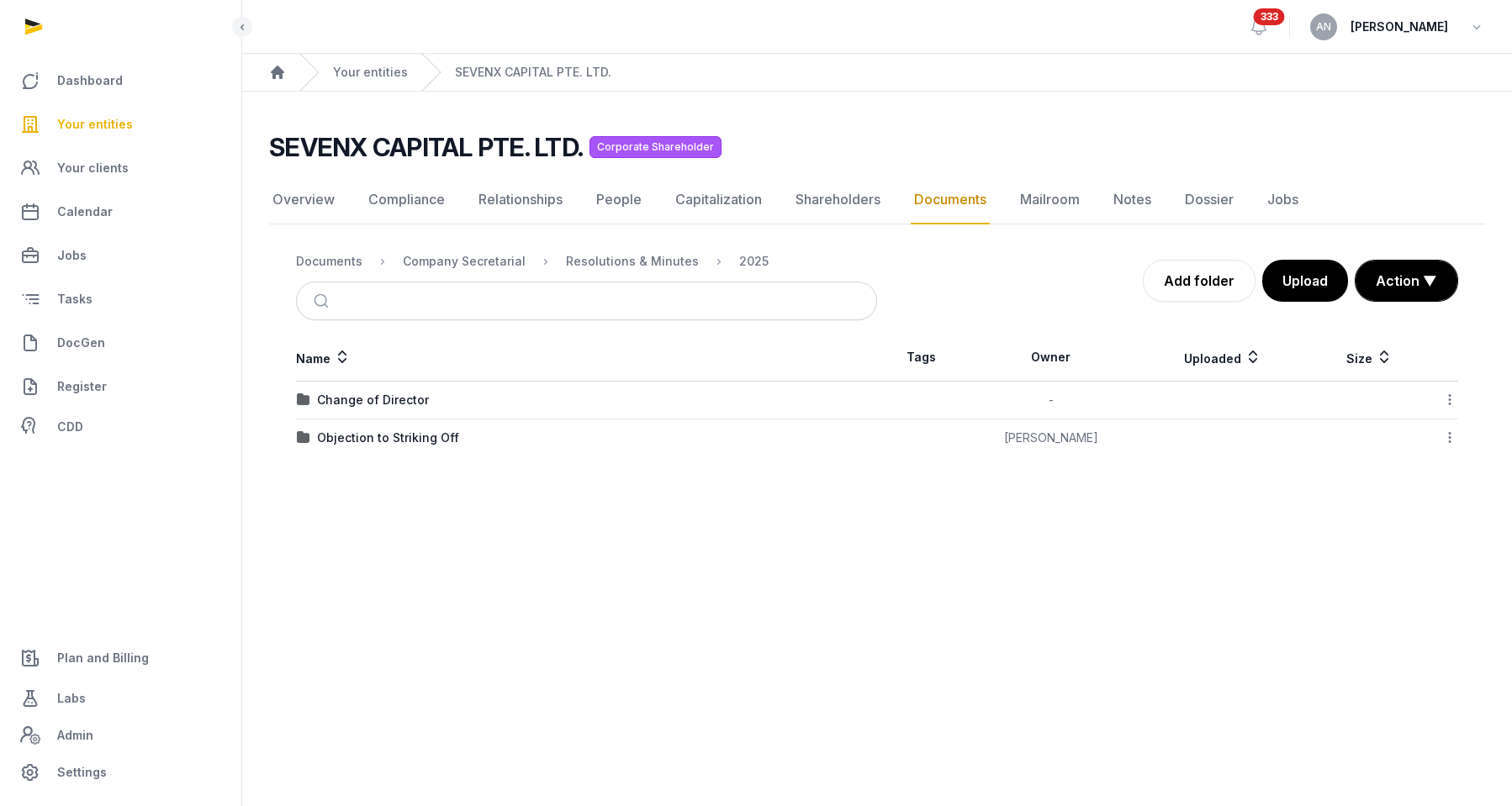
drag, startPoint x: 327, startPoint y: 436, endPoint x: 315, endPoint y: 457, distance: 24.2
click at [327, 436] on div "Objection to Striking Off" at bounding box center [388, 437] width 143 height 17
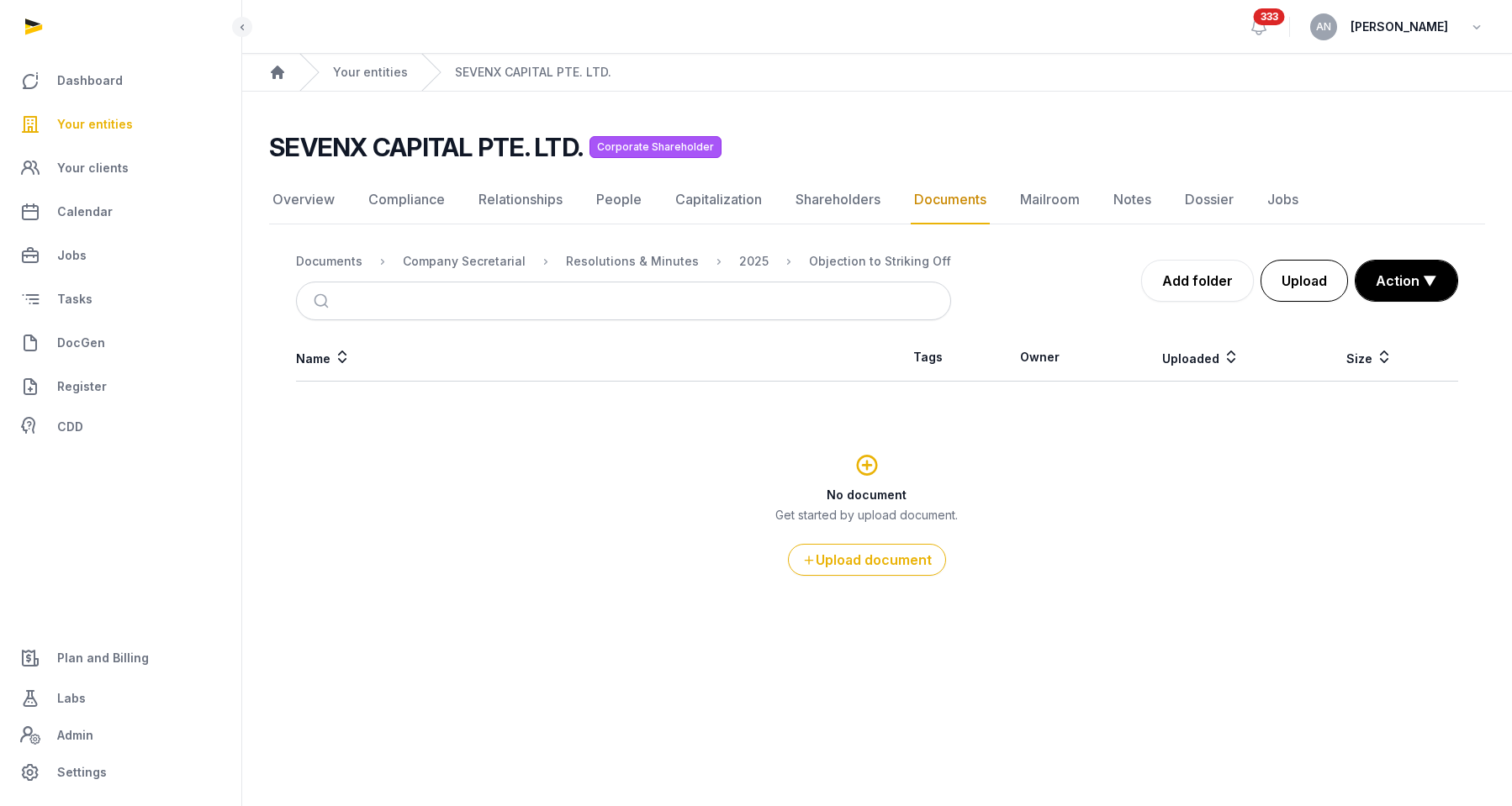
click at [1309, 277] on button "Upload" at bounding box center [1304, 281] width 87 height 42
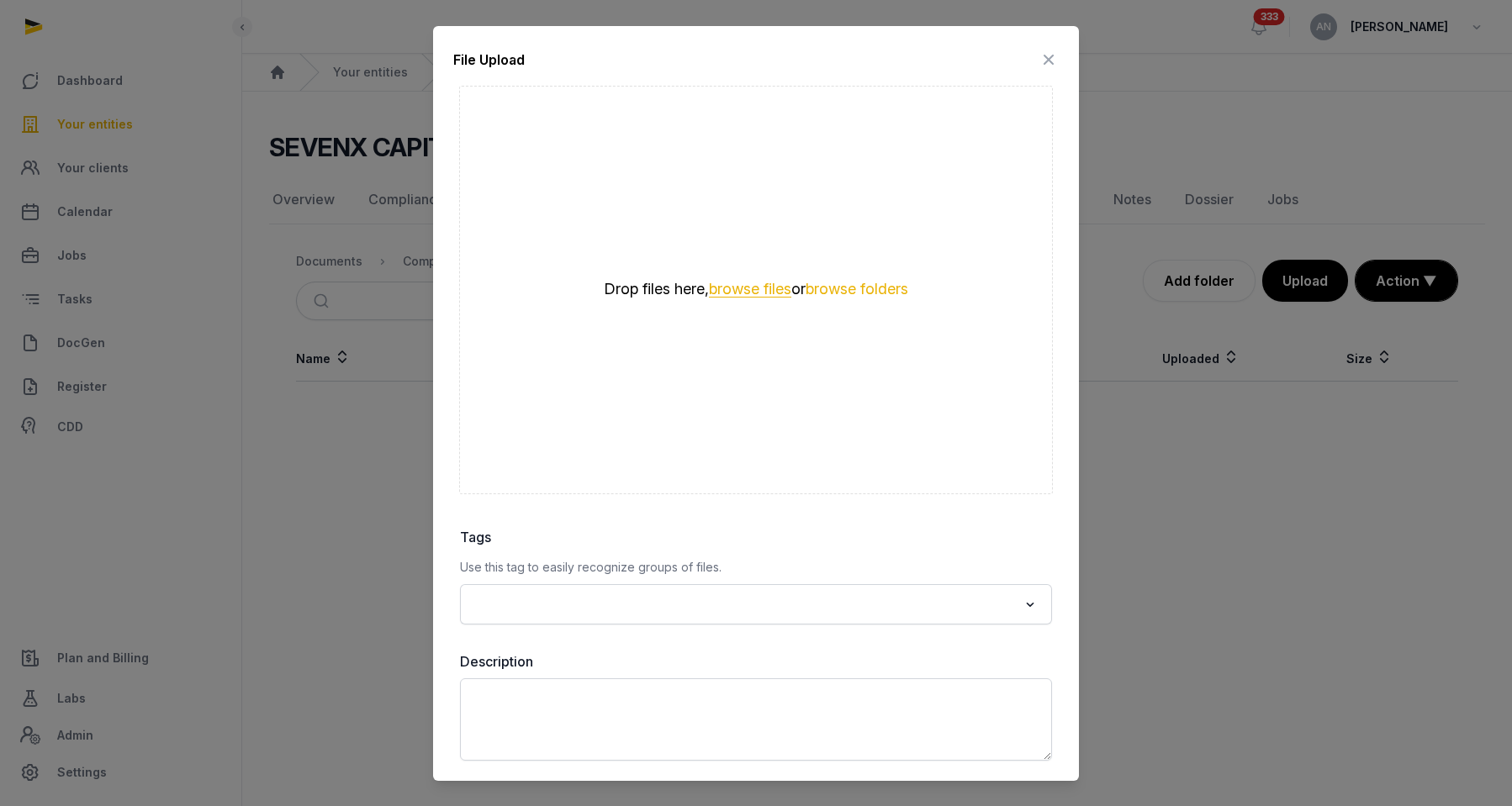
click at [760, 291] on button "browse files" at bounding box center [750, 289] width 83 height 16
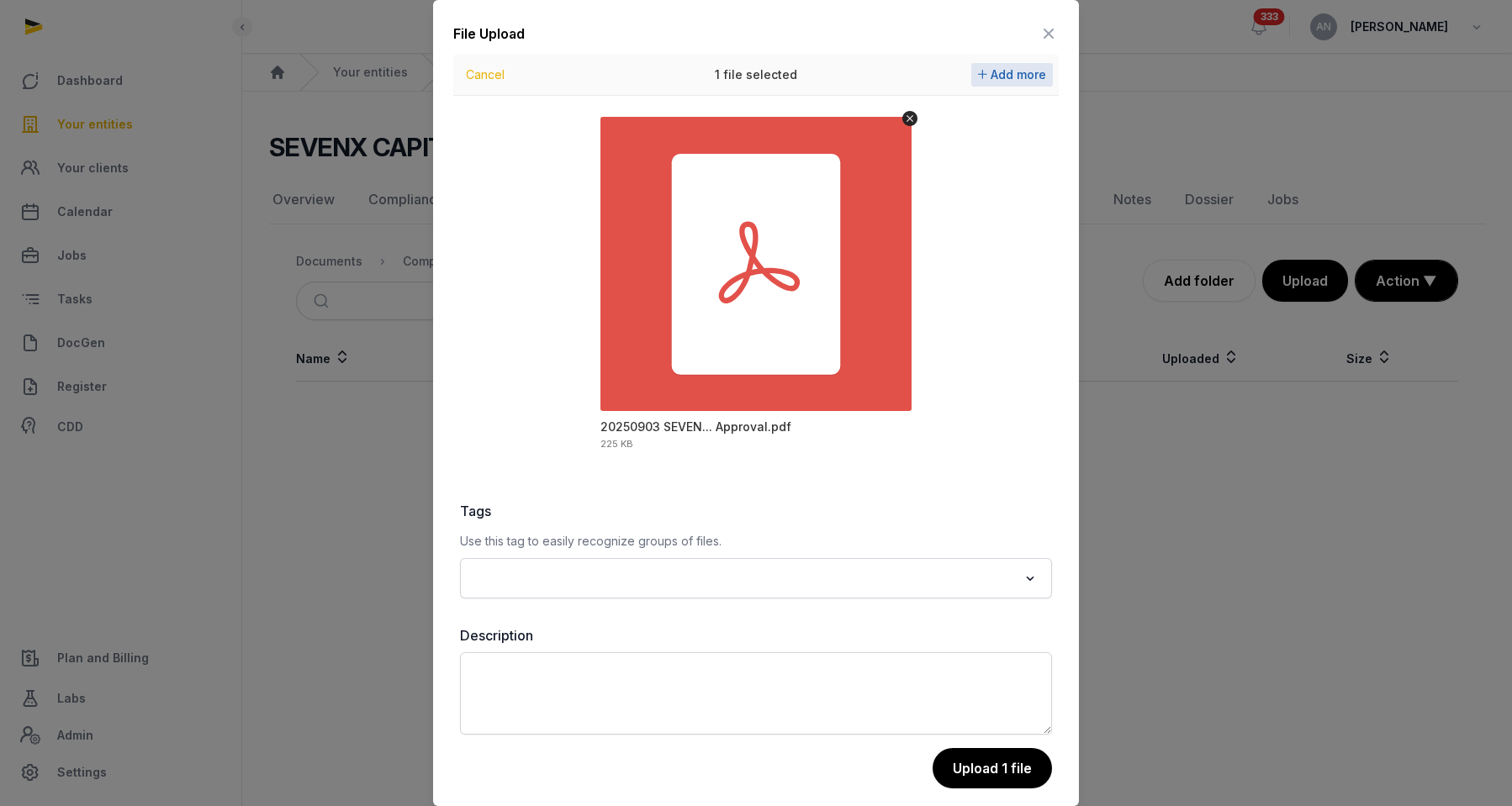
click at [971, 72] on button "Add more" at bounding box center [1012, 75] width 82 height 23
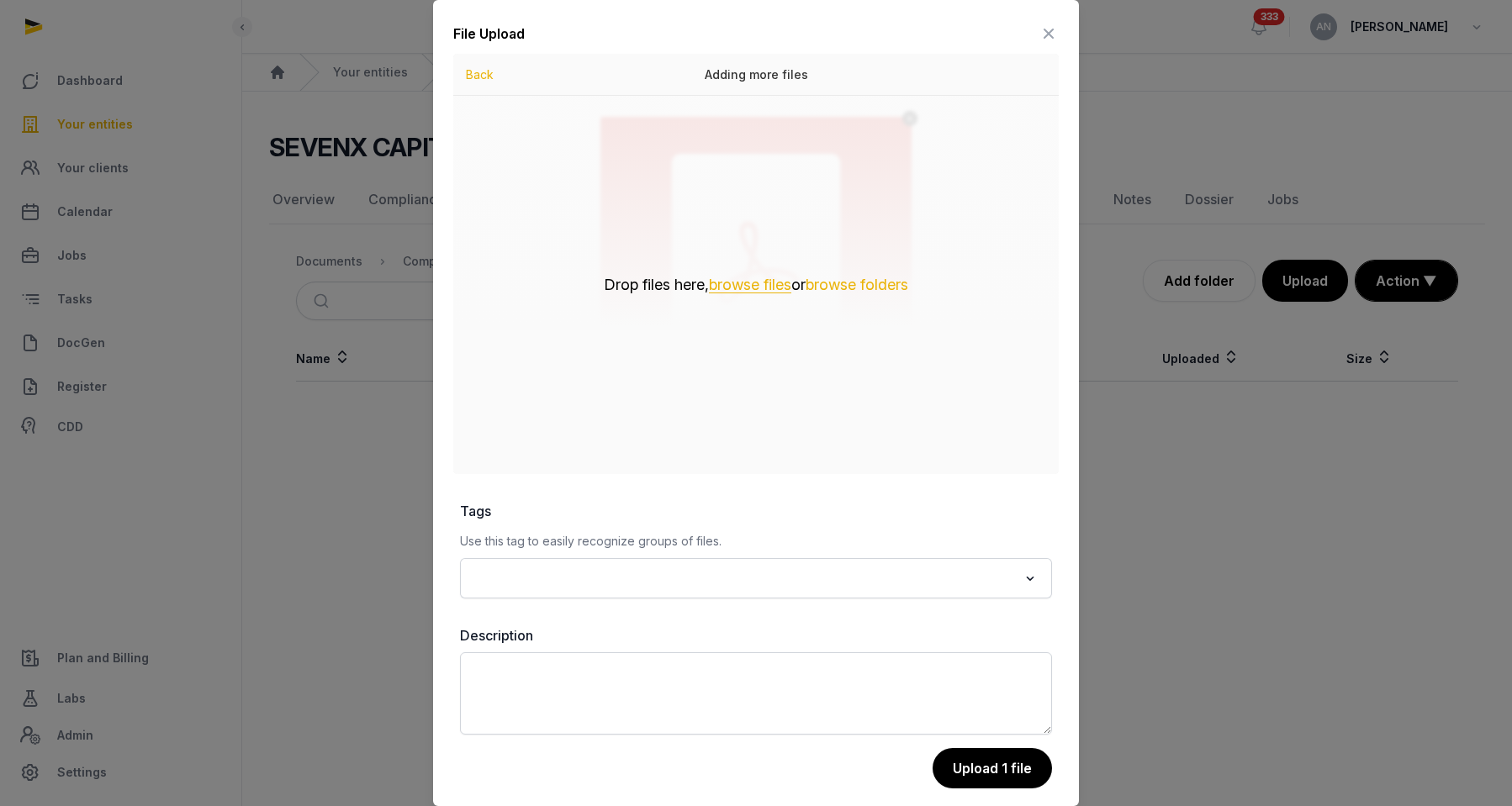
click at [746, 282] on button "browse files" at bounding box center [750, 285] width 83 height 16
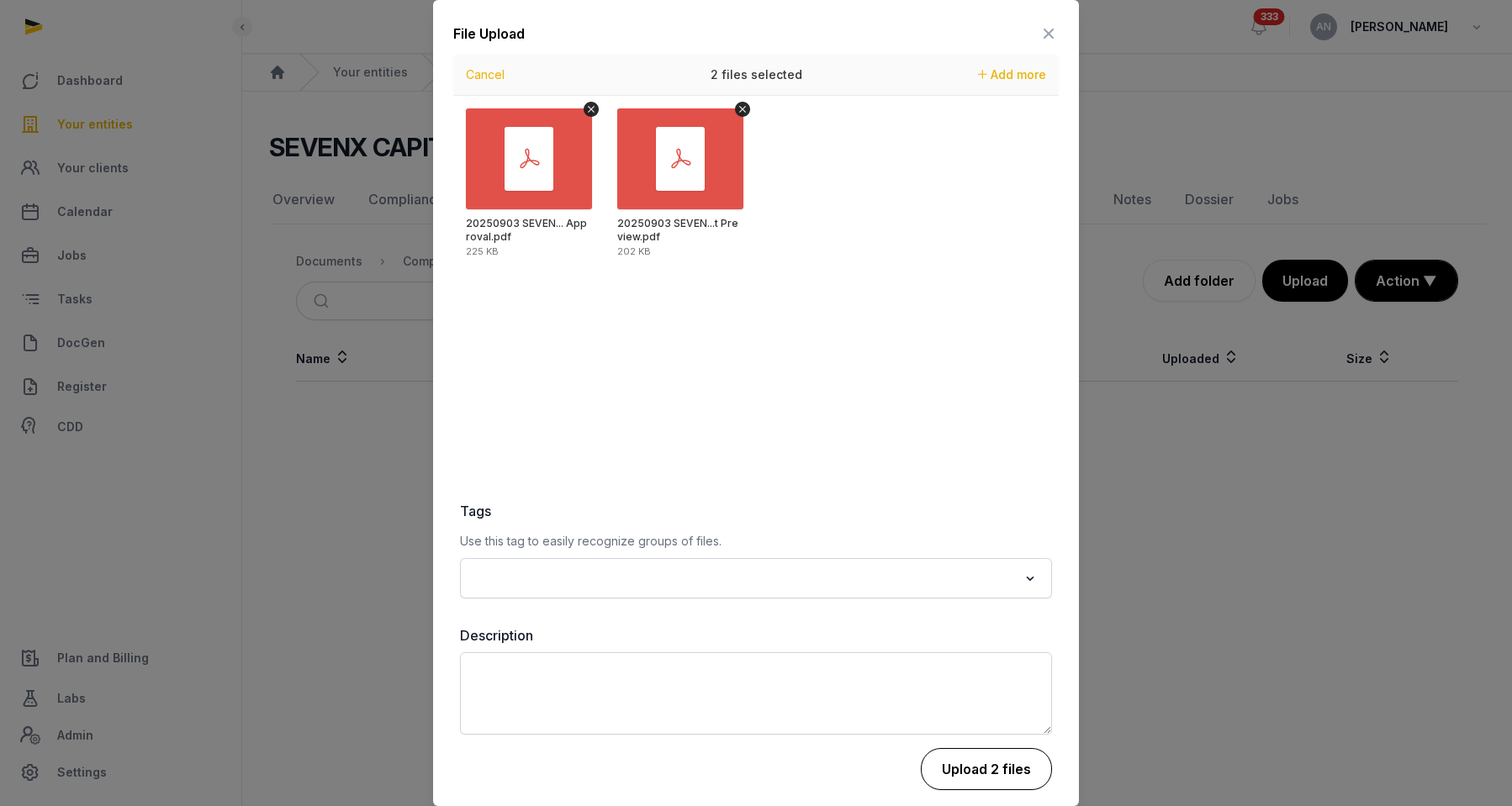
click at [957, 773] on button "Upload 2 files" at bounding box center [986, 769] width 131 height 42
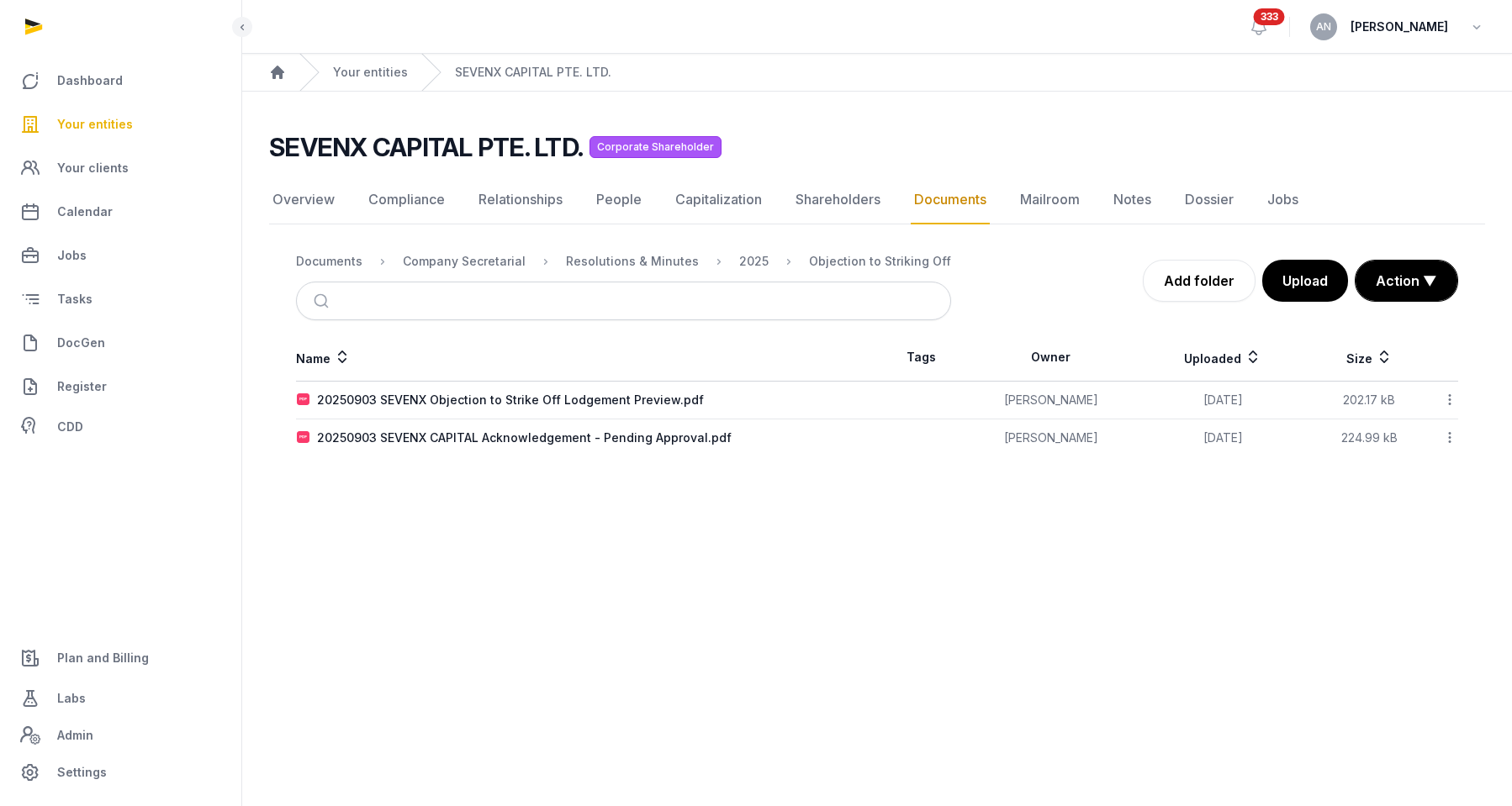
click at [461, 569] on main "Open sidebar 333 AN Anna Nari Home Your entities SEVENX CAPITAL PTE. LTD. SEVEN…" at bounding box center [756, 403] width 1512 height 806
click at [1453, 440] on icon at bounding box center [1450, 437] width 15 height 18
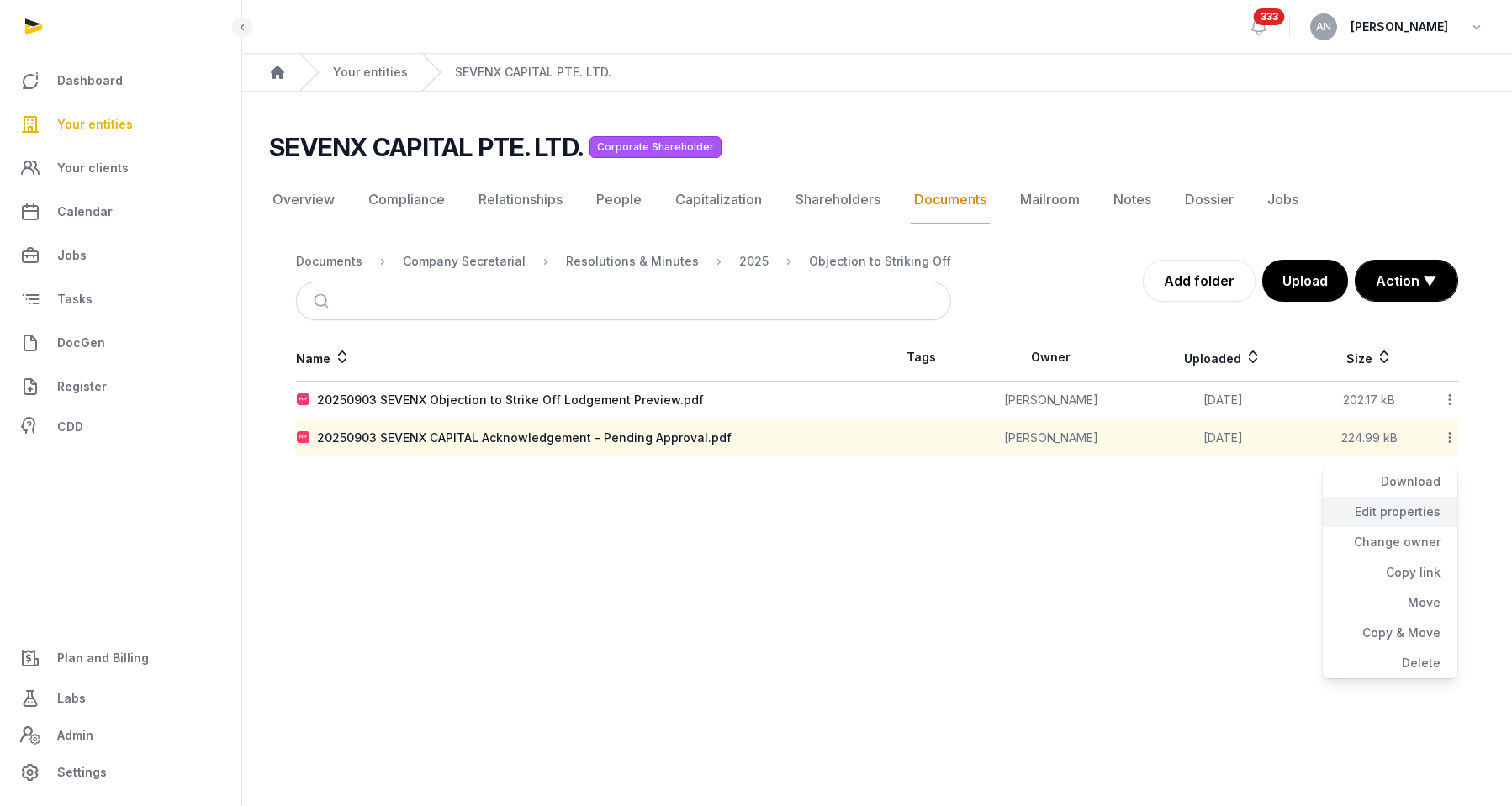
click at [1420, 509] on div "Edit properties" at bounding box center [1390, 512] width 135 height 30
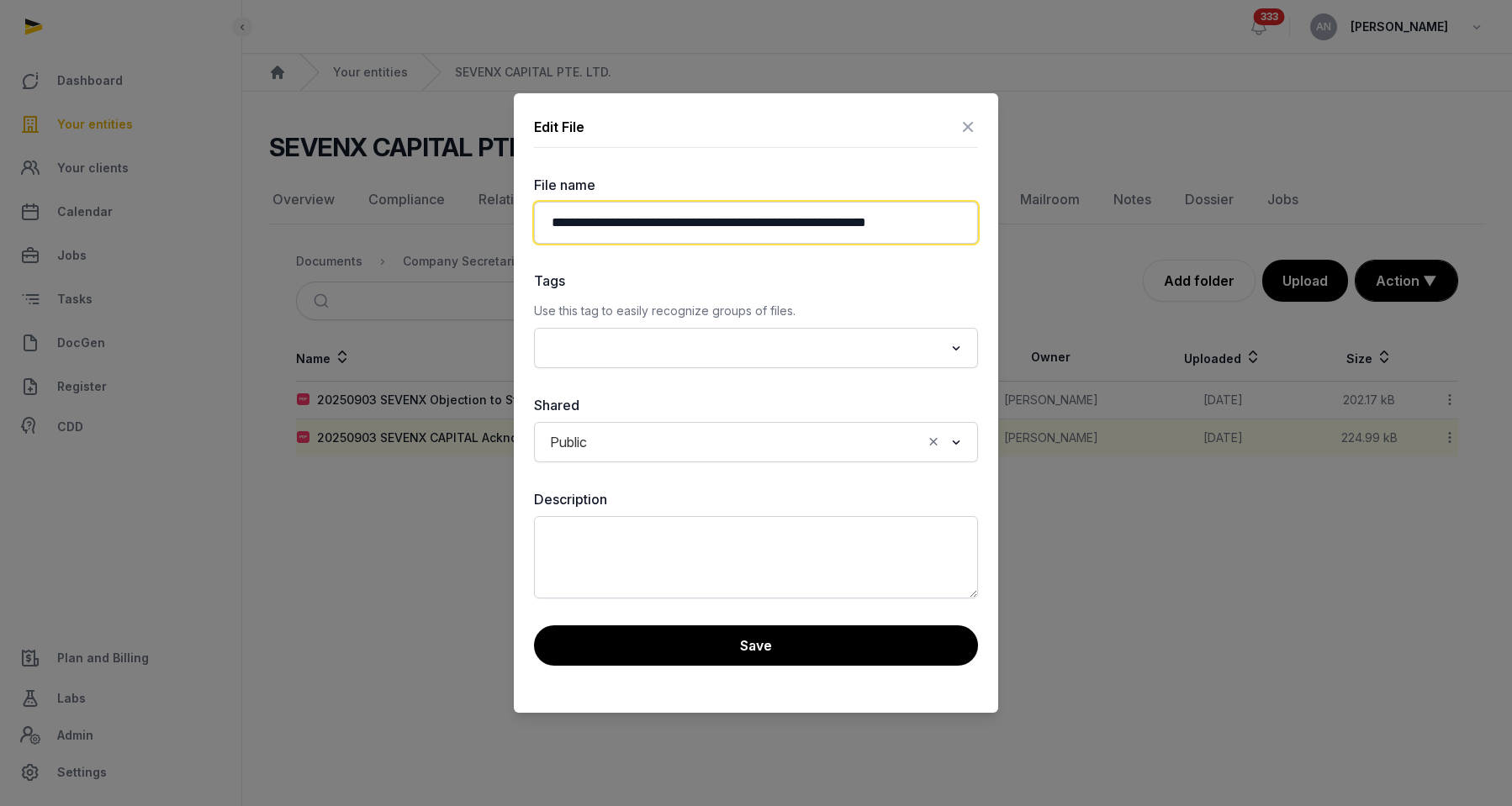
drag, startPoint x: 827, startPoint y: 226, endPoint x: 803, endPoint y: 228, distance: 24.1
click at [827, 226] on input "**********" at bounding box center [756, 223] width 444 height 42
click at [737, 224] on input "**********" at bounding box center [756, 223] width 444 height 42
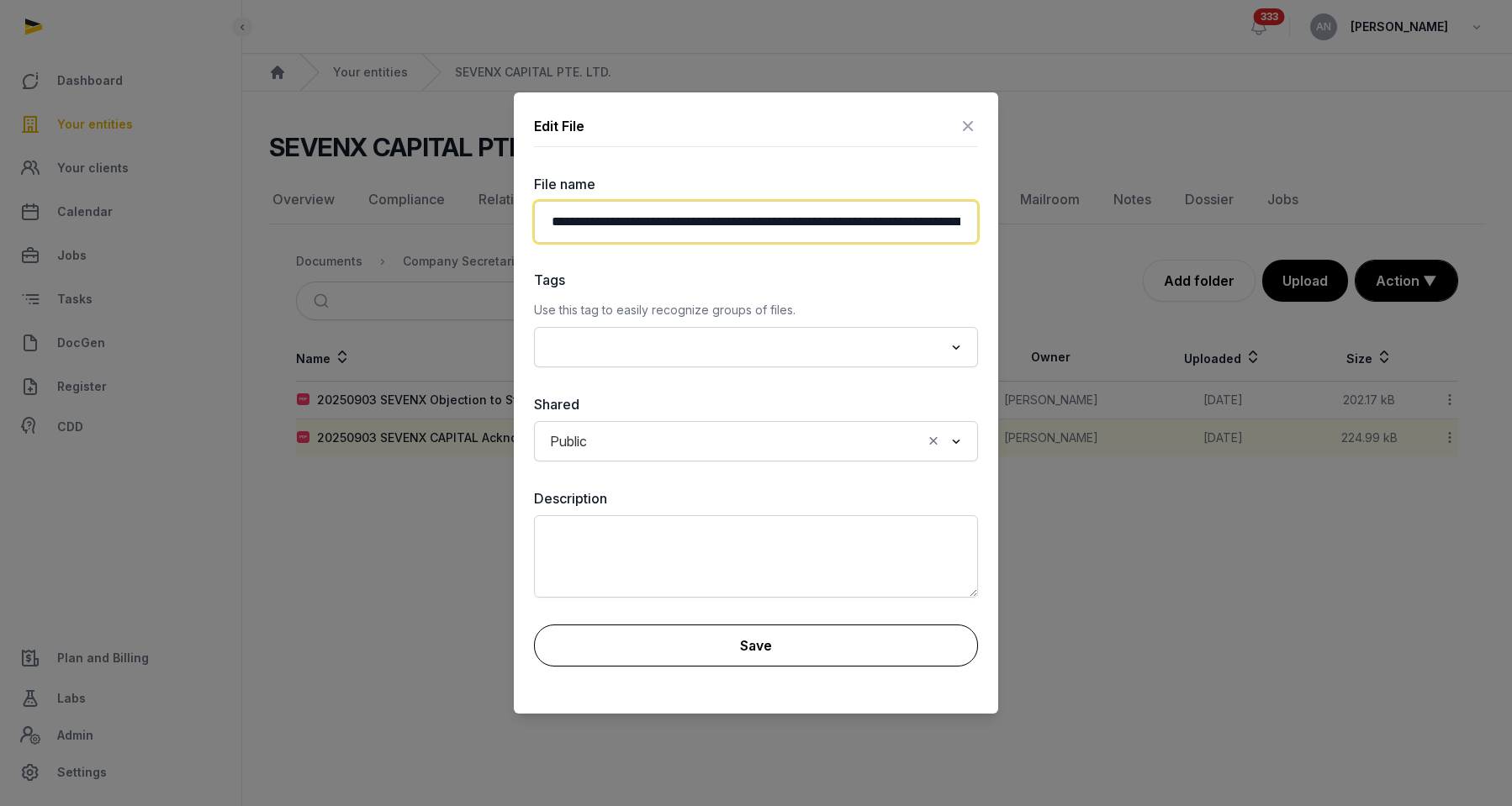
type input "**********"
click at [841, 636] on button "Save" at bounding box center [756, 645] width 444 height 42
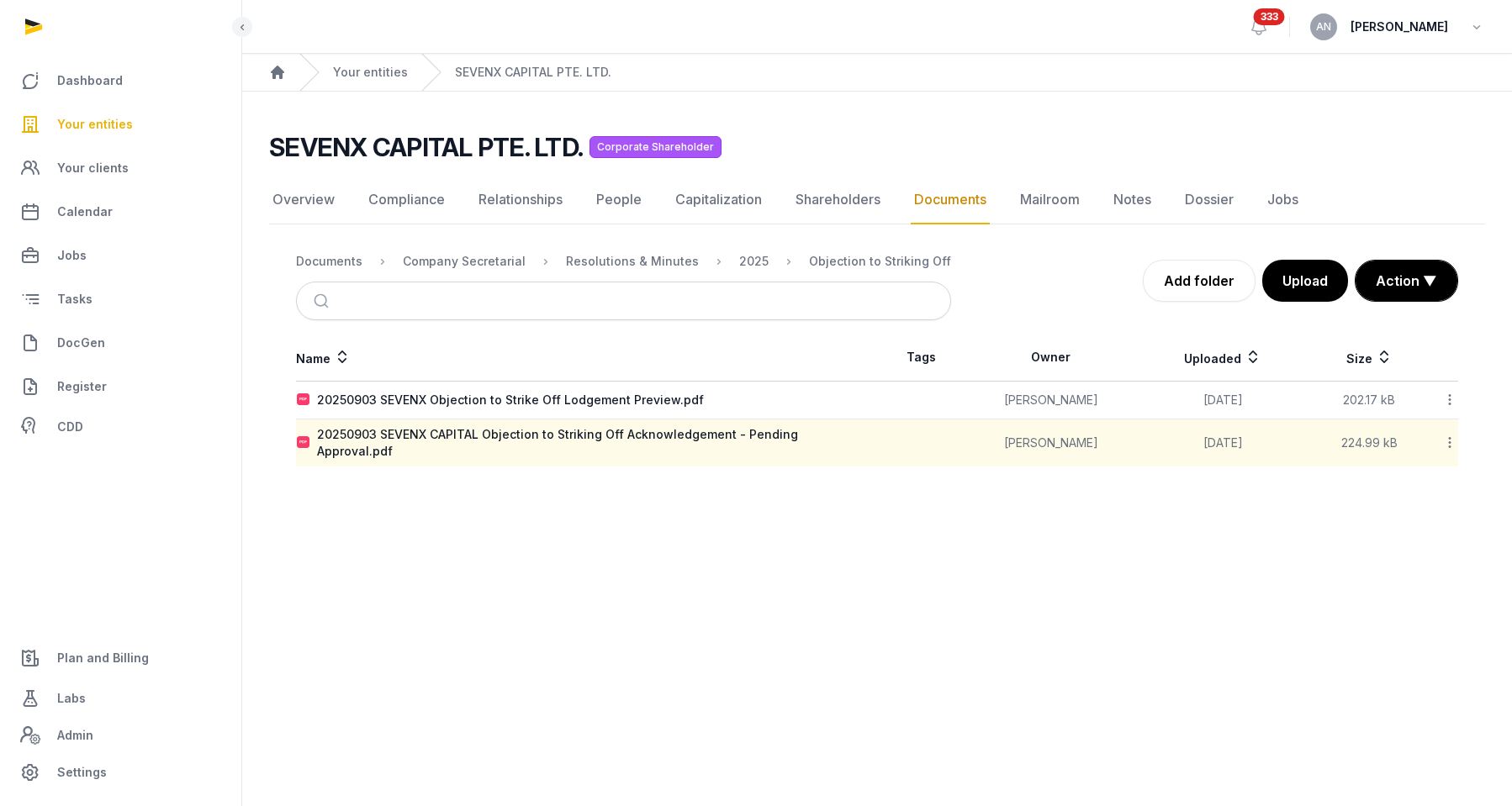
click at [1455, 398] on icon at bounding box center [1450, 400] width 15 height 18
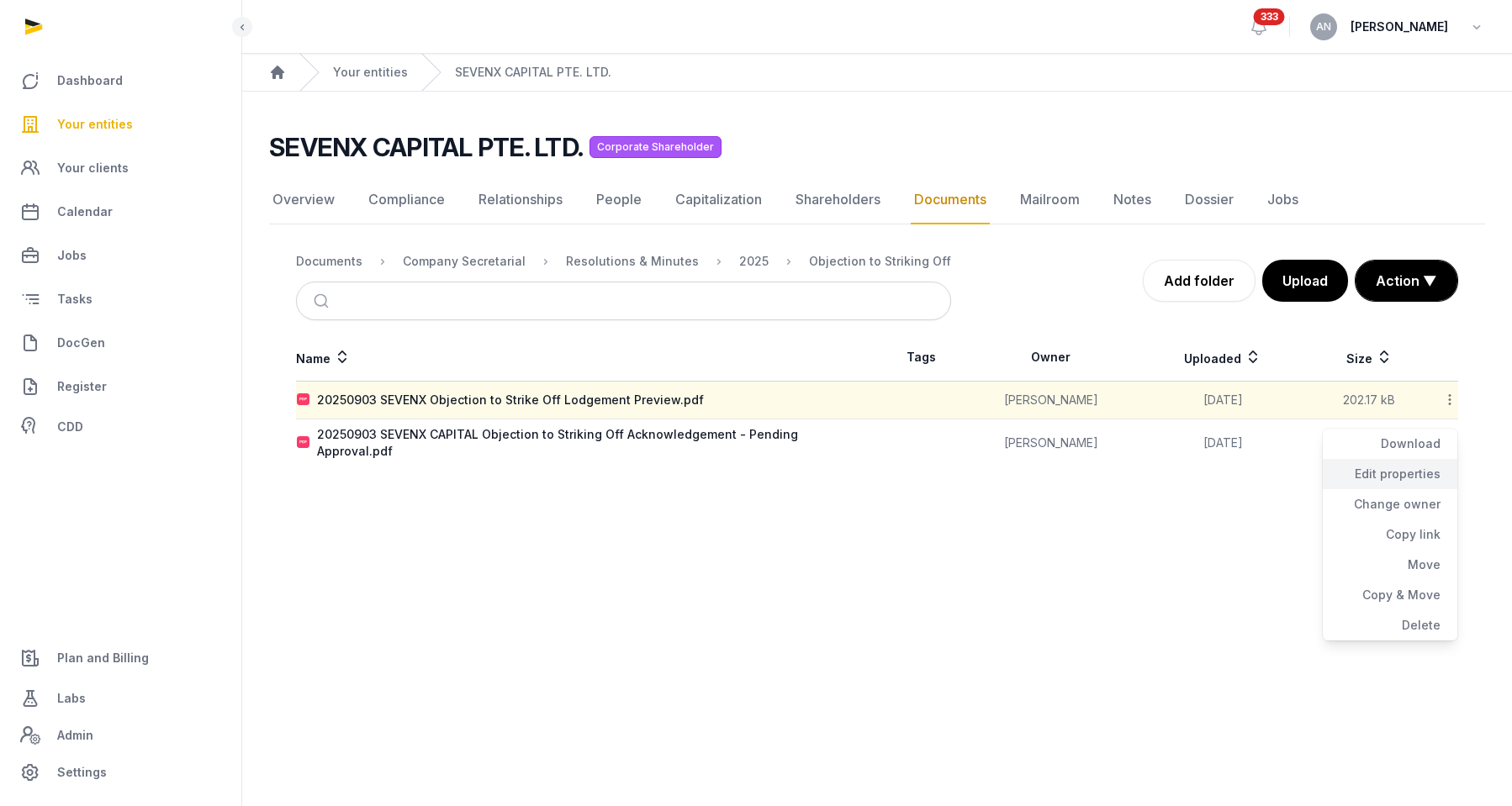
click at [1409, 481] on div "Edit properties" at bounding box center [1390, 474] width 135 height 30
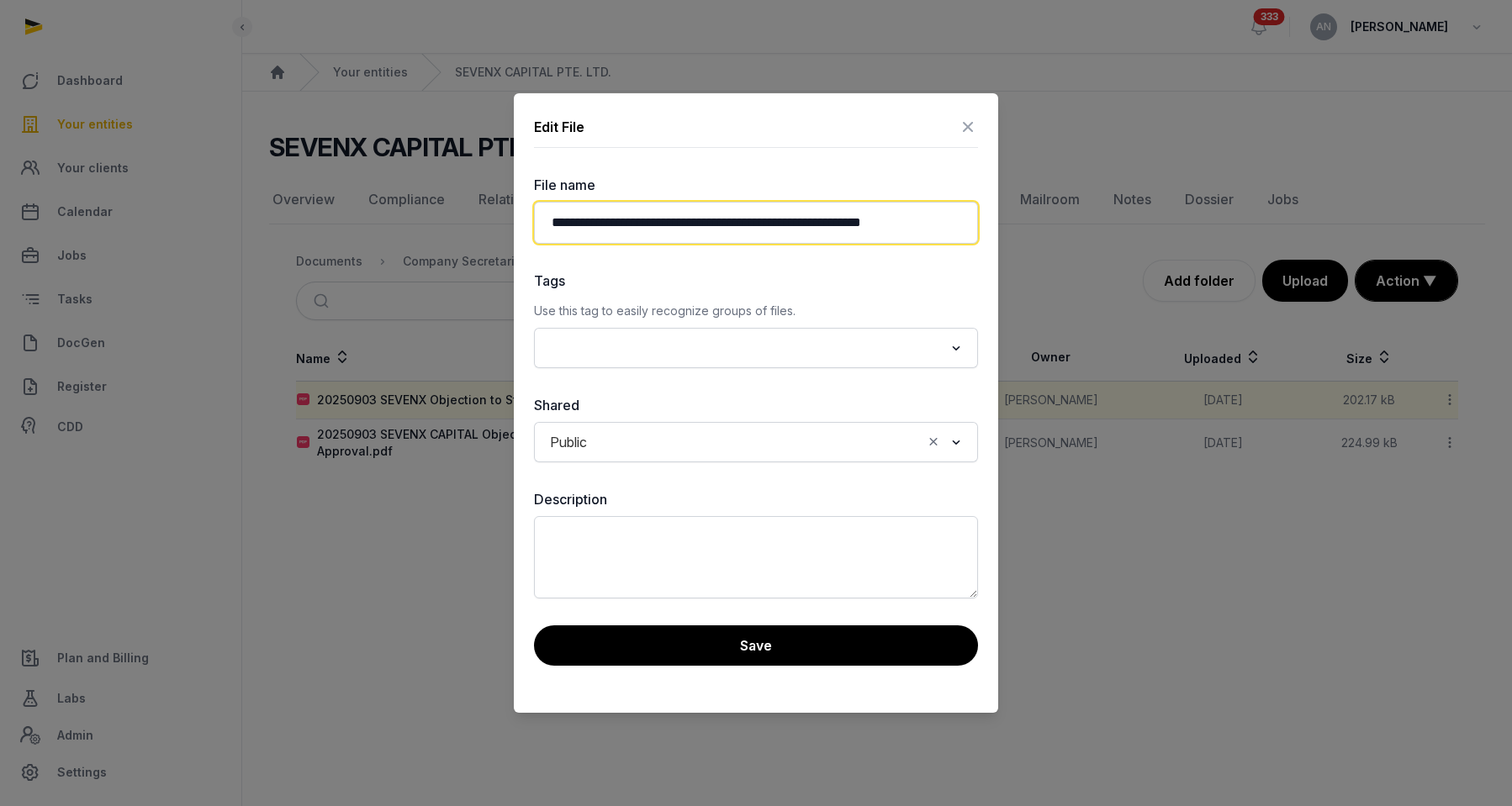
click at [674, 226] on input "**********" at bounding box center [756, 223] width 444 height 42
type input "**********"
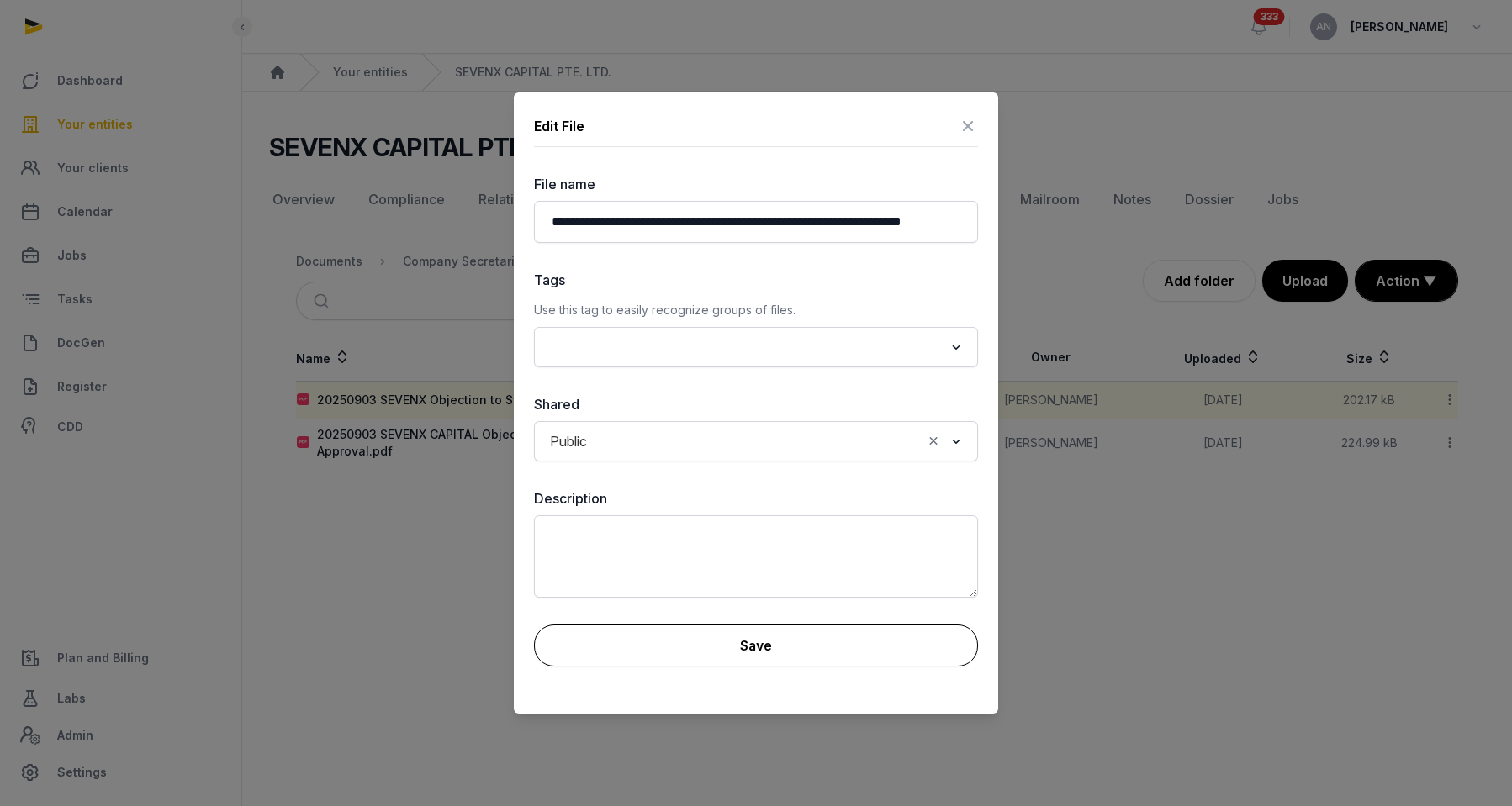
click at [838, 636] on button "Save" at bounding box center [756, 645] width 444 height 42
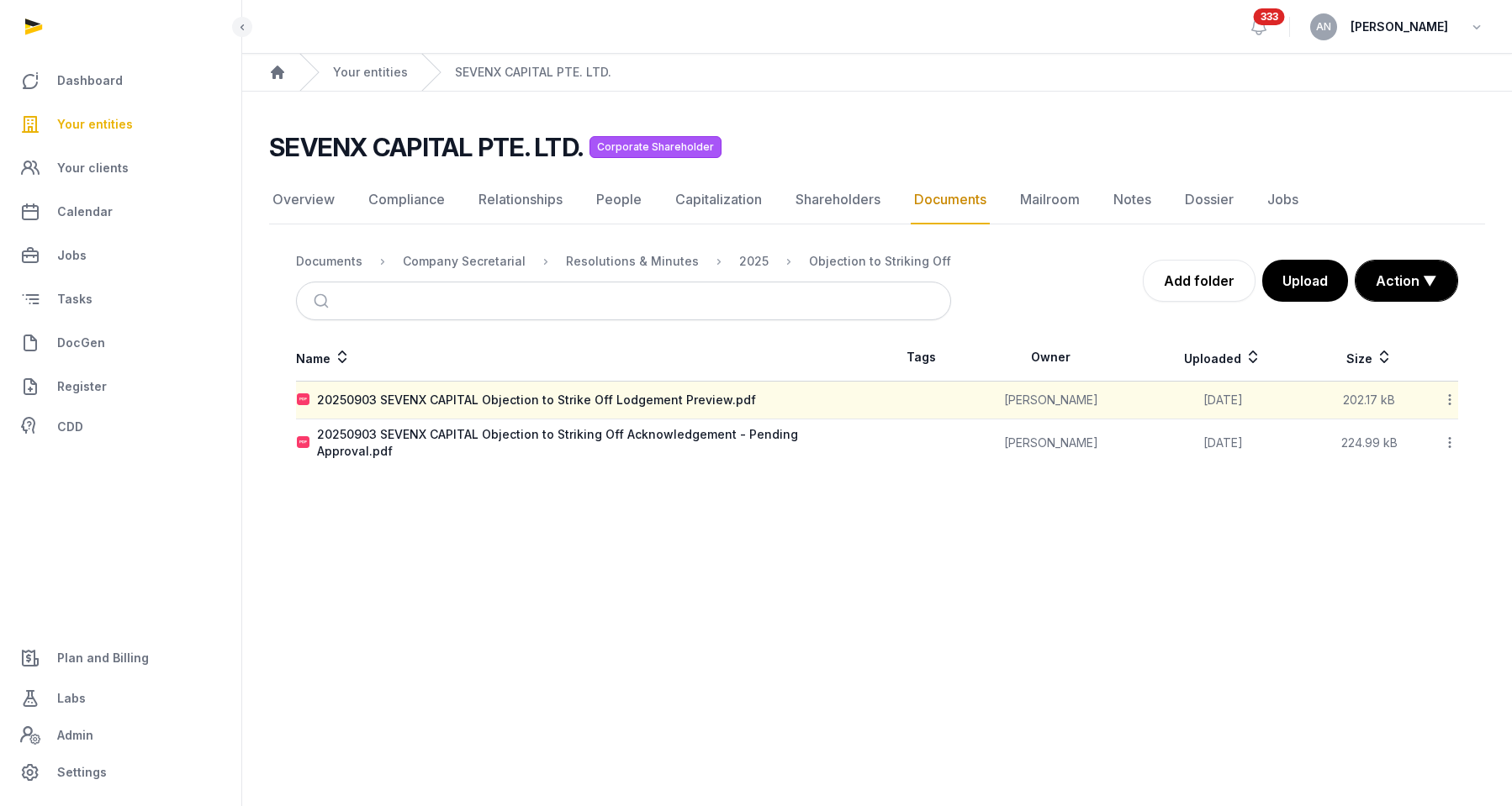
click at [344, 86] on div "Your entities" at bounding box center [354, 72] width 109 height 37
click at [348, 77] on link "Your entities" at bounding box center [371, 72] width 75 height 17
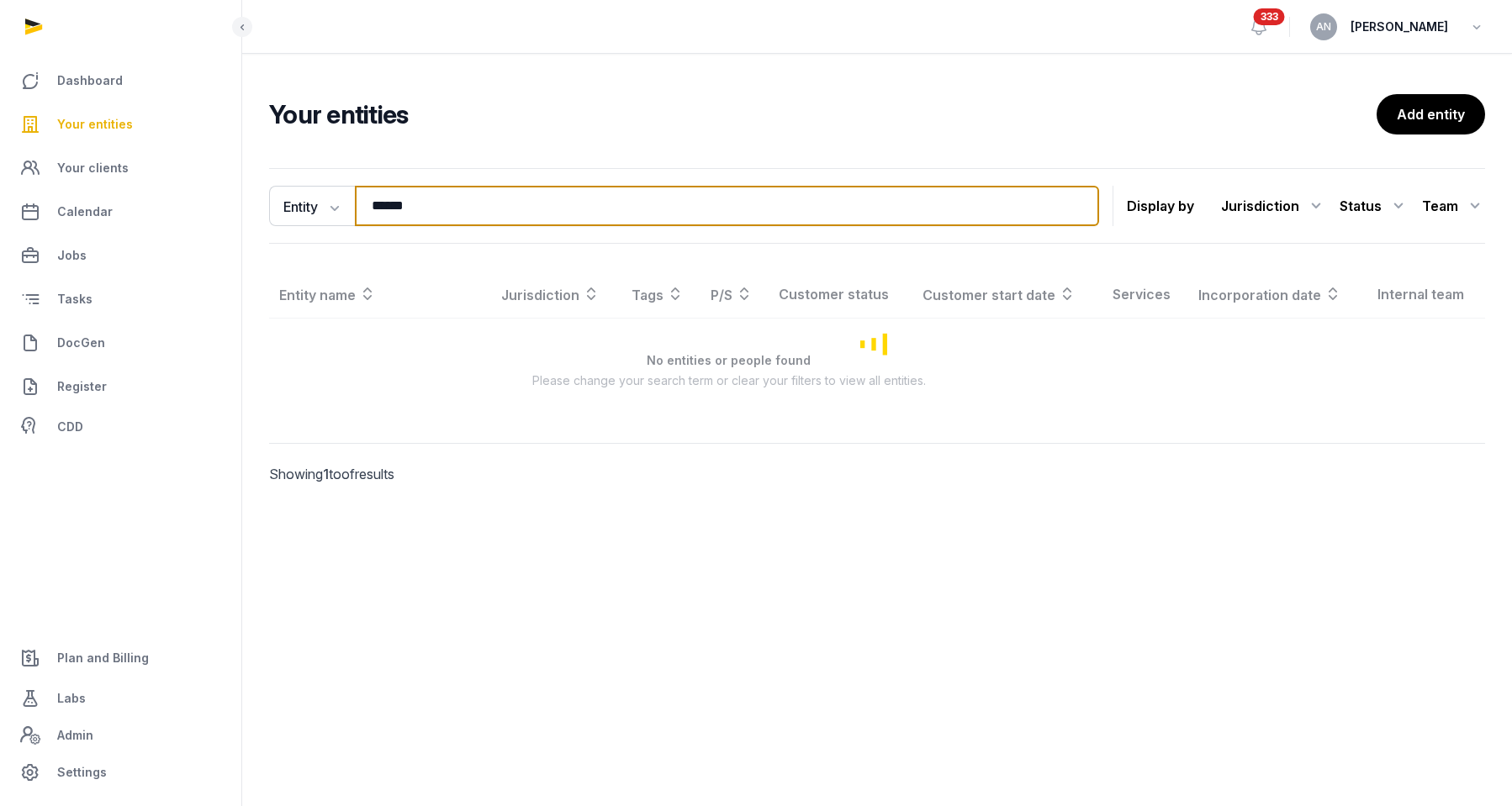
click at [426, 219] on input "******" at bounding box center [726, 206] width 744 height 40
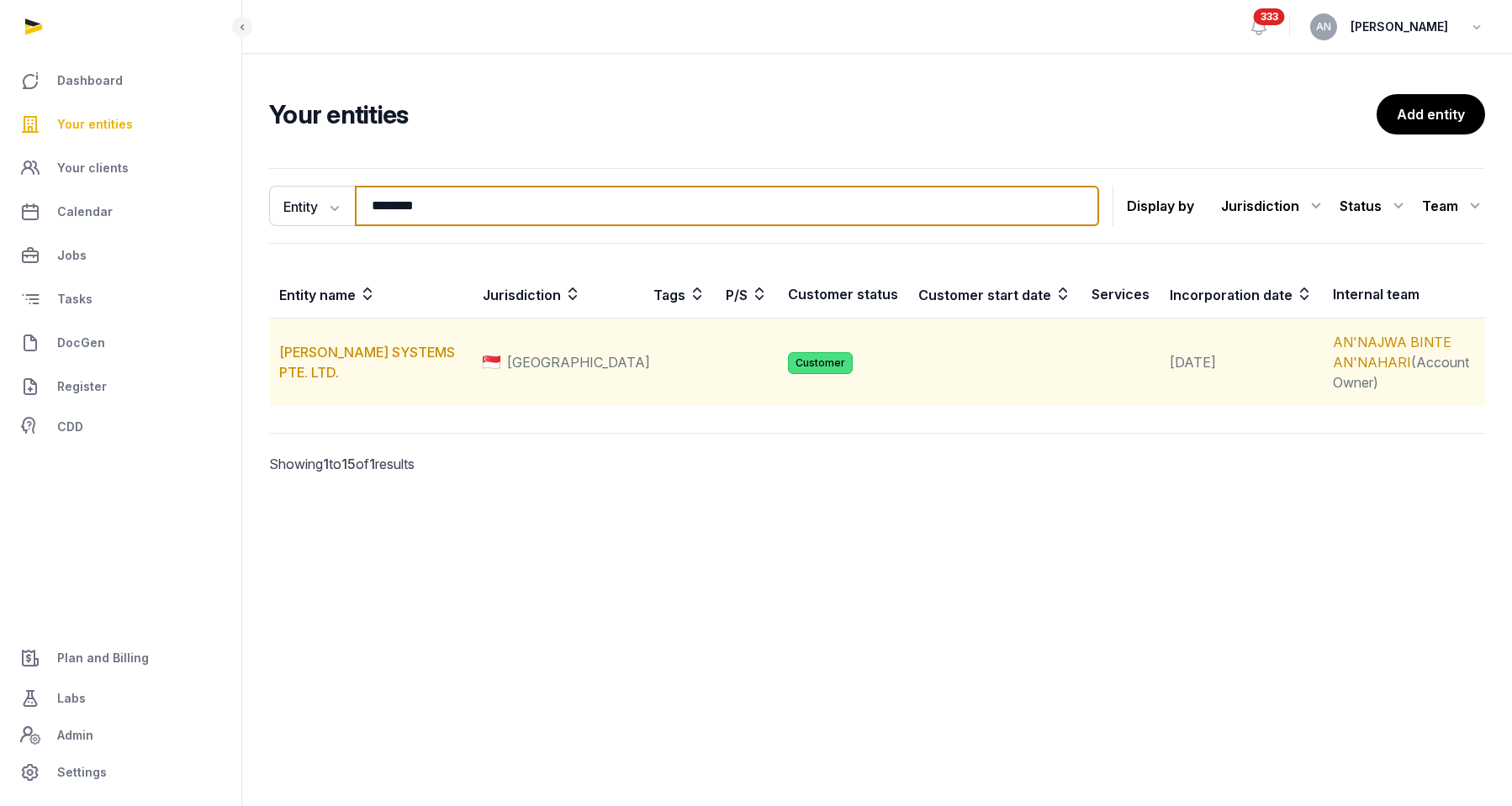
type input "********"
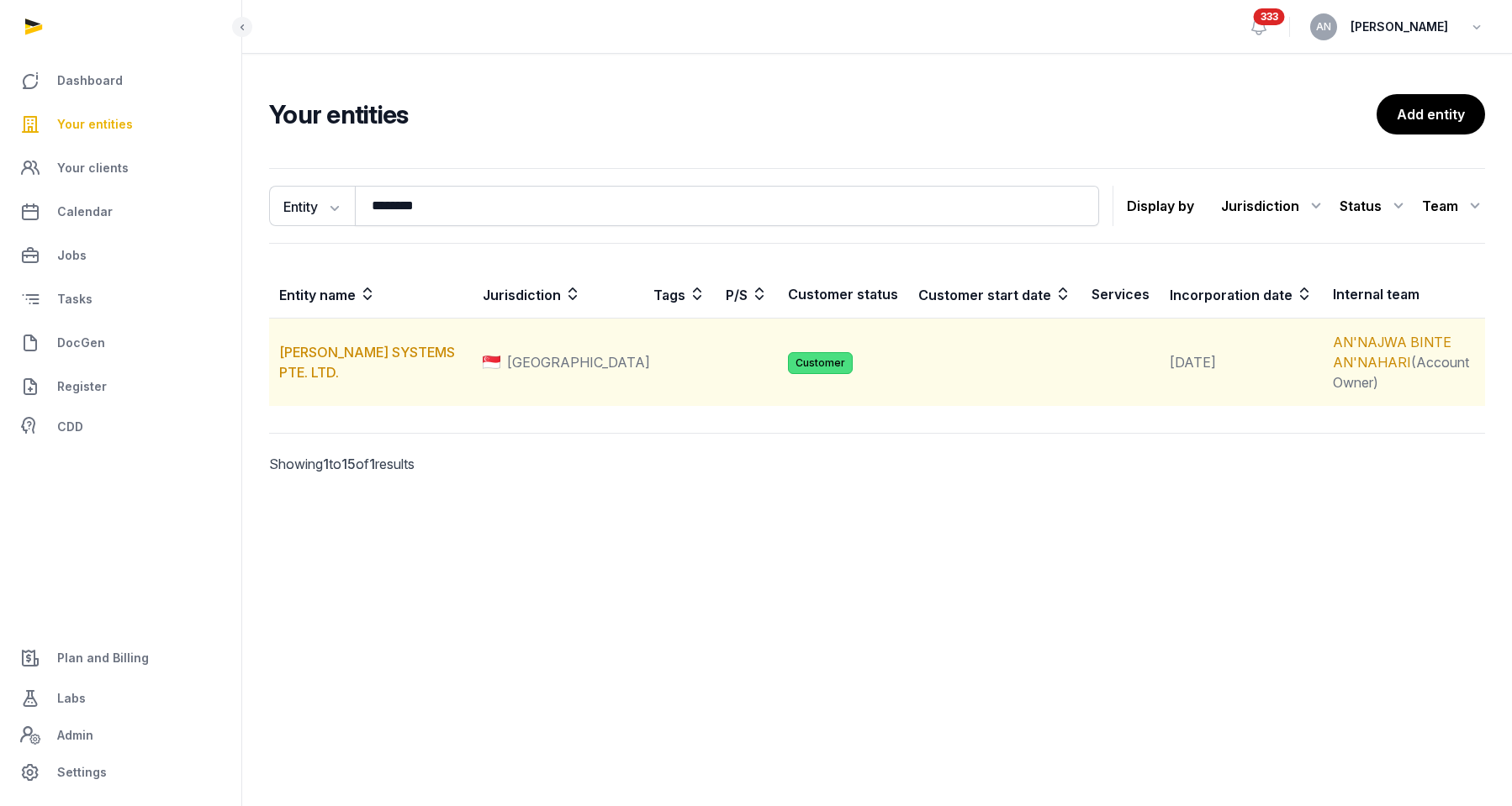
click at [339, 352] on td "HR FORTE SYSTEMS PTE. LTD." at bounding box center [371, 362] width 203 height 88
click at [347, 344] on link "HR FORTE SYSTEMS PTE. LTD." at bounding box center [366, 362] width 176 height 37
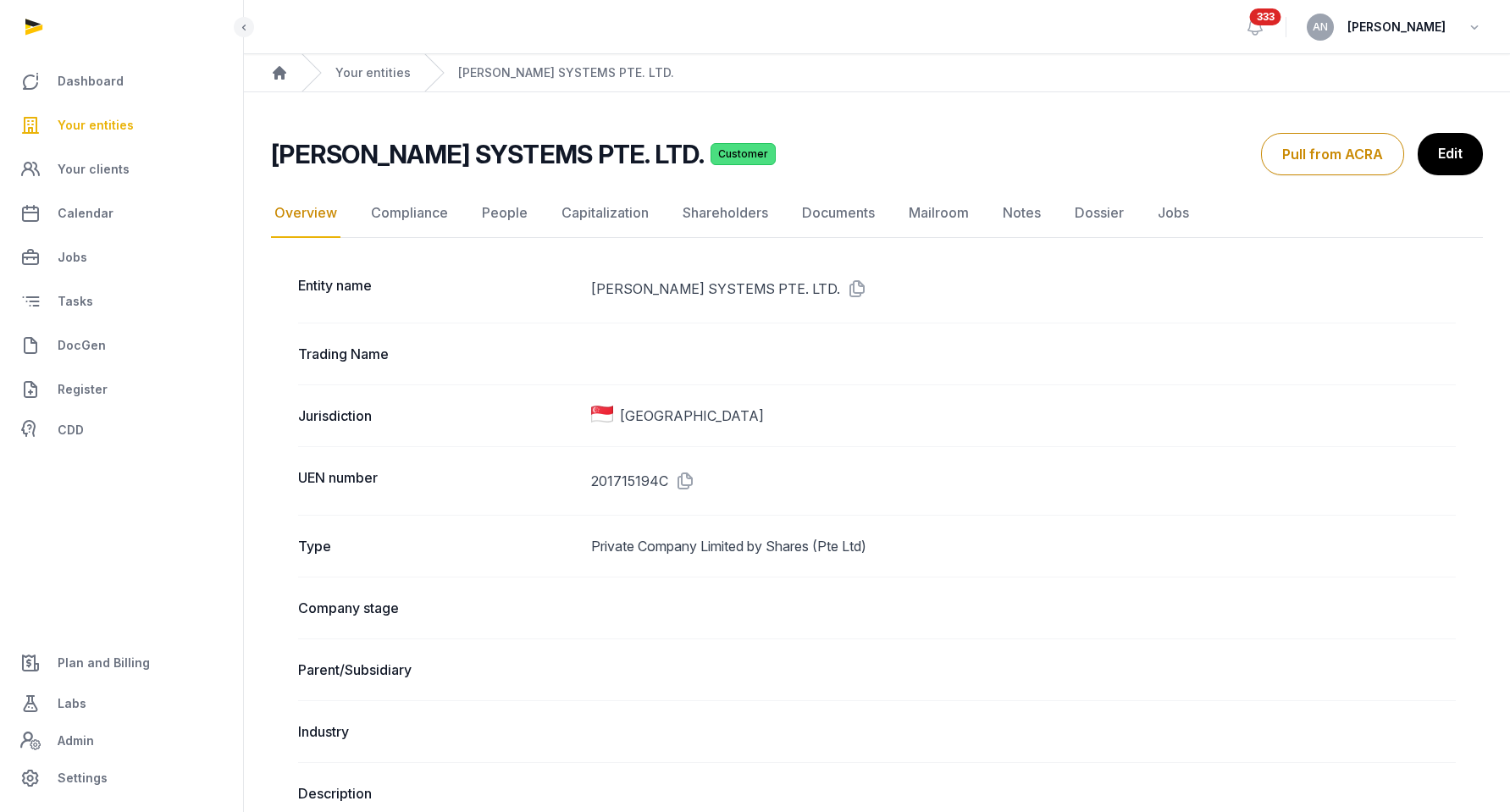
click at [699, 489] on dd "201715194C" at bounding box center [1024, 481] width 865 height 27
click at [678, 476] on icon at bounding box center [682, 481] width 27 height 27
click at [340, 83] on div "Your entities" at bounding box center [356, 73] width 109 height 38
click at [352, 72] on link "Your entities" at bounding box center [373, 73] width 75 height 17
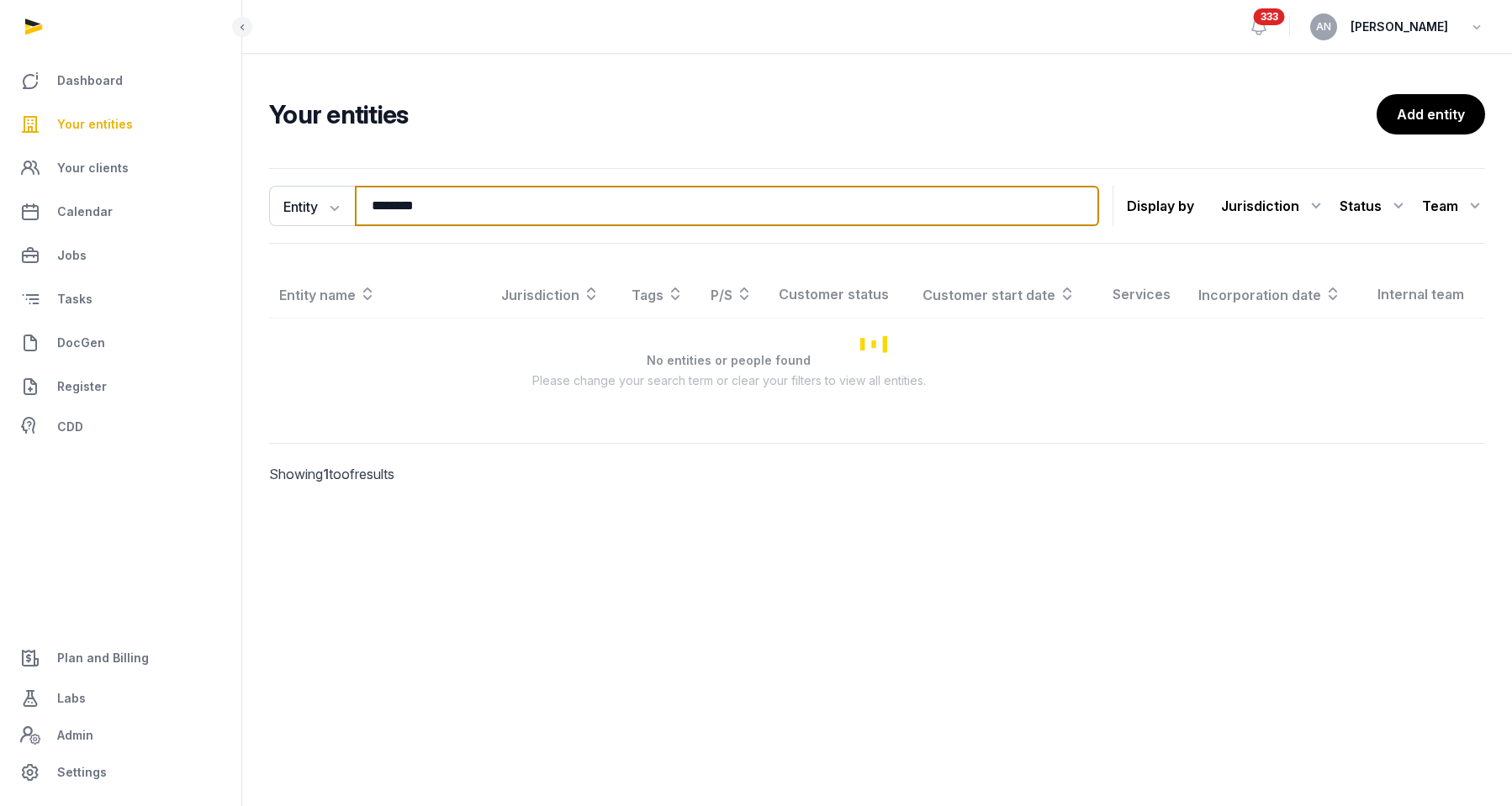
click at [393, 190] on input "********" at bounding box center [726, 206] width 744 height 40
click at [394, 191] on input "********" at bounding box center [726, 206] width 744 height 40
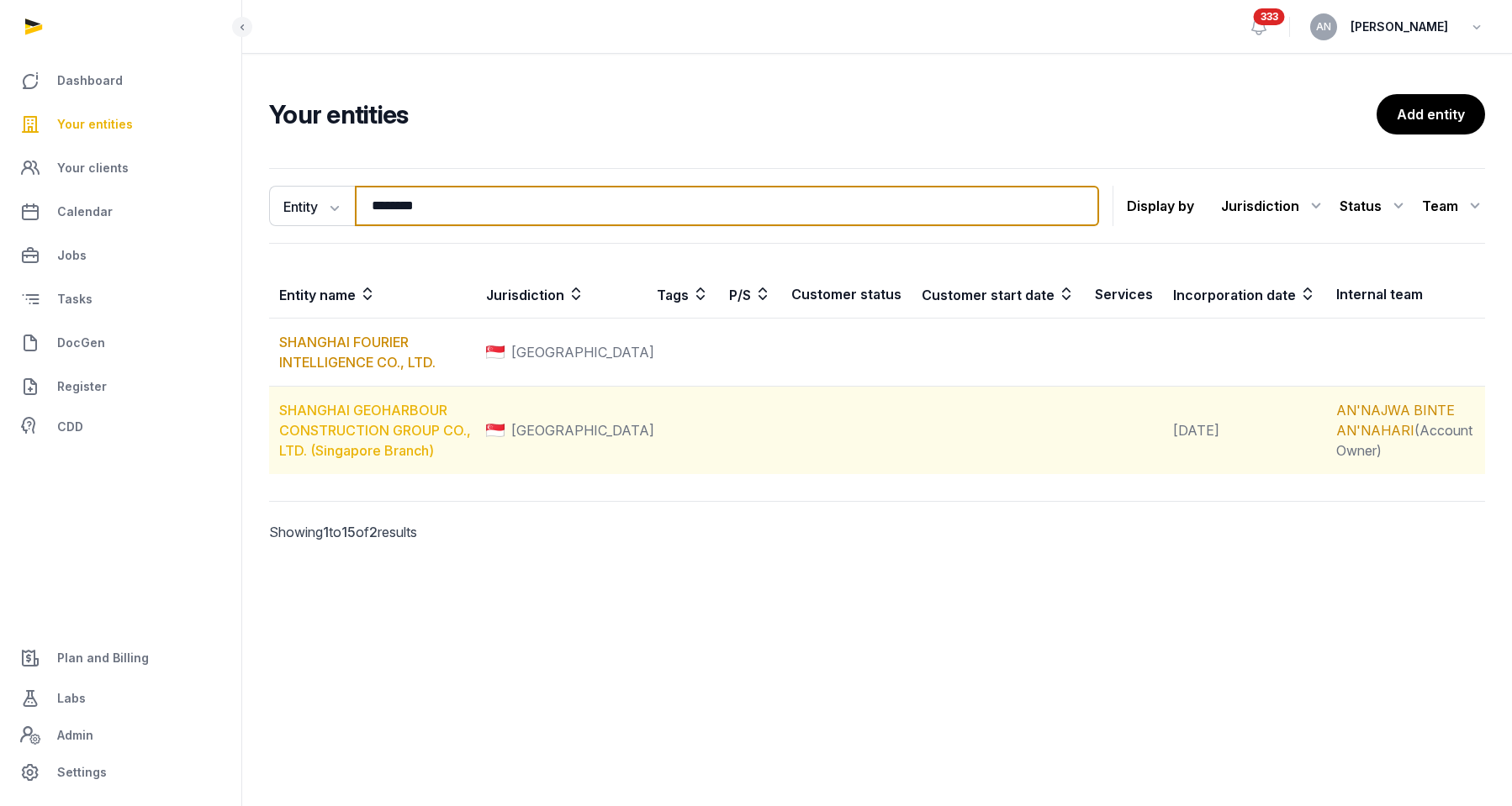
type input "********"
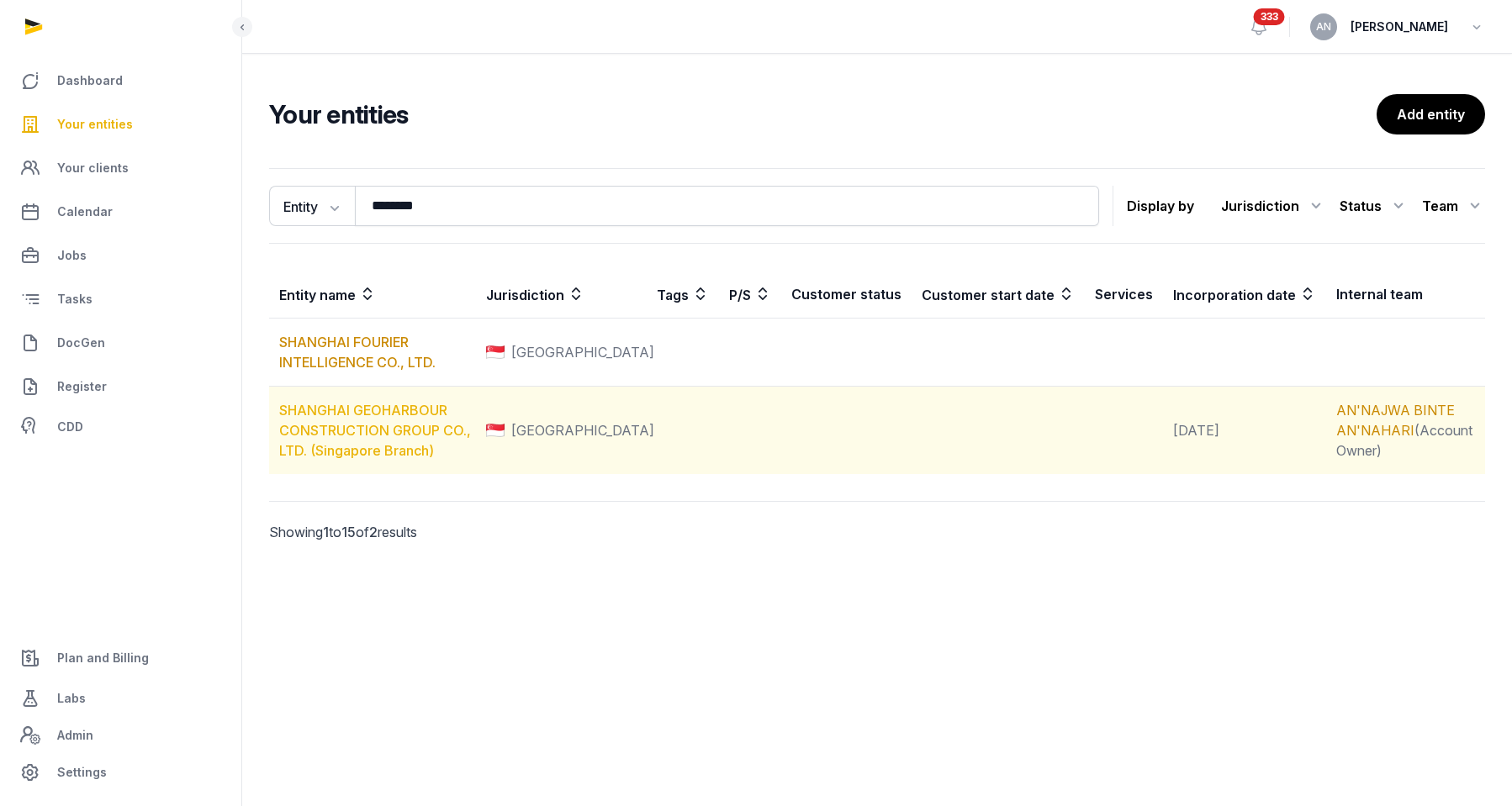
click at [306, 411] on link "SHANGHAI GEOHARBOUR CONSTRUCTION GROUP CO., LTD. (Singapore Branch)" at bounding box center [374, 430] width 192 height 57
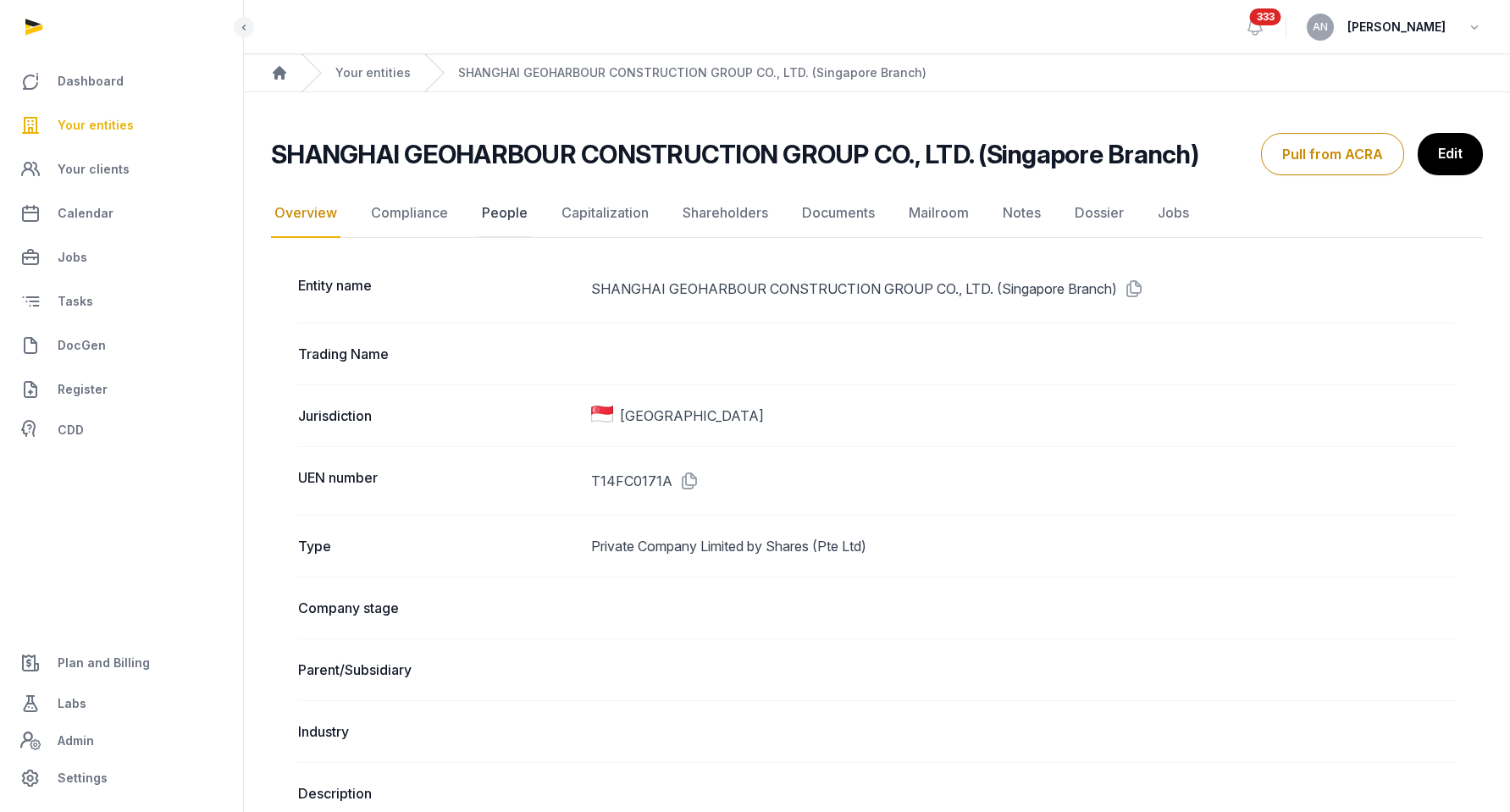
click at [502, 219] on link "People" at bounding box center [504, 213] width 53 height 49
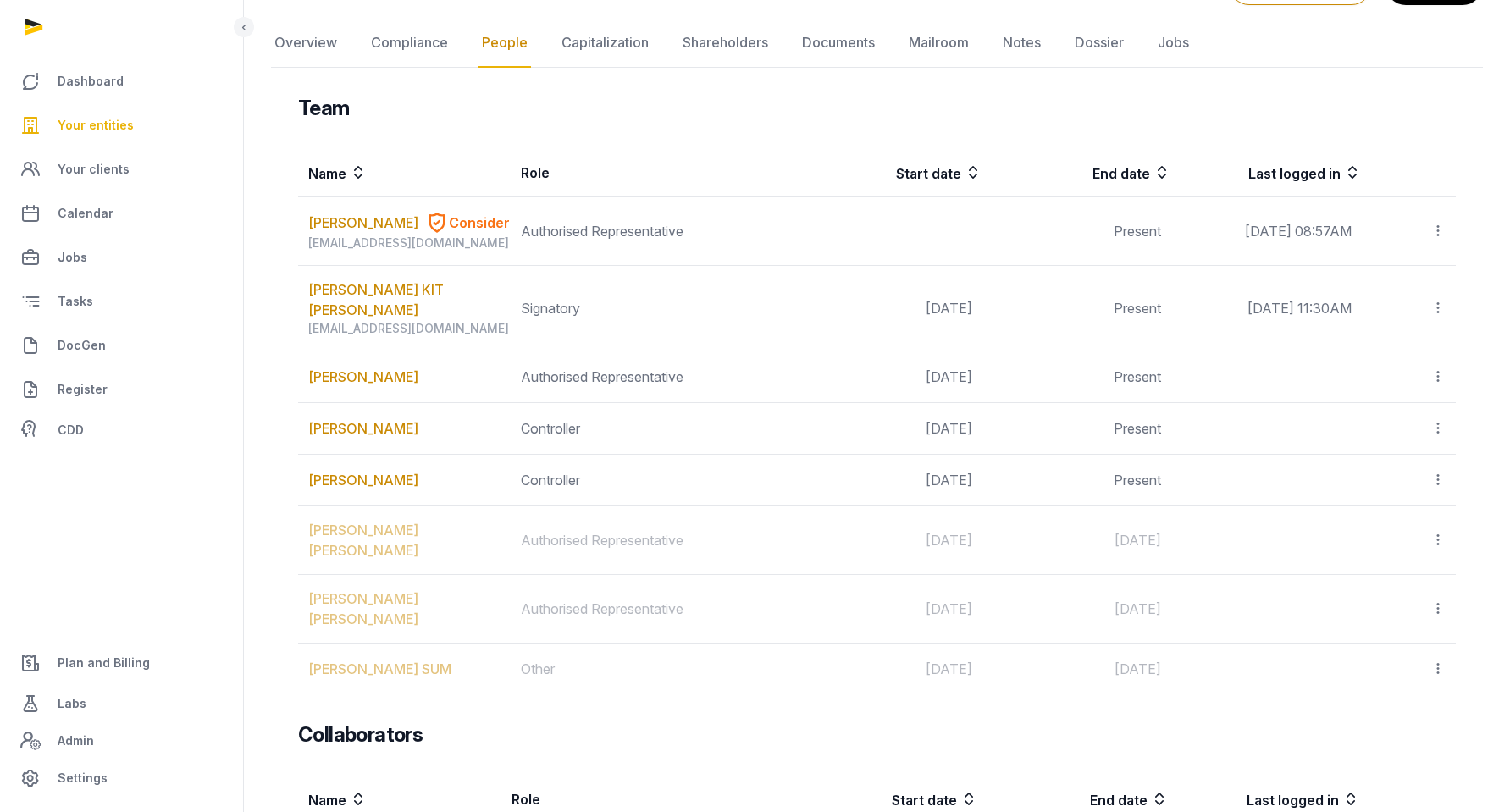
scroll to position [143, 0]
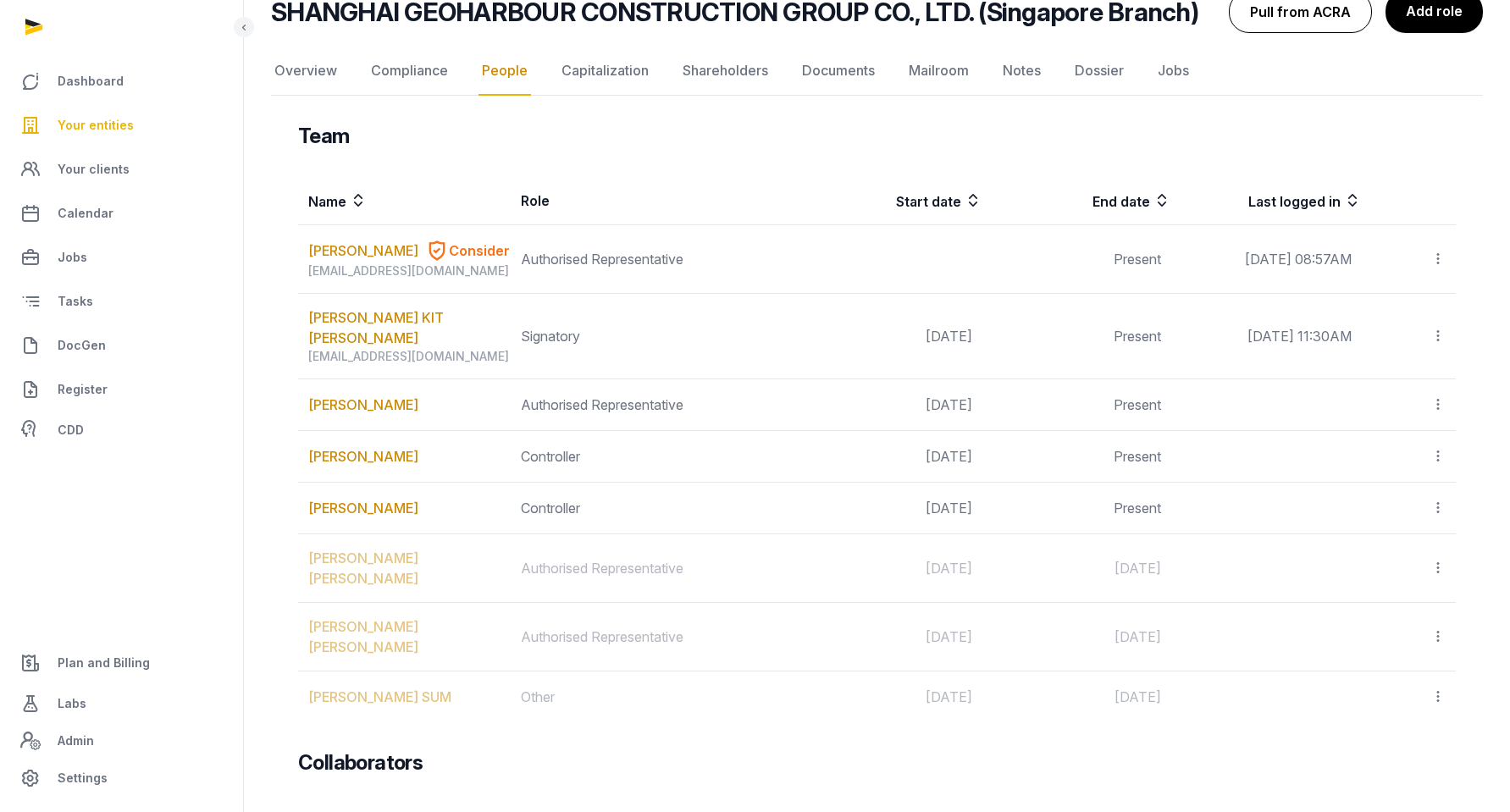
click at [1314, 19] on button "Pull from ACRA" at bounding box center [1301, 12] width 144 height 42
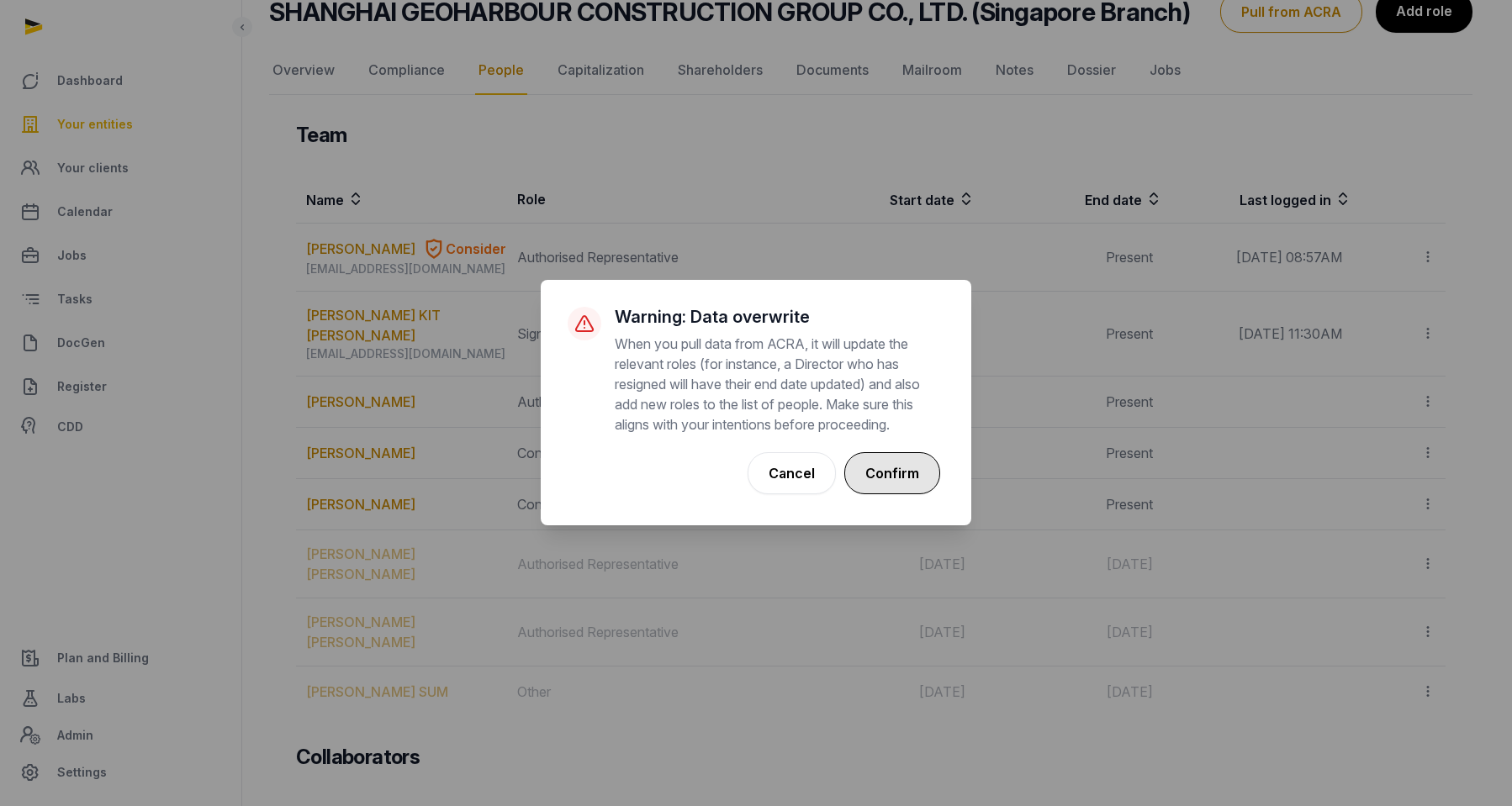
click at [898, 468] on button "Confirm" at bounding box center [893, 473] width 96 height 42
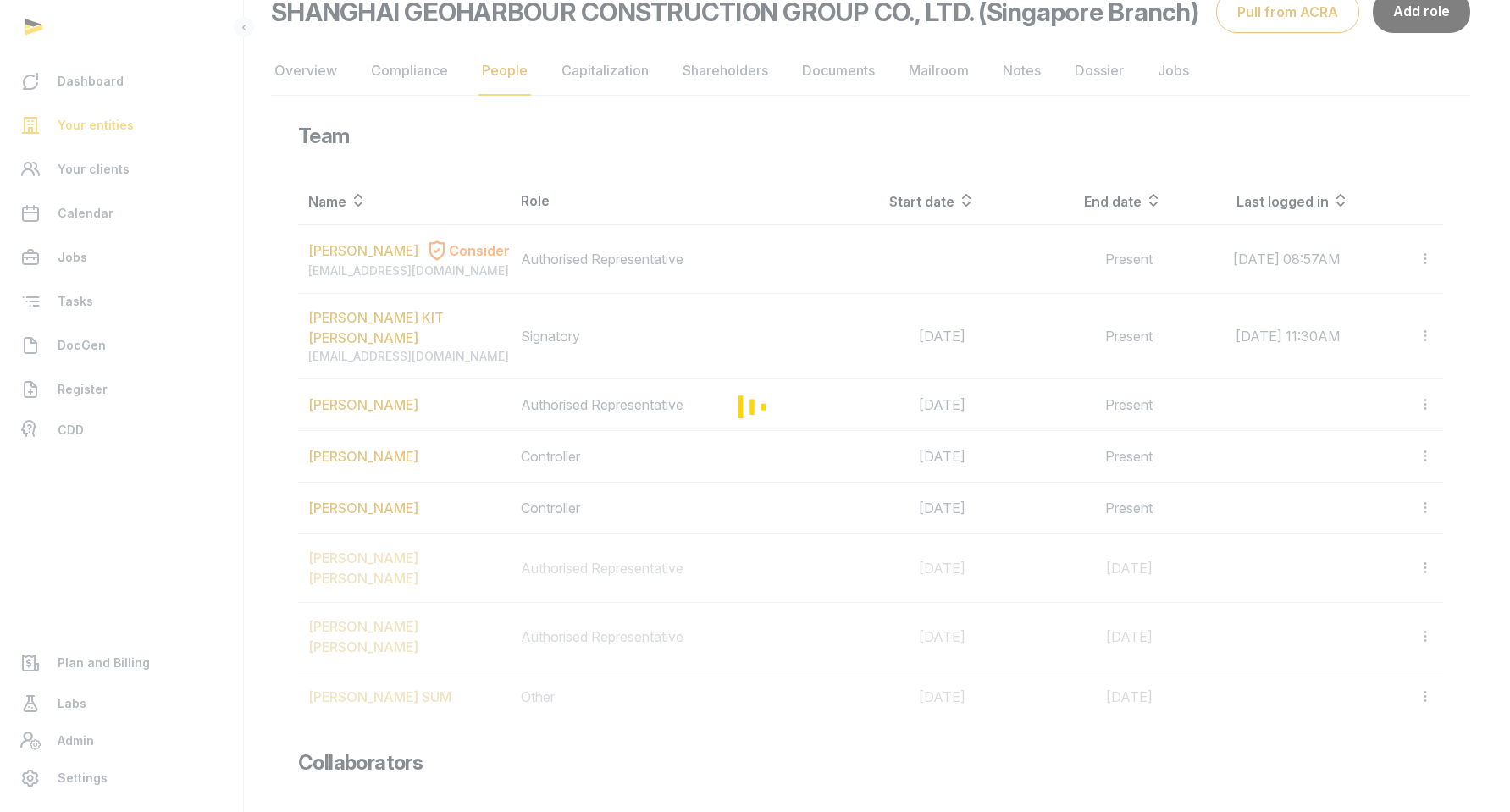
scroll to position [133, 0]
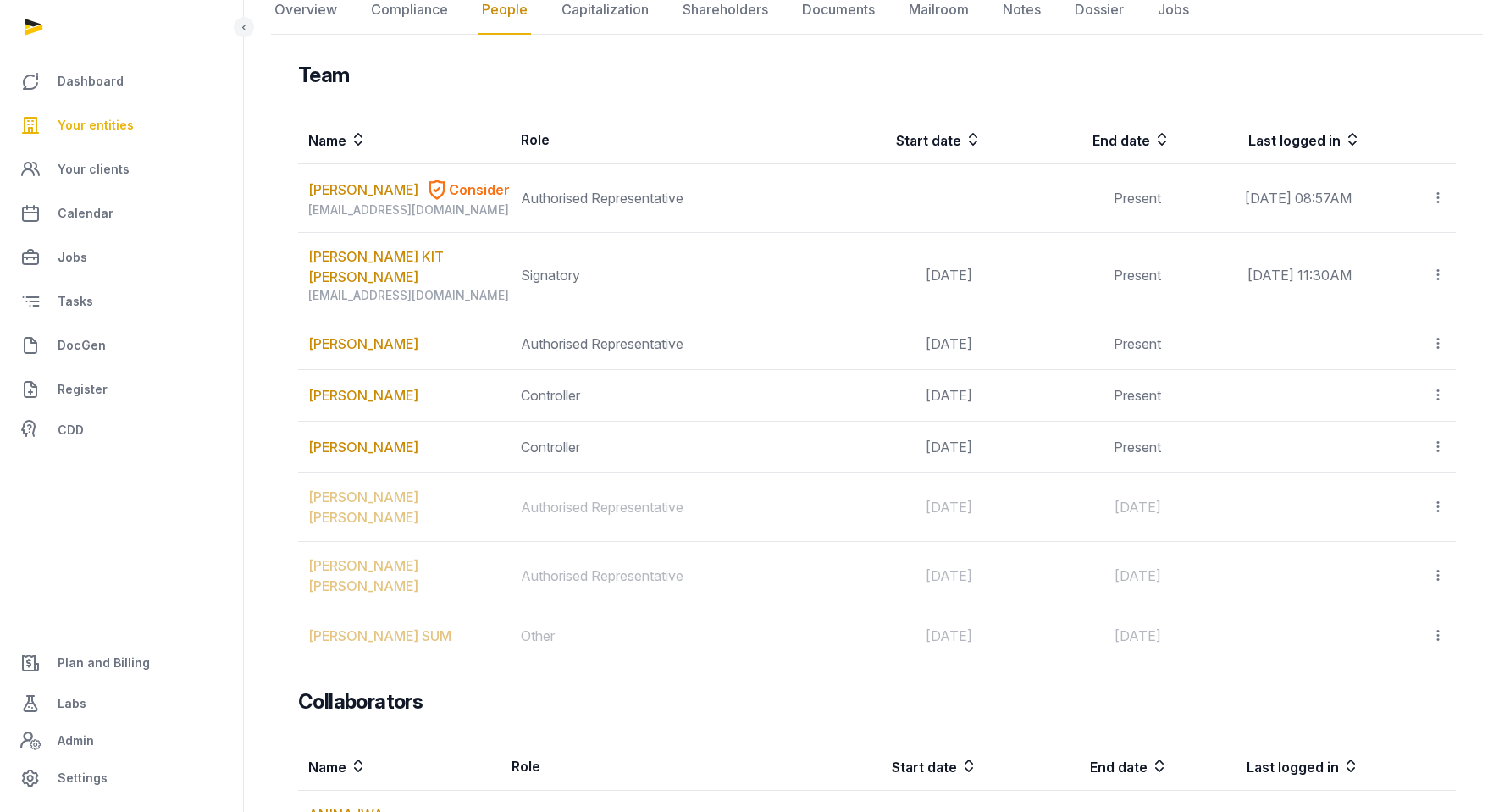
scroll to position [569, 0]
